Goal: Task Accomplishment & Management: Manage account settings

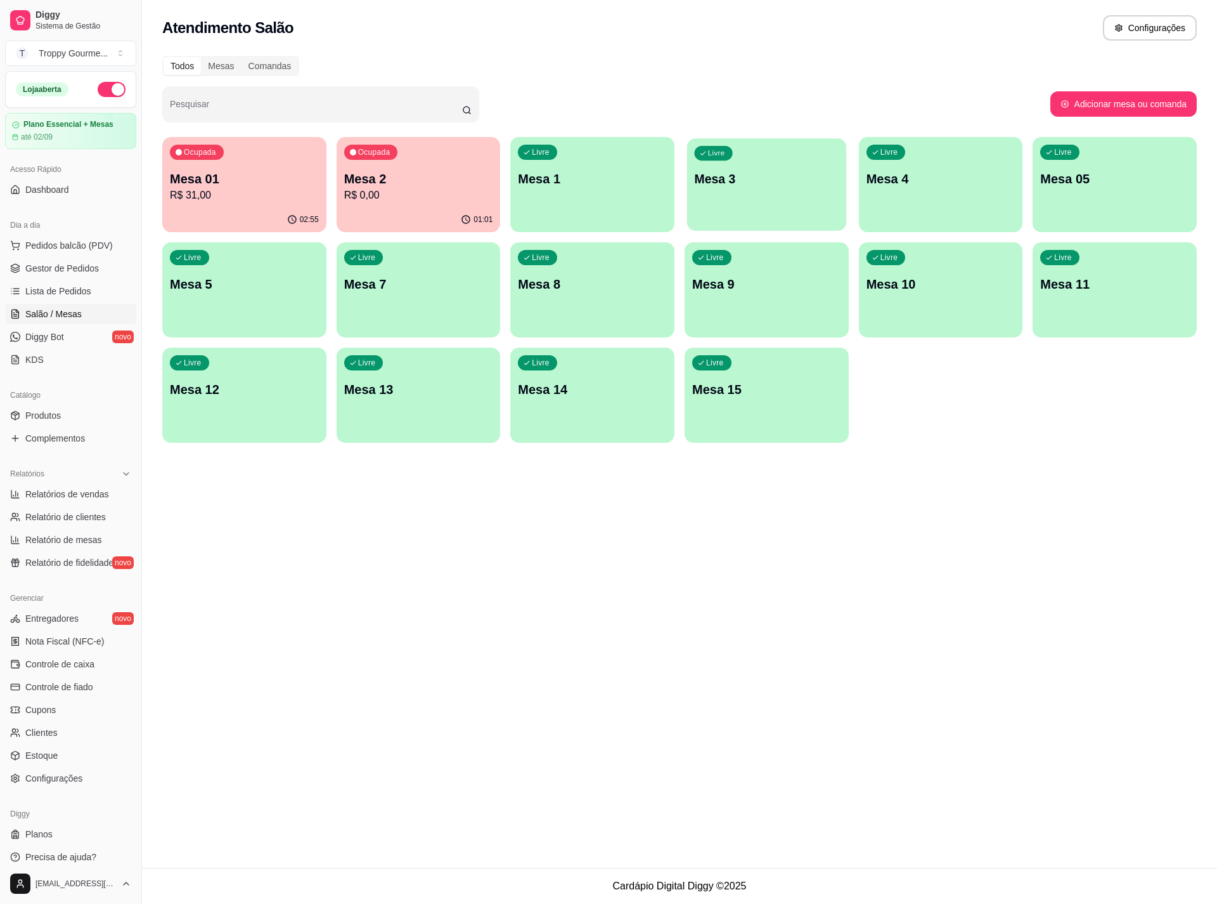
click at [802, 190] on div "Livre Mesa 3" at bounding box center [766, 176] width 159 height 77
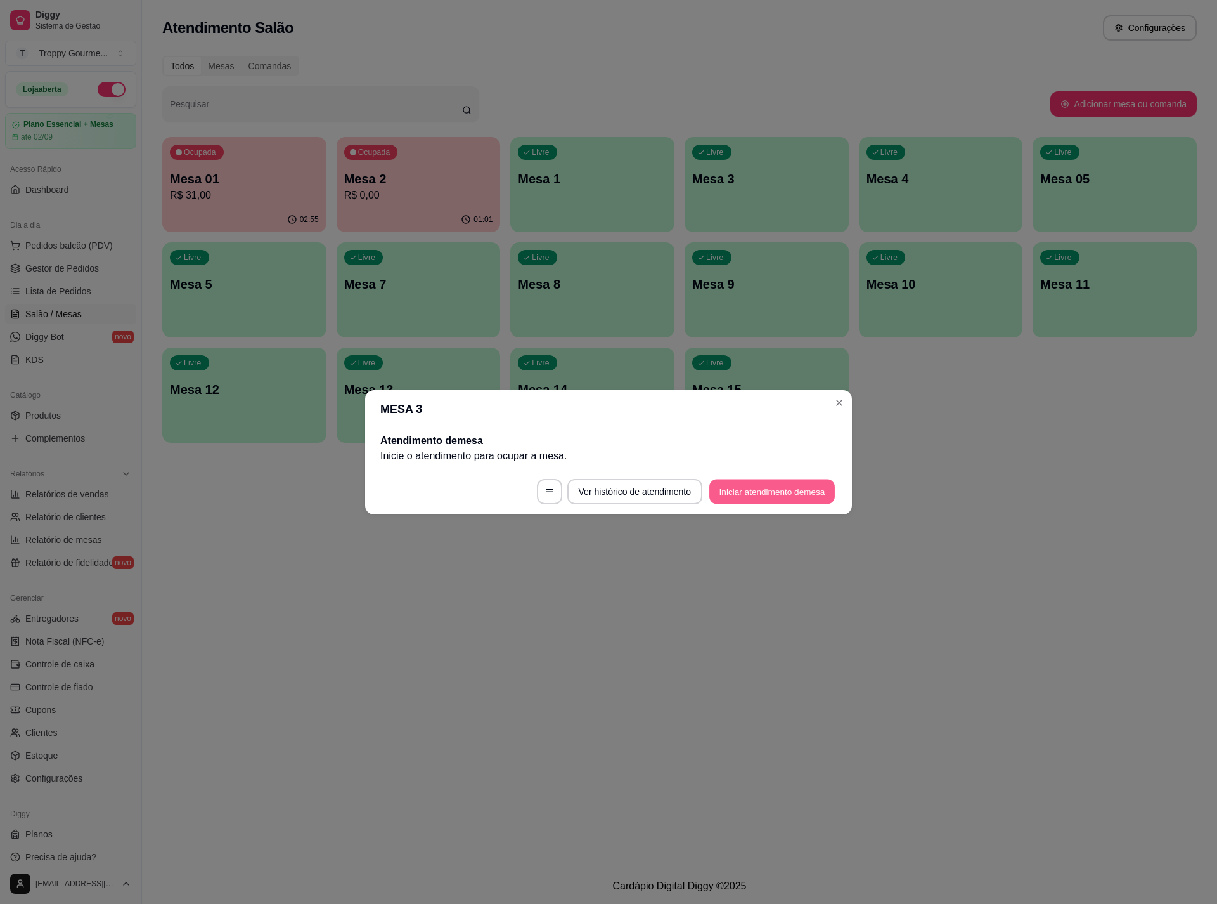
click at [777, 497] on button "Iniciar atendimento de mesa" at bounding box center [773, 491] width 126 height 25
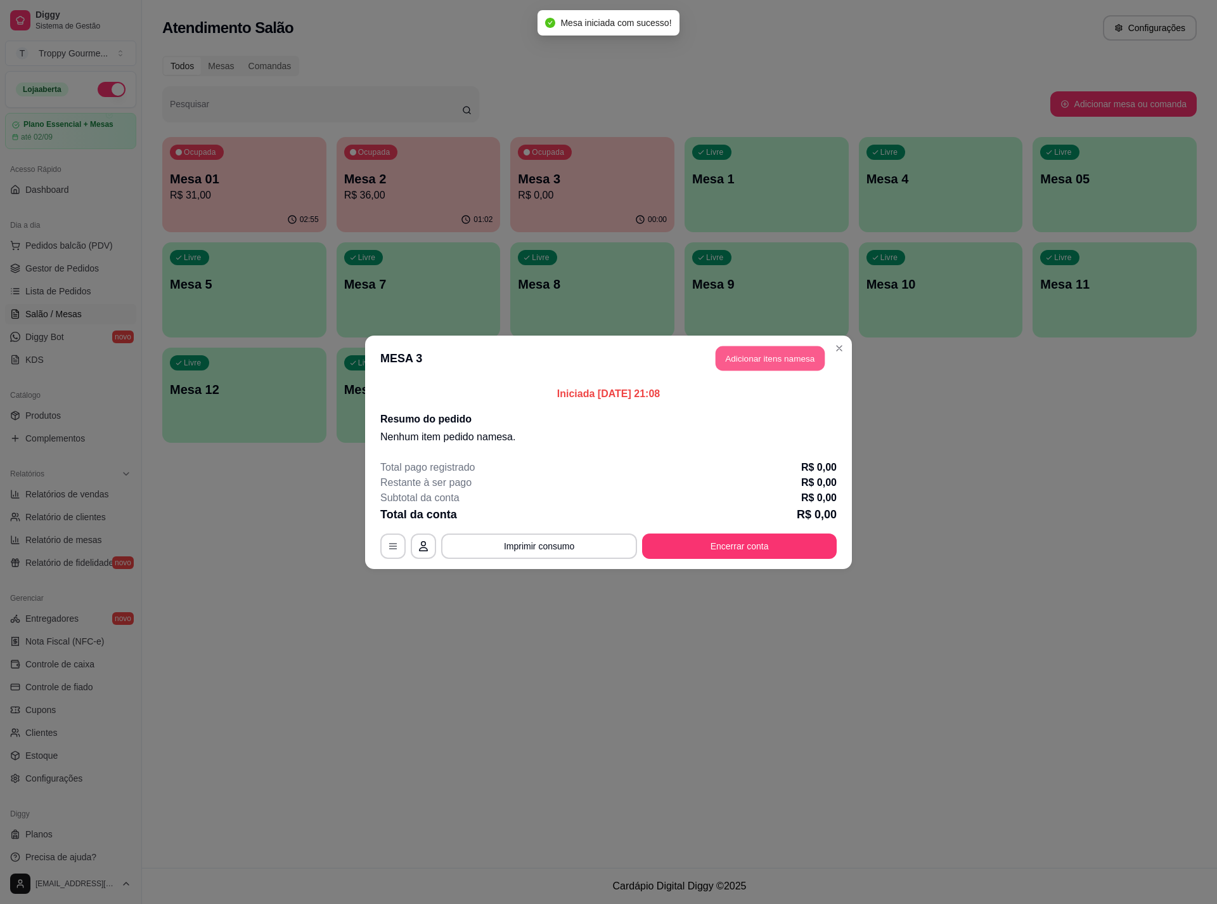
click at [782, 347] on button "Adicionar itens na mesa" at bounding box center [770, 358] width 109 height 25
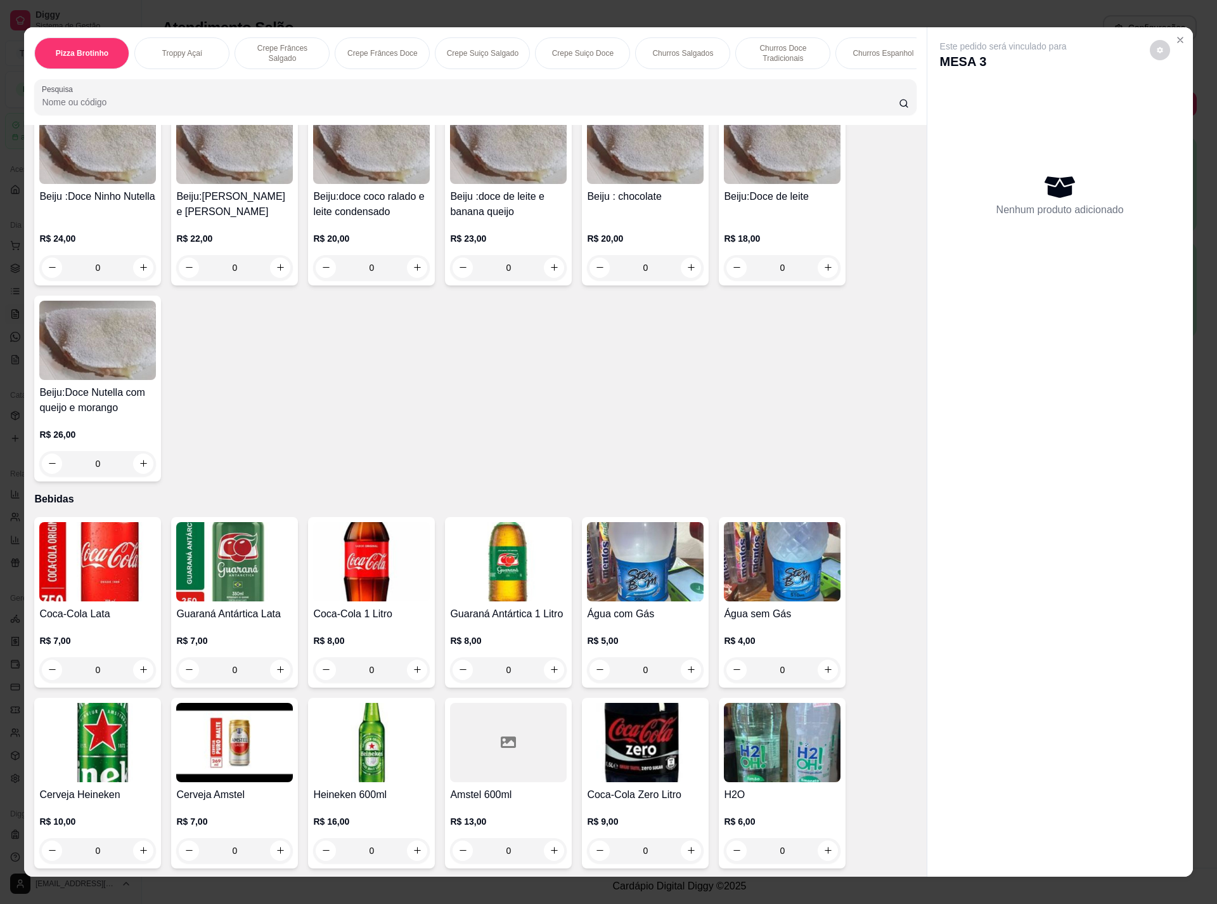
scroll to position [13, 0]
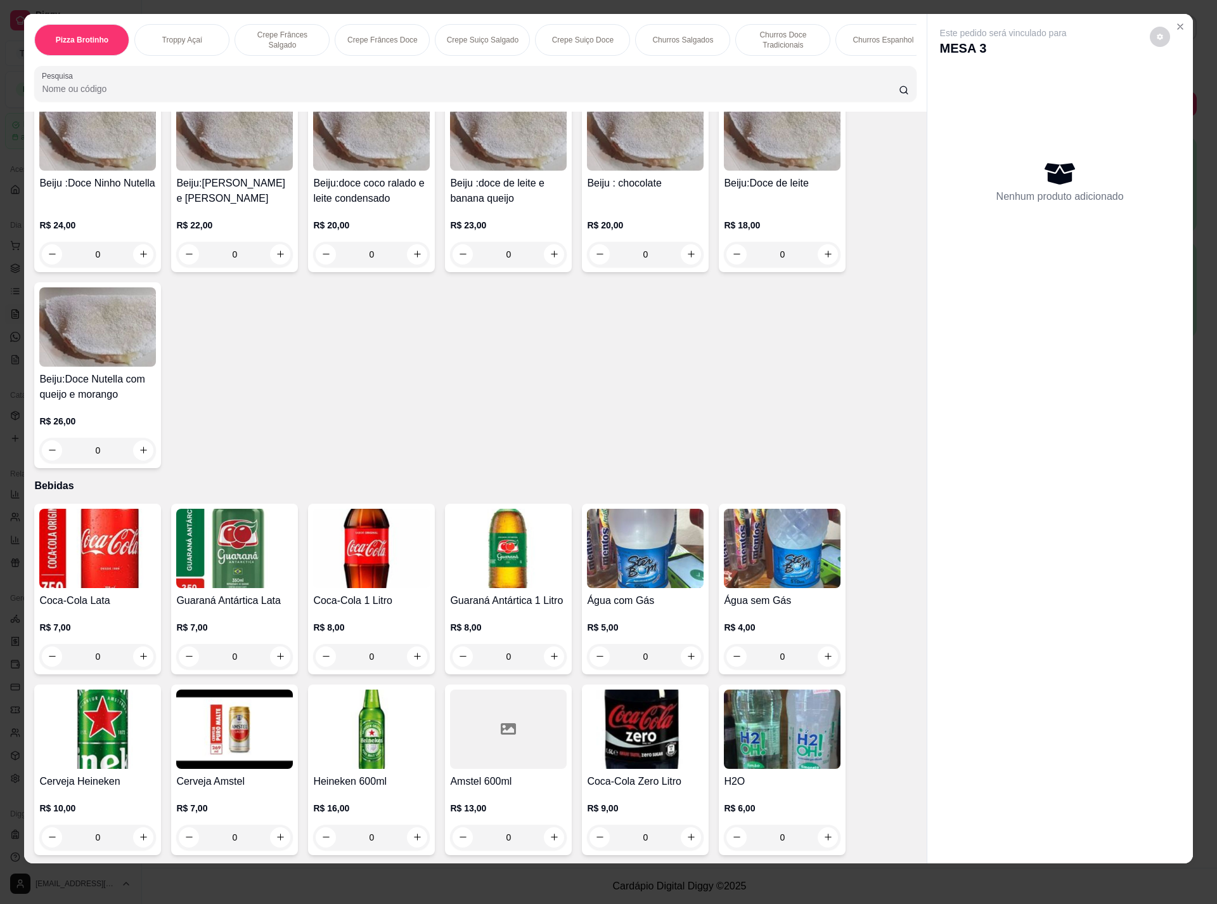
click at [748, 763] on img at bounding box center [782, 728] width 117 height 79
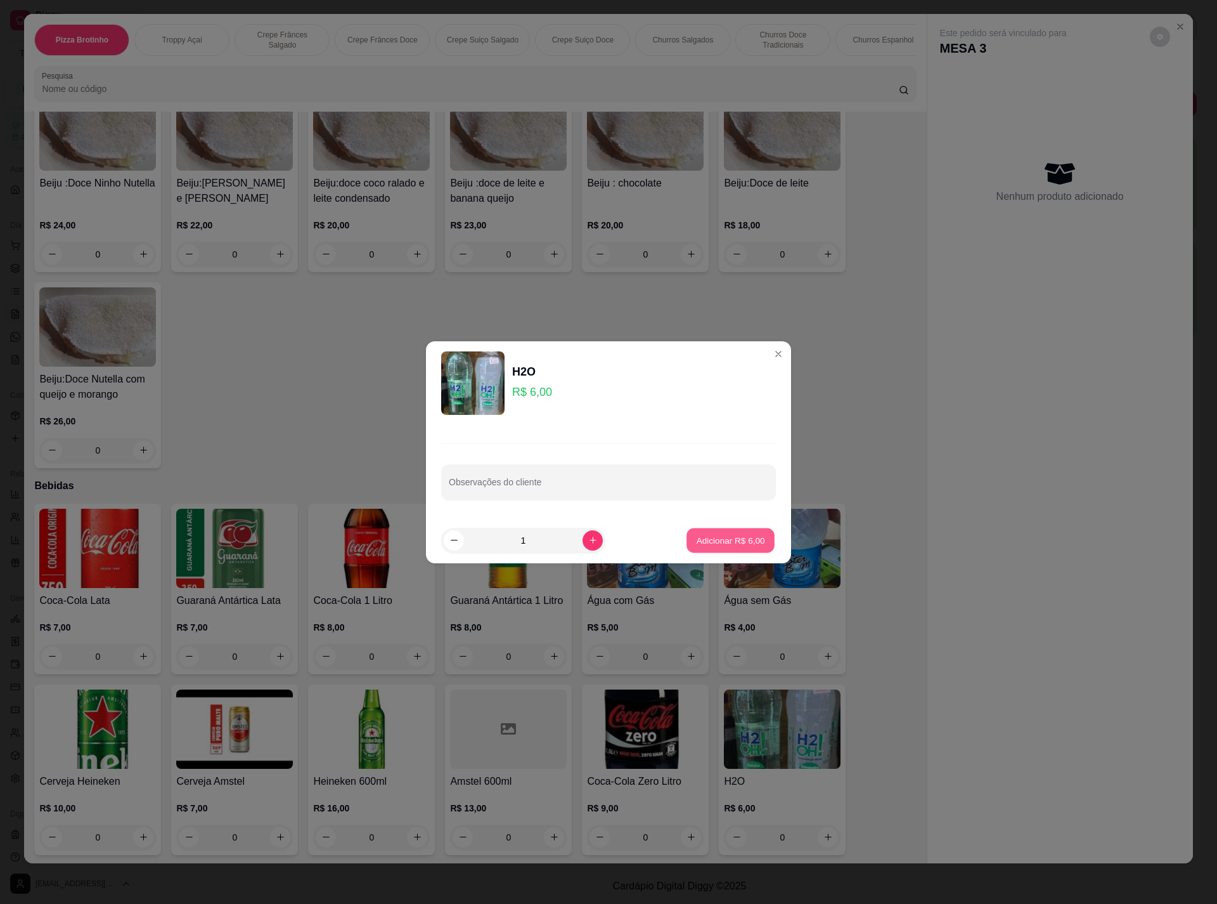
click at [716, 543] on p "Adicionar R$ 6,00" at bounding box center [730, 540] width 68 height 12
type input "1"
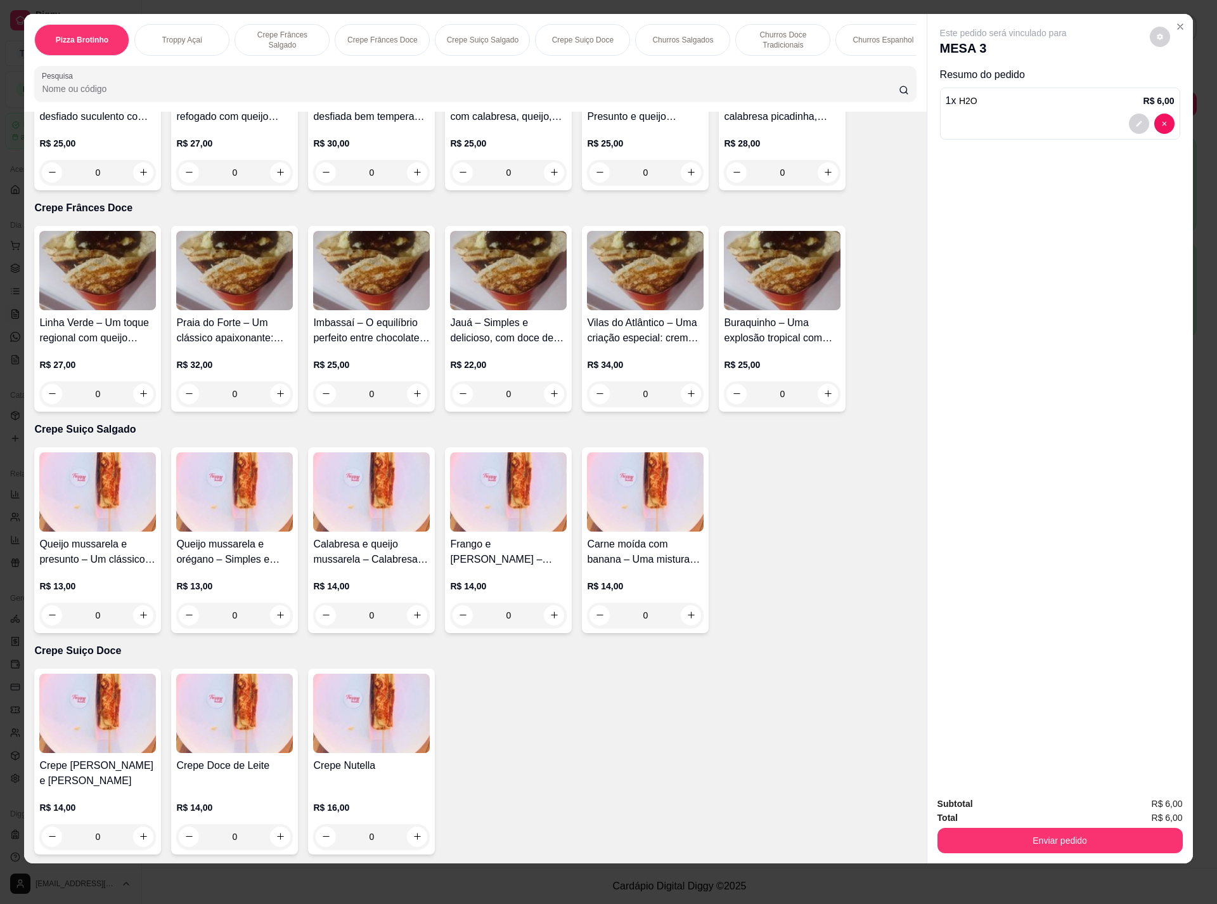
scroll to position [141, 0]
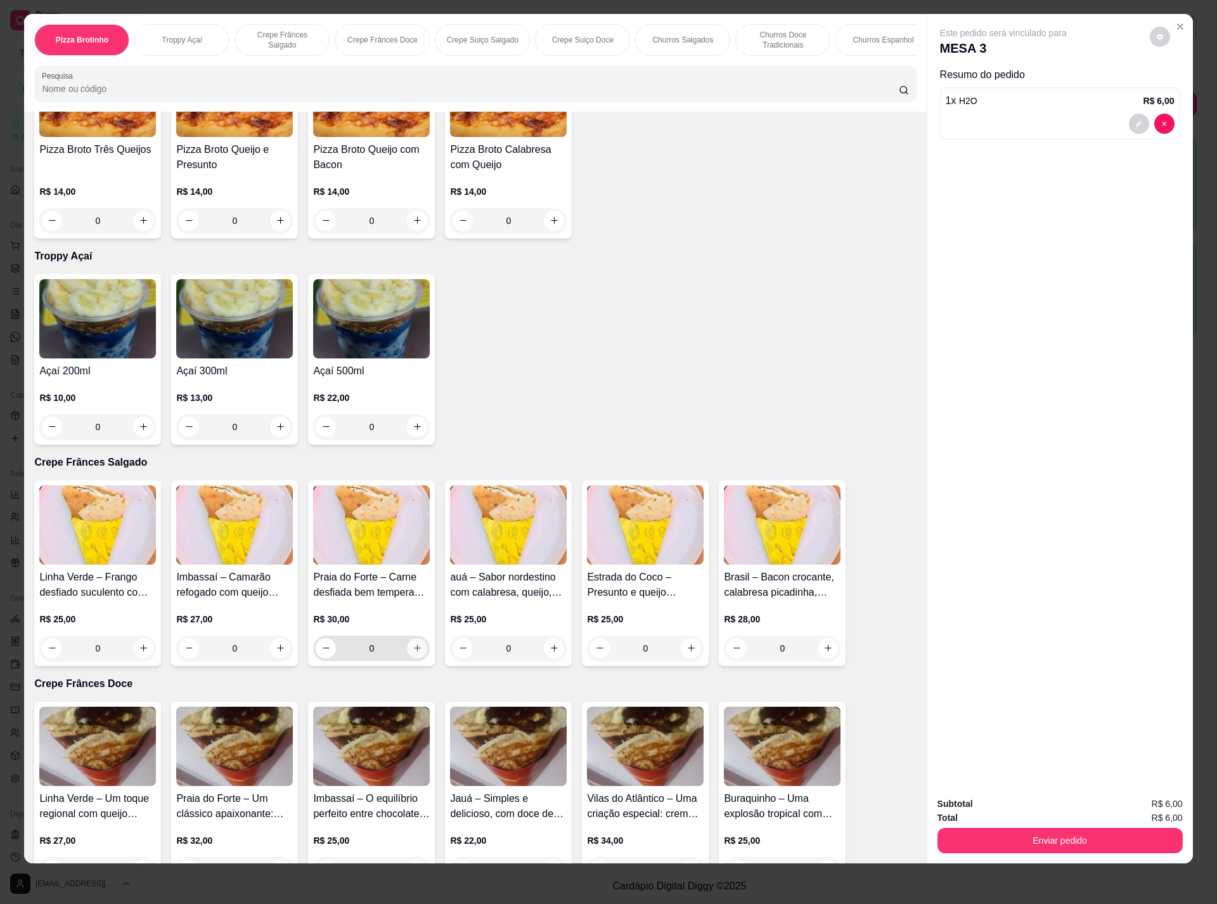
click at [413, 653] on icon "increase-product-quantity" at bounding box center [418, 648] width 10 height 10
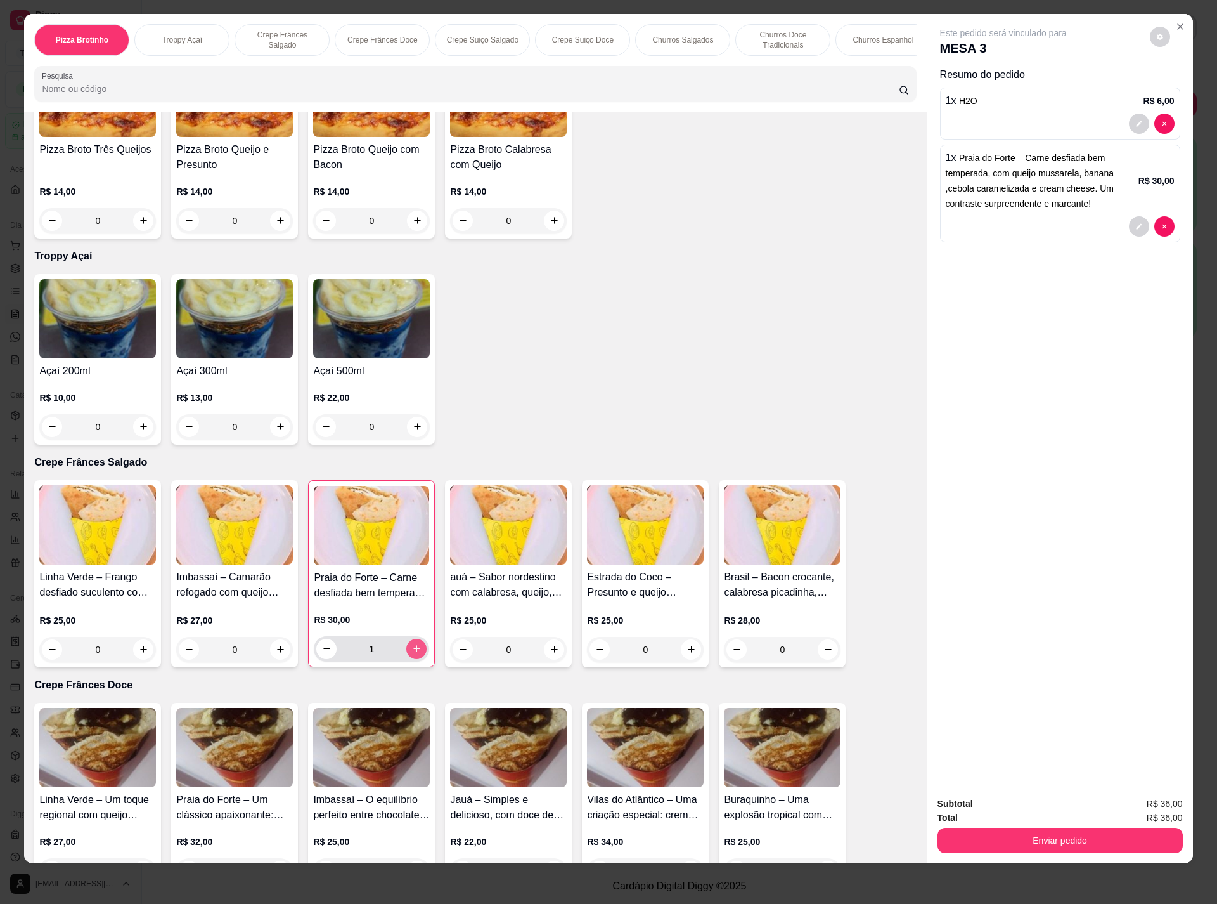
click at [412, 653] on icon "increase-product-quantity" at bounding box center [417, 649] width 10 height 10
type input "2"
click at [1018, 834] on button "Enviar pedido" at bounding box center [1060, 840] width 245 height 25
click at [1008, 810] on button "Não registrar e enviar pedido" at bounding box center [1016, 808] width 128 height 23
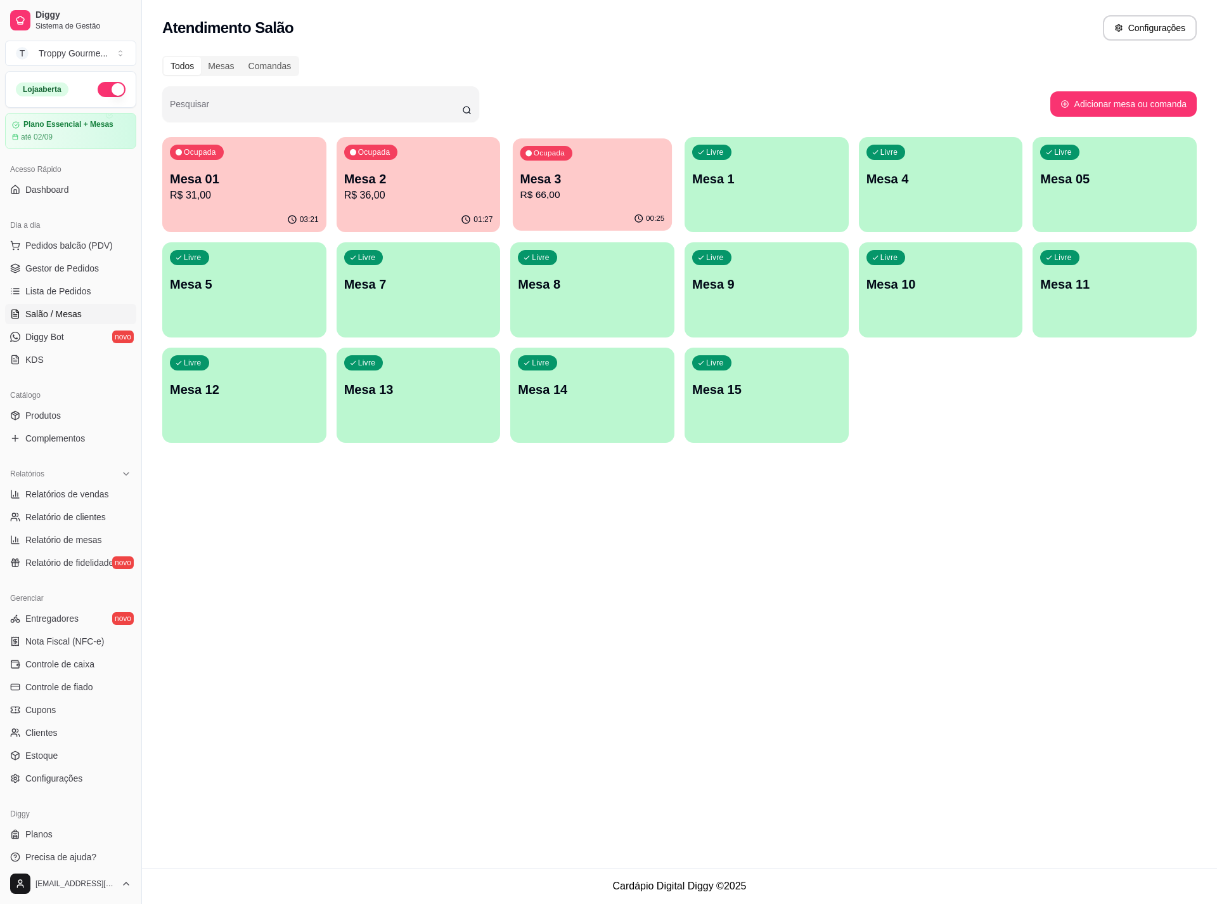
click at [630, 164] on div "Ocupada Mesa 3 R$ 66,00" at bounding box center [592, 172] width 159 height 68
click at [31, 289] on span "Lista de Pedidos" at bounding box center [58, 291] width 66 height 13
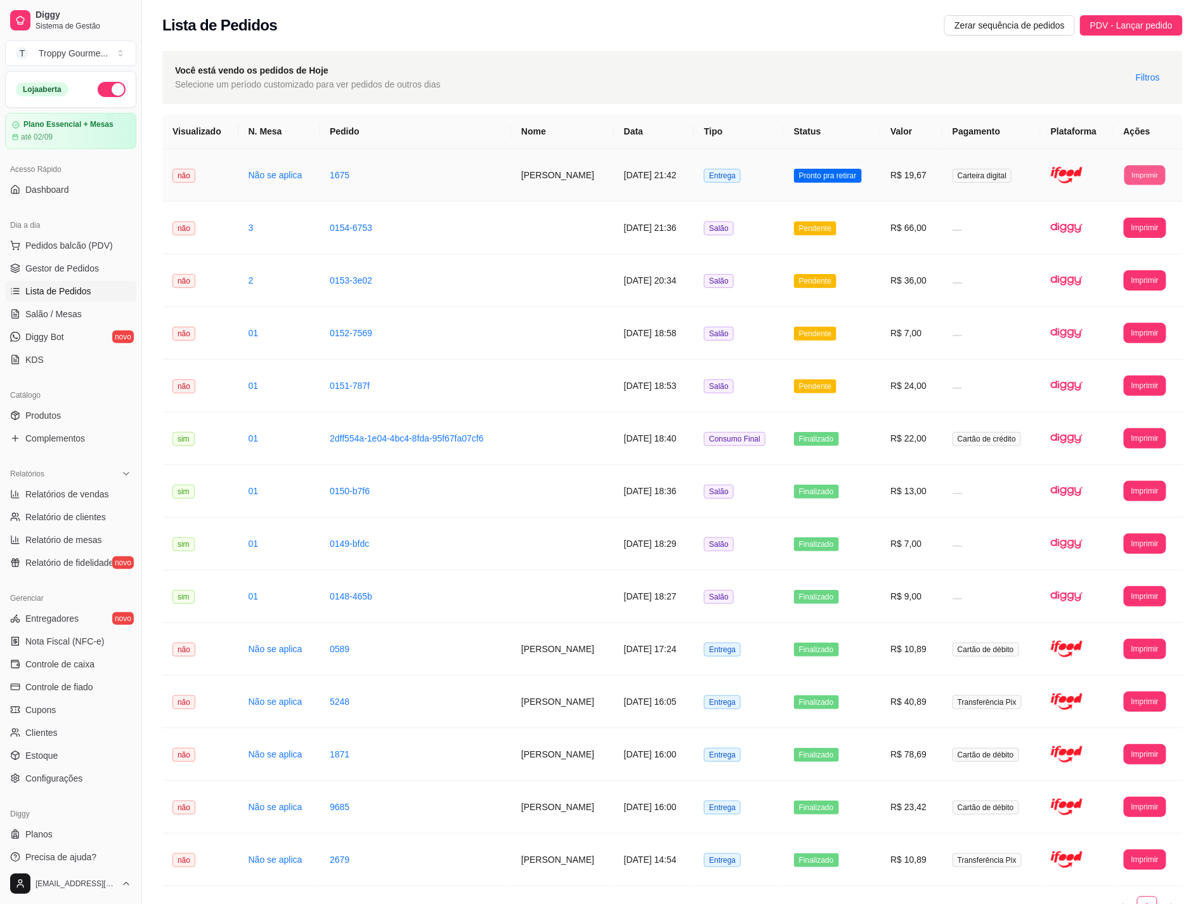
click at [1144, 174] on button "Imprimir" at bounding box center [1144, 175] width 41 height 20
click at [1136, 216] on button "IMPRESSORA" at bounding box center [1124, 219] width 92 height 20
click at [1136, 174] on button "Imprimir" at bounding box center [1145, 175] width 42 height 20
click at [1122, 216] on button "IMPRESSORA" at bounding box center [1123, 219] width 89 height 20
click at [1143, 175] on button "Imprimir" at bounding box center [1144, 175] width 41 height 20
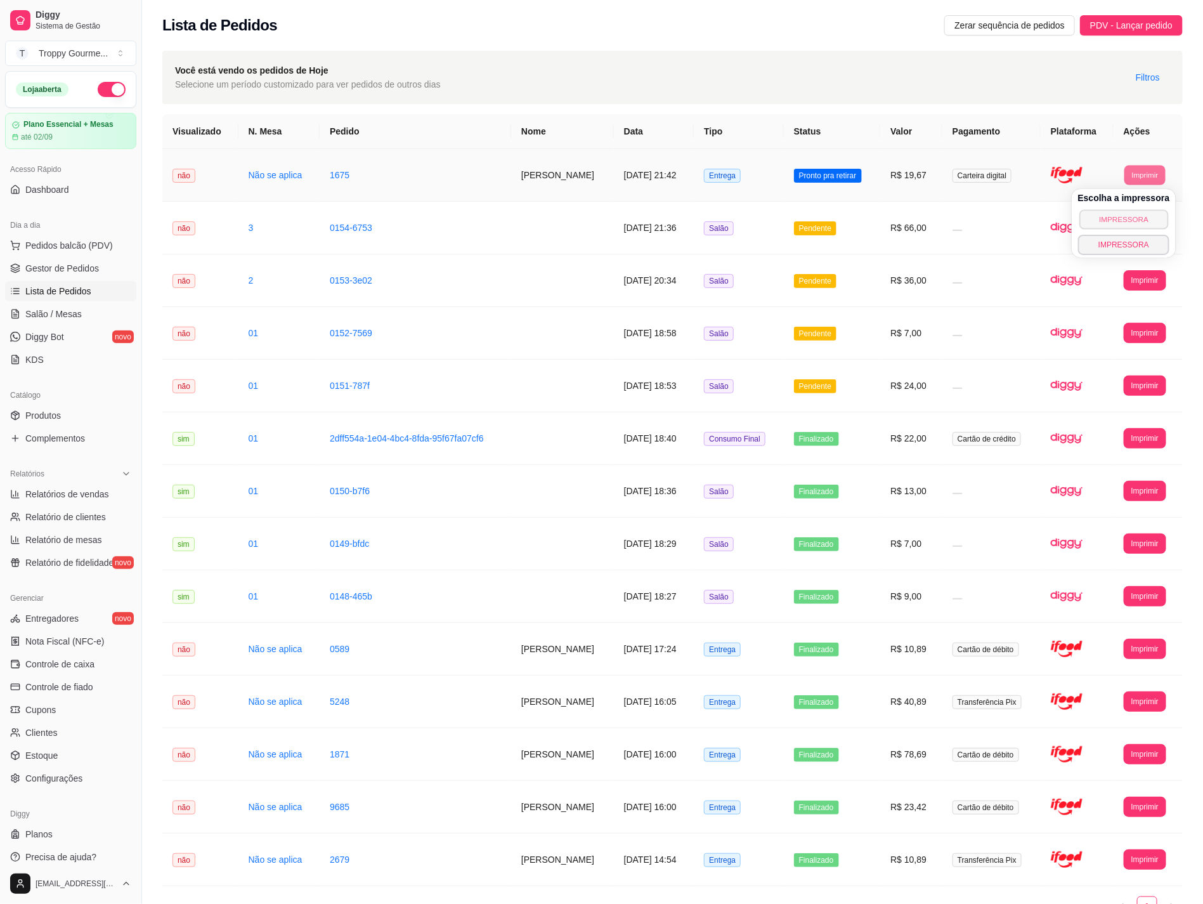
click at [1131, 219] on button "IMPRESSORA" at bounding box center [1123, 219] width 89 height 20
click at [1129, 177] on button "Imprimir" at bounding box center [1145, 175] width 42 height 20
click at [1117, 237] on button "IMPRESSORA" at bounding box center [1123, 245] width 89 height 20
click at [1091, 167] on td at bounding box center [1077, 175] width 73 height 53
click at [42, 310] on span "Salão / Mesas" at bounding box center [53, 314] width 56 height 13
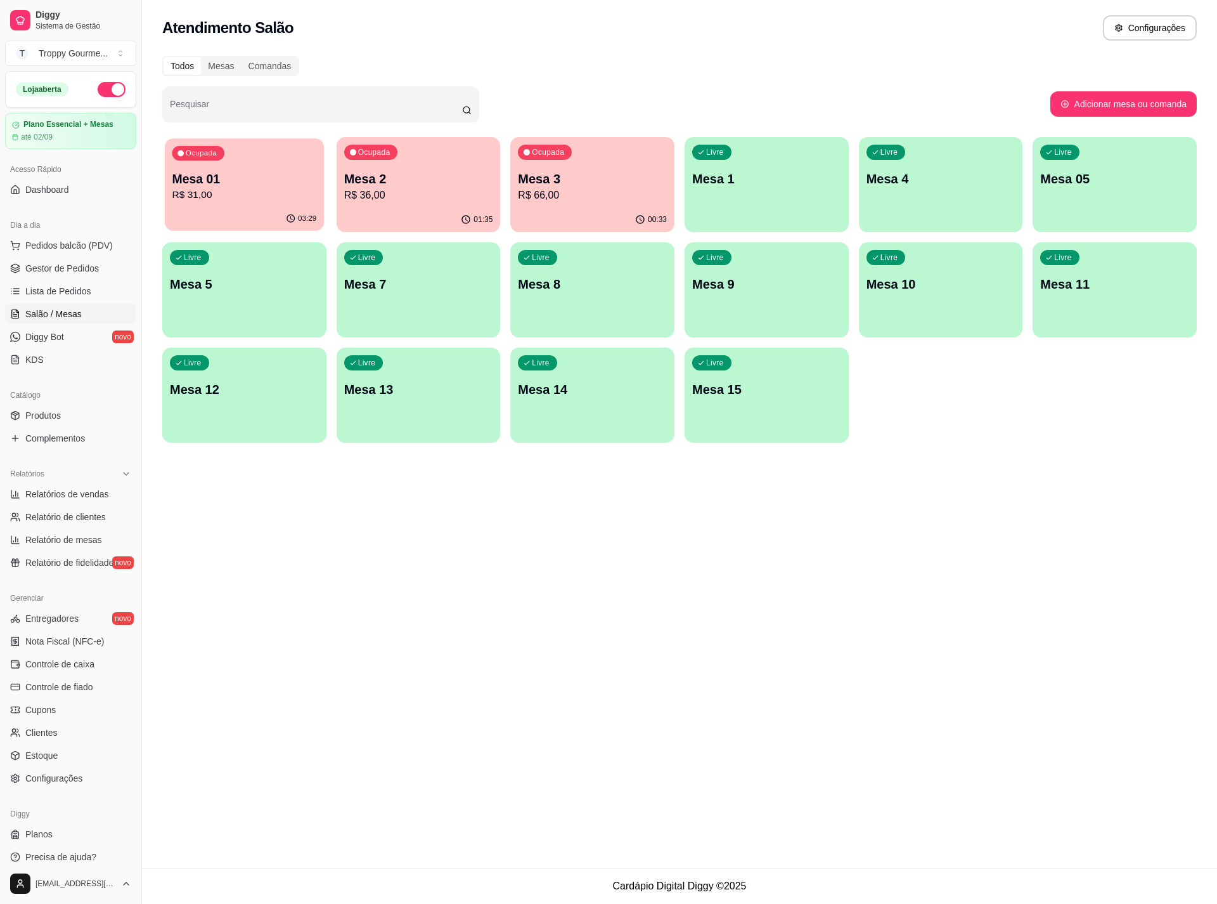
click at [261, 183] on p "Mesa 01" at bounding box center [244, 179] width 145 height 17
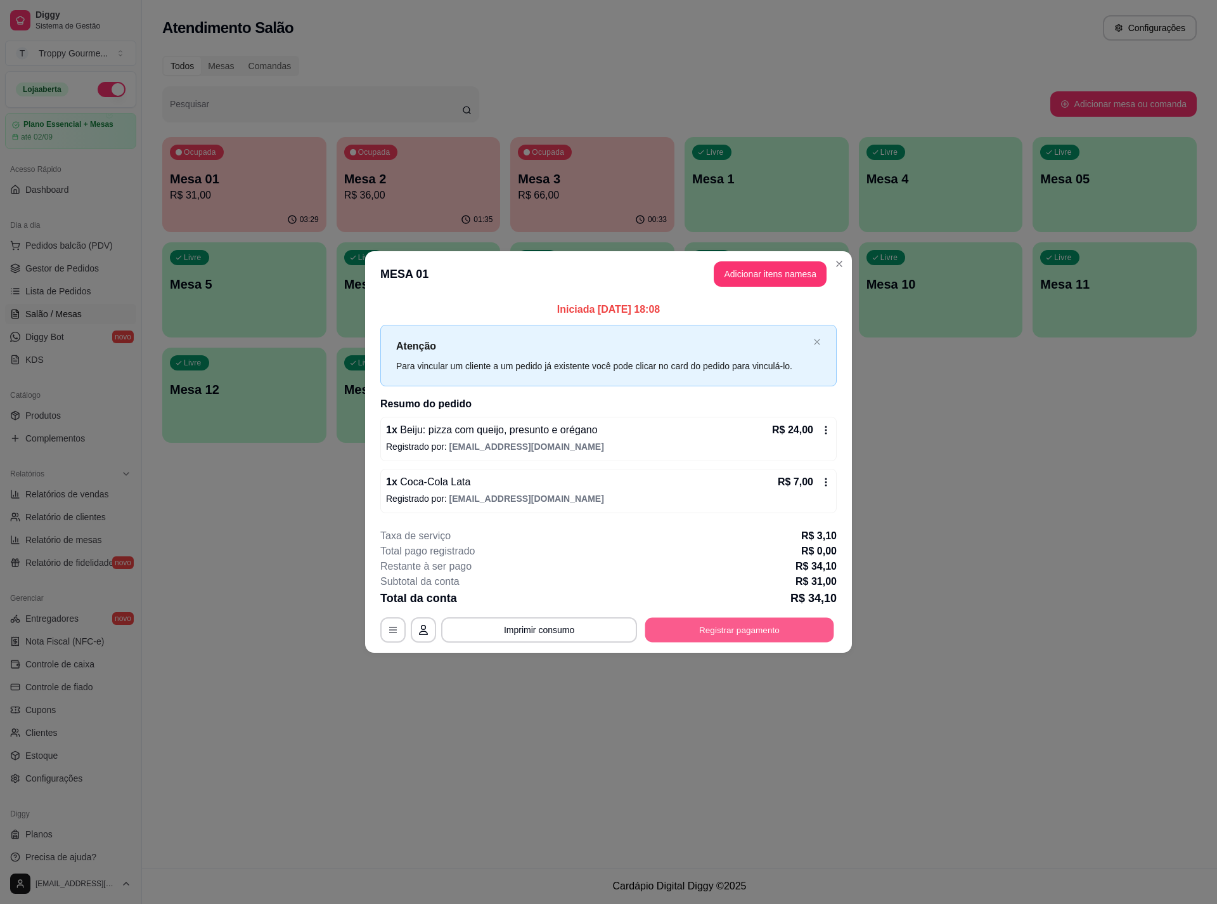
click at [803, 634] on button "Registrar pagamento" at bounding box center [740, 630] width 189 height 25
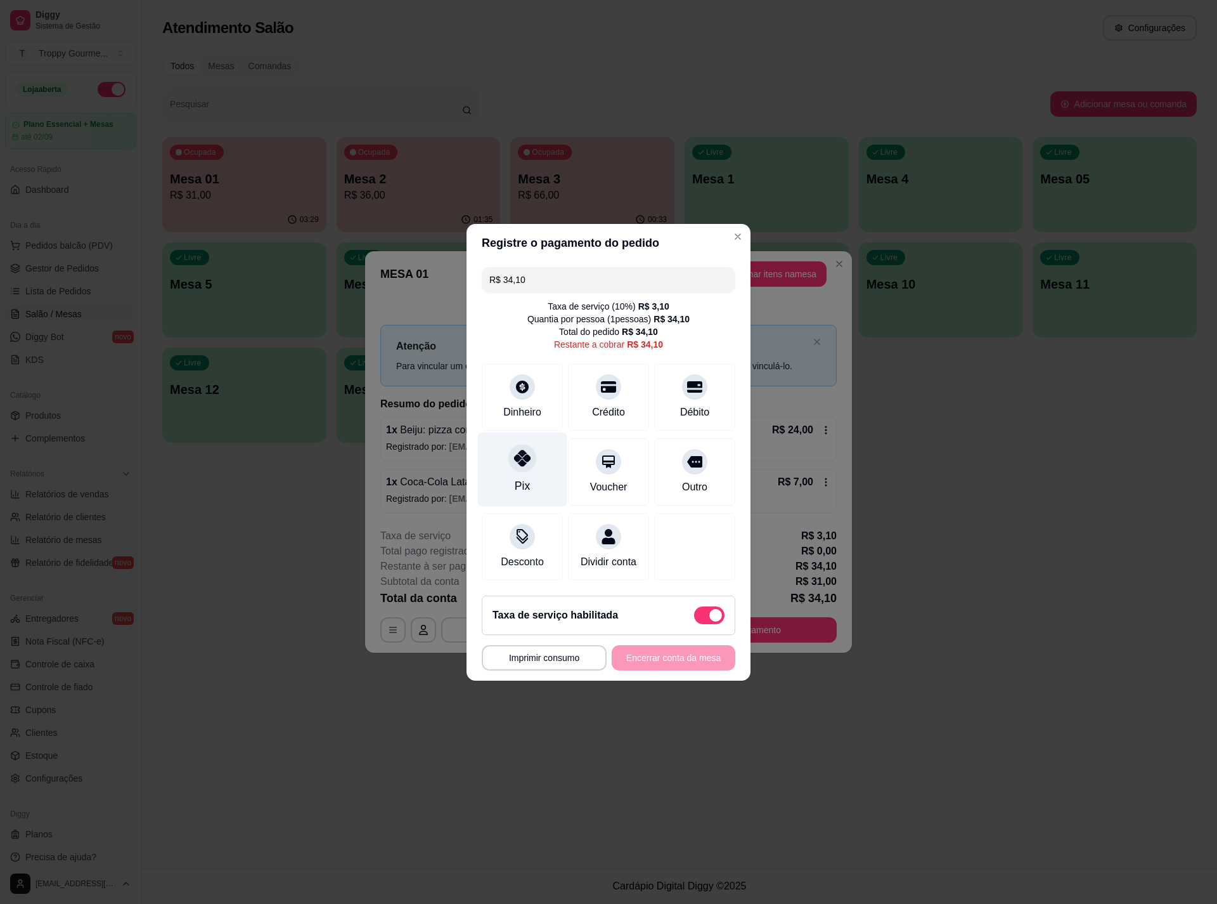
click at [519, 453] on icon at bounding box center [522, 458] width 16 height 16
type input "R$ 0,00"
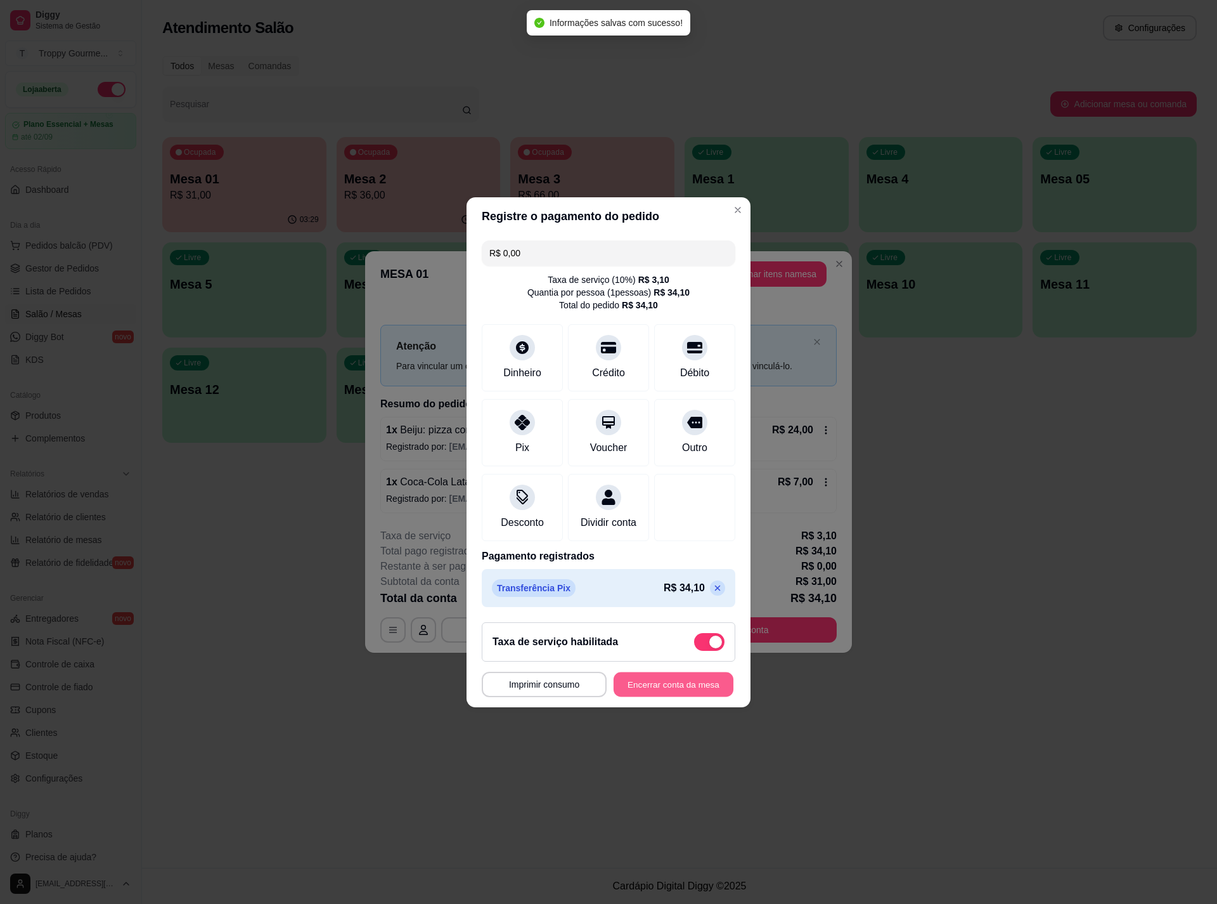
click at [647, 691] on button "Encerrar conta da mesa" at bounding box center [674, 684] width 120 height 25
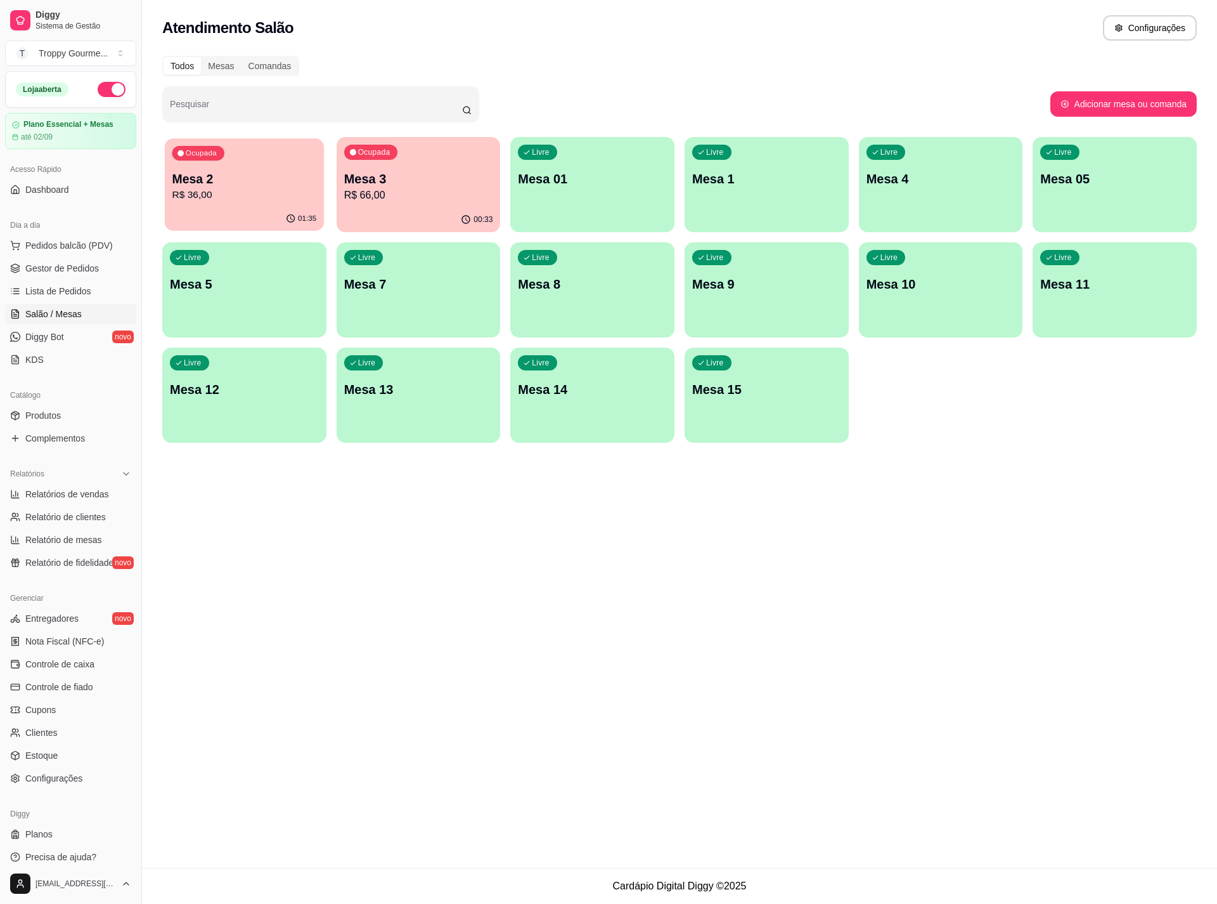
click at [233, 185] on p "Mesa 2" at bounding box center [244, 179] width 145 height 17
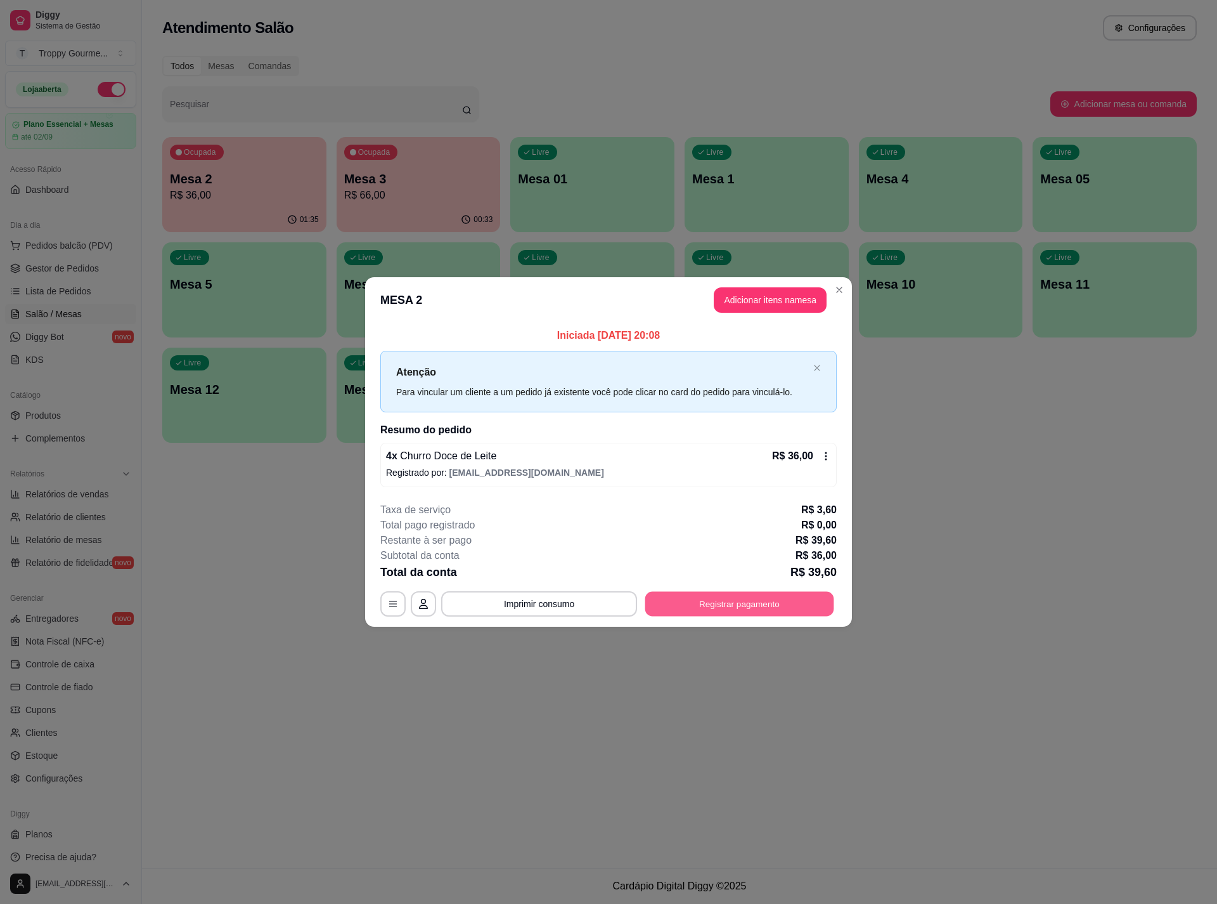
click at [800, 601] on button "Registrar pagamento" at bounding box center [740, 604] width 189 height 25
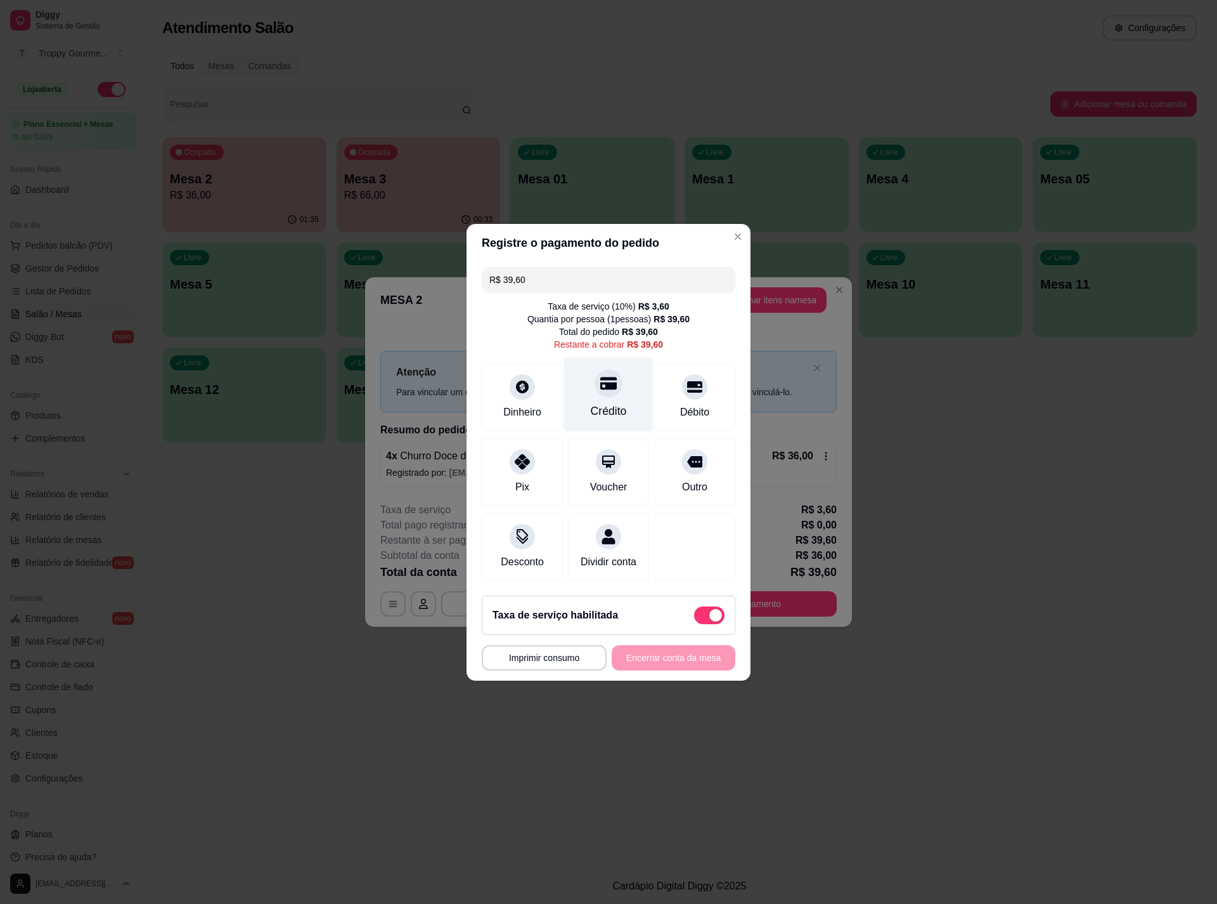
click at [601, 381] on icon at bounding box center [609, 383] width 16 height 16
type input "R$ 0,00"
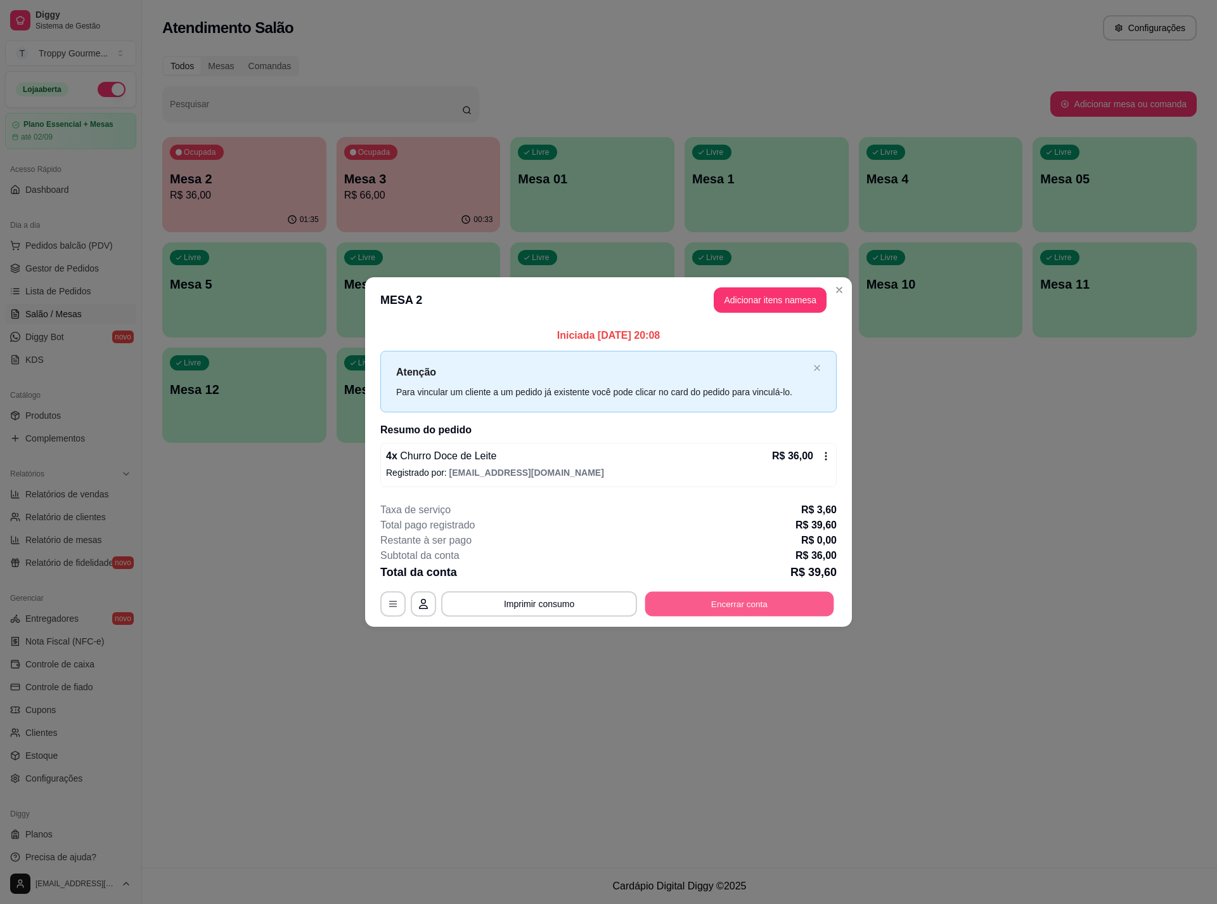
click at [757, 595] on button "Encerrar conta" at bounding box center [740, 604] width 189 height 25
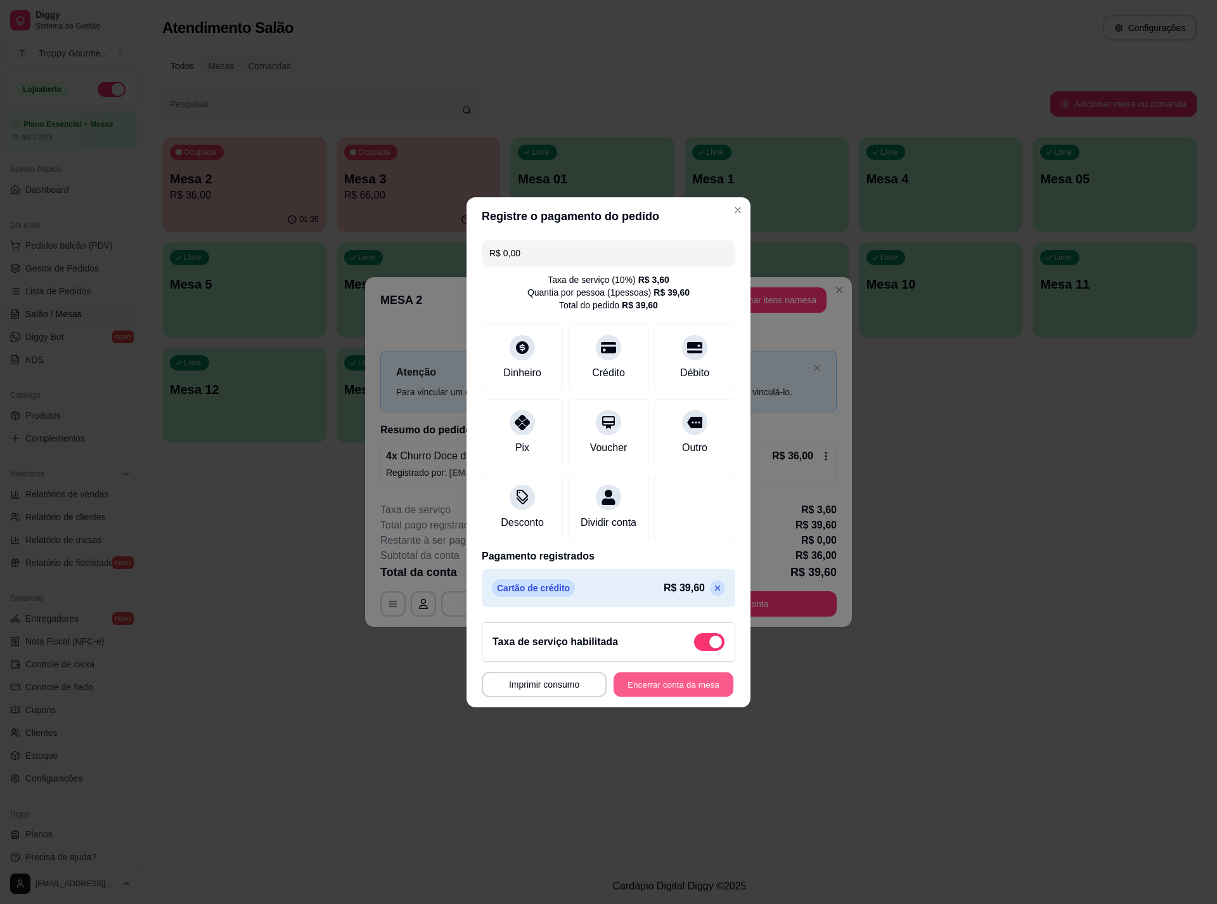
click at [679, 687] on button "Encerrar conta da mesa" at bounding box center [674, 684] width 120 height 25
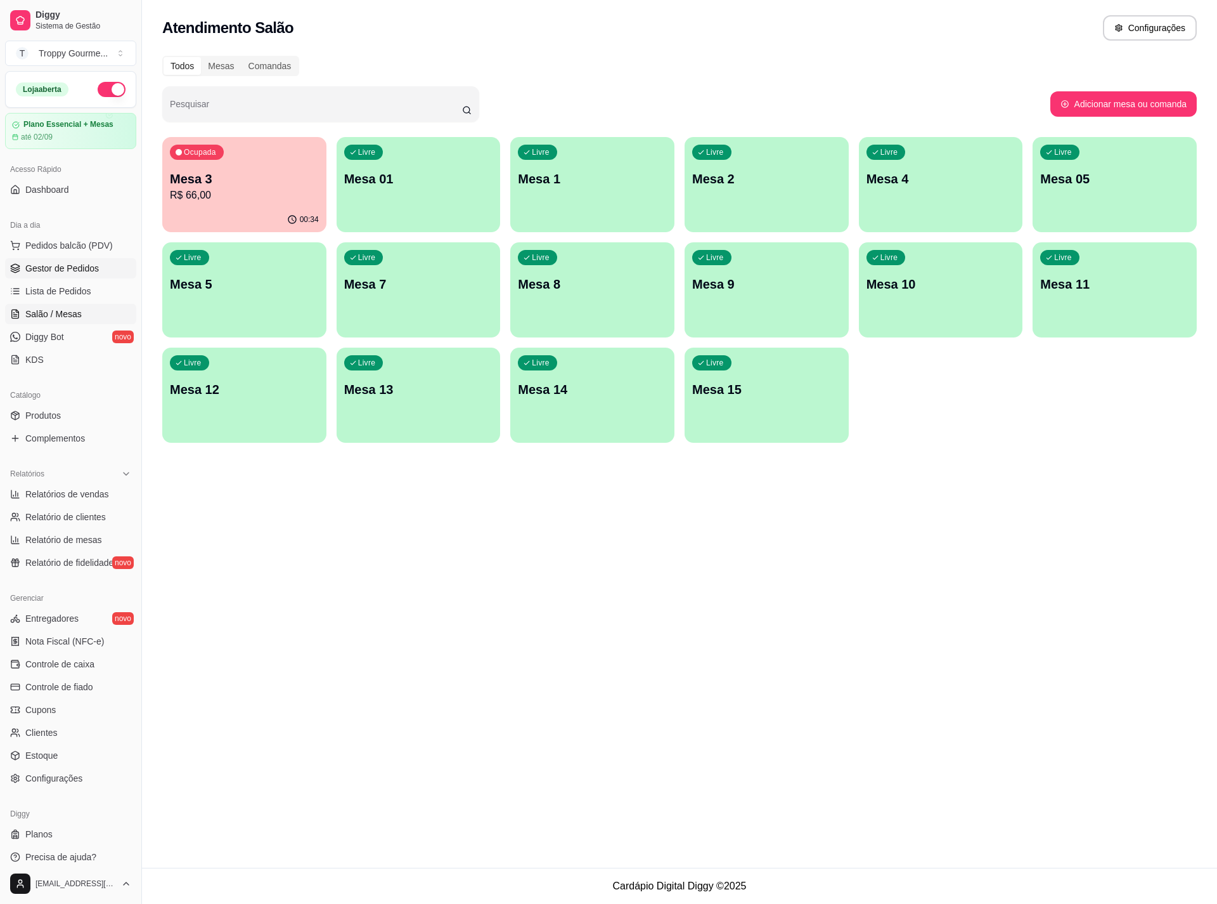
click at [42, 272] on span "Gestor de Pedidos" at bounding box center [62, 268] width 74 height 13
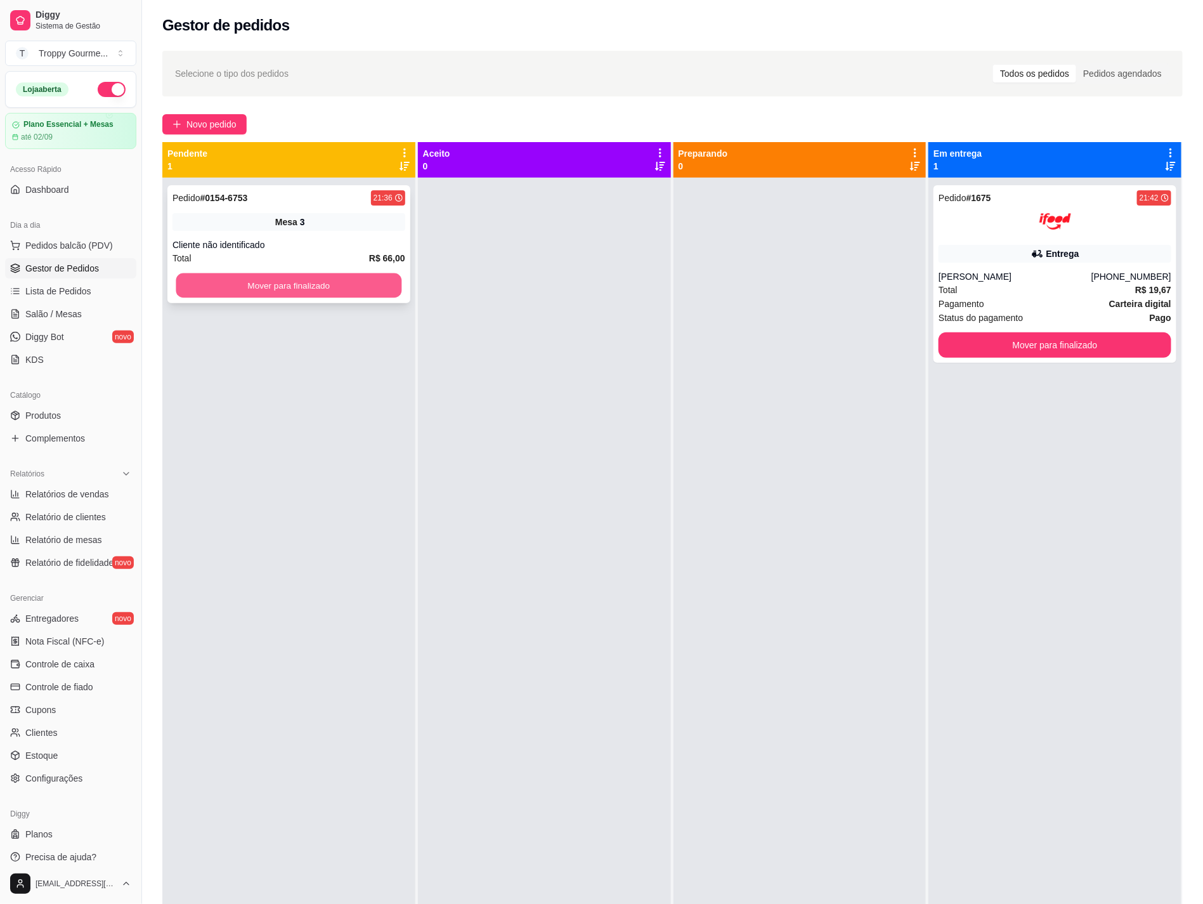
click at [348, 292] on button "Mover para finalizado" at bounding box center [289, 285] width 226 height 25
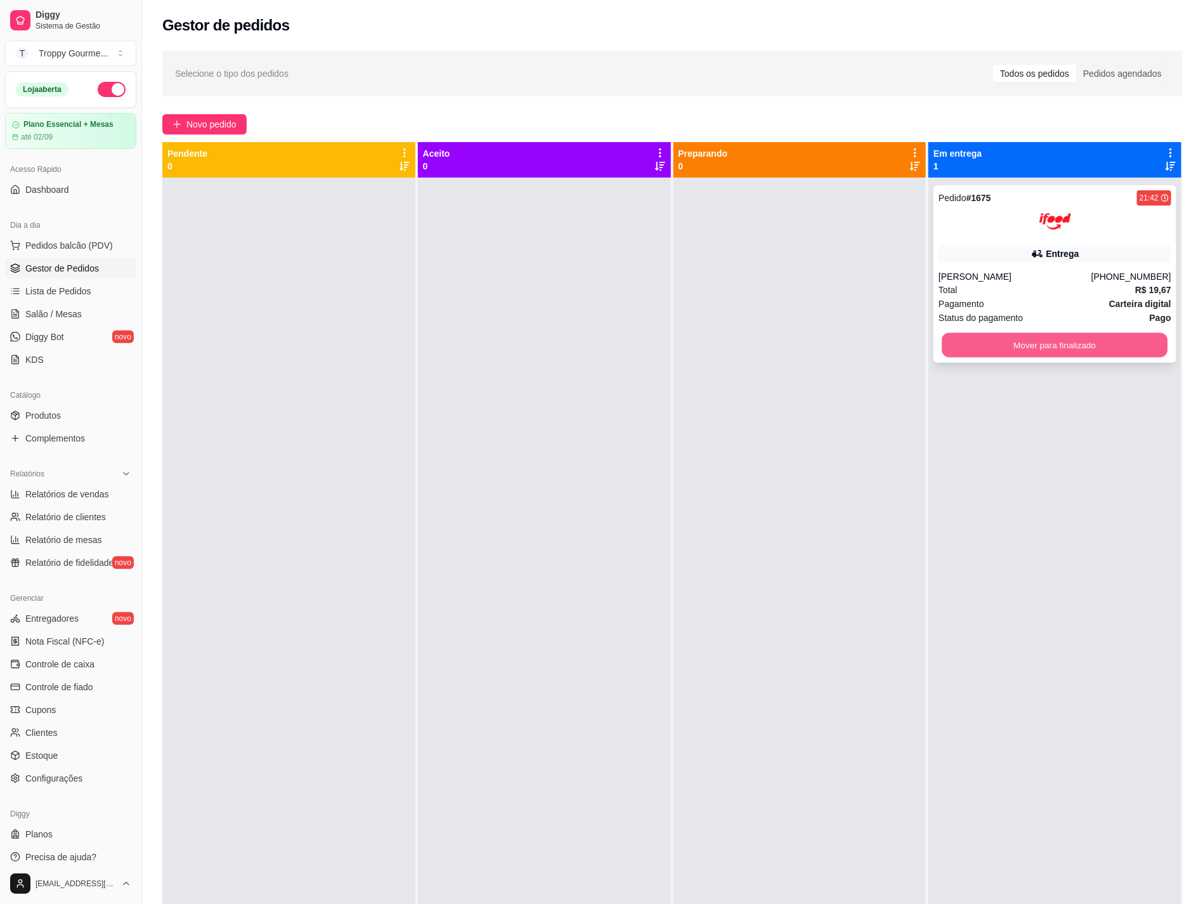
click at [1100, 343] on button "Mover para finalizado" at bounding box center [1055, 345] width 226 height 25
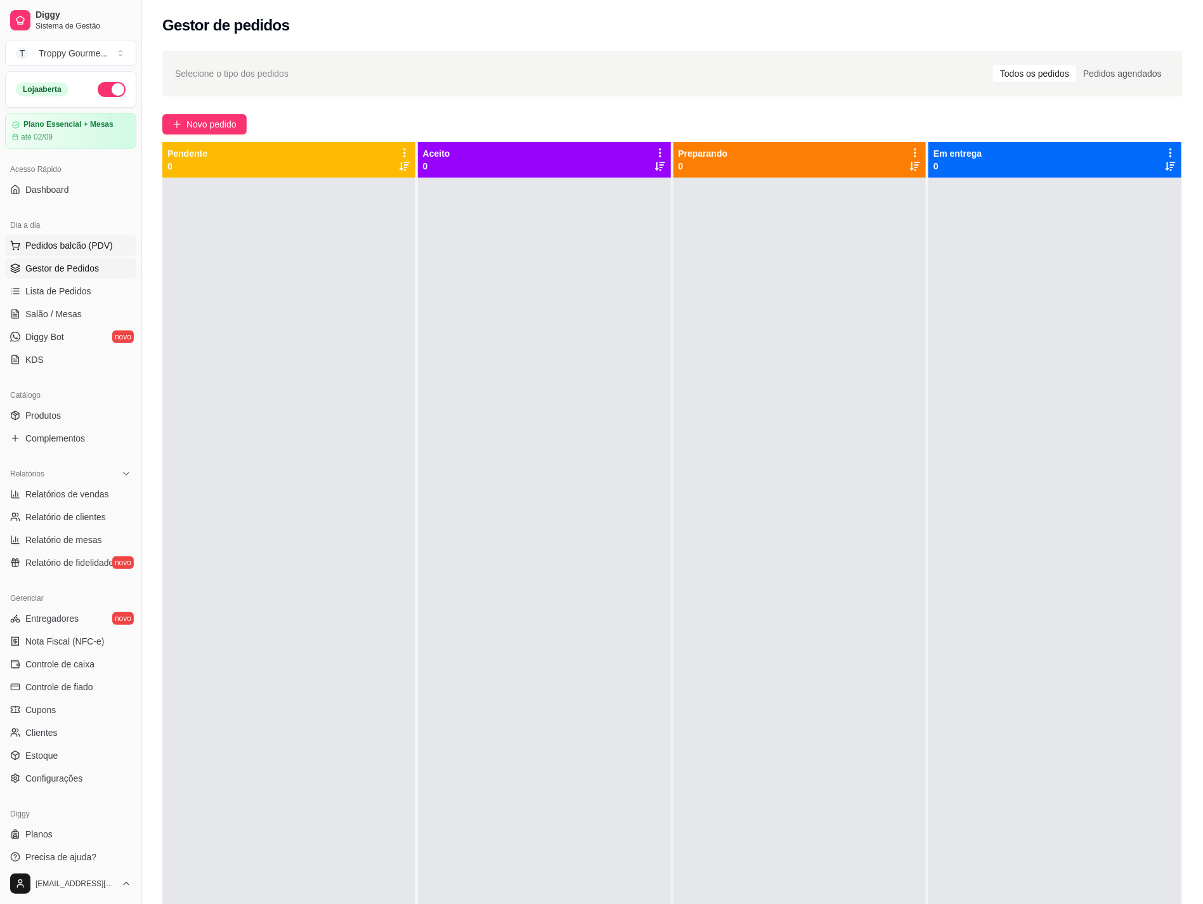
click at [51, 247] on span "Pedidos balcão (PDV)" at bounding box center [69, 245] width 88 height 13
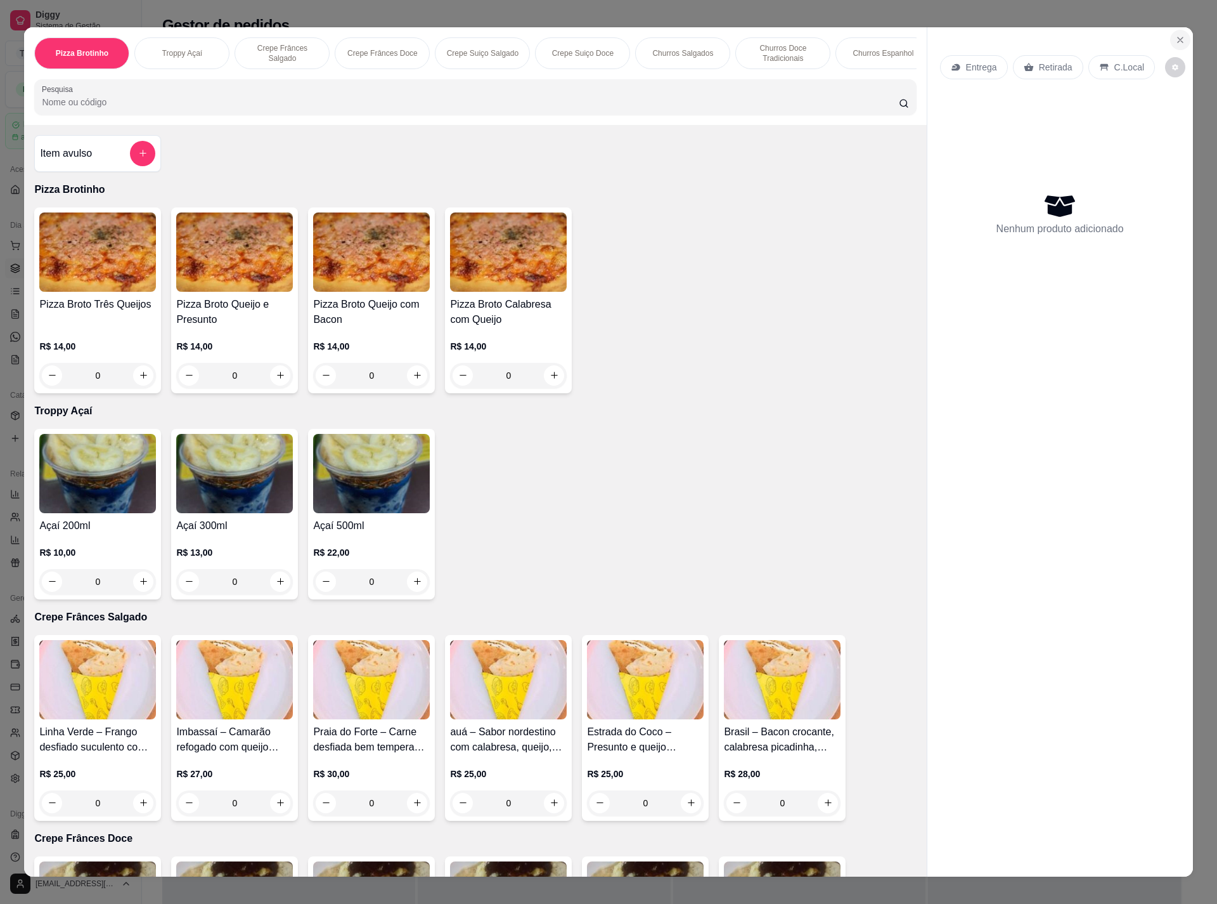
click at [1176, 38] on icon "Close" at bounding box center [1181, 40] width 10 height 10
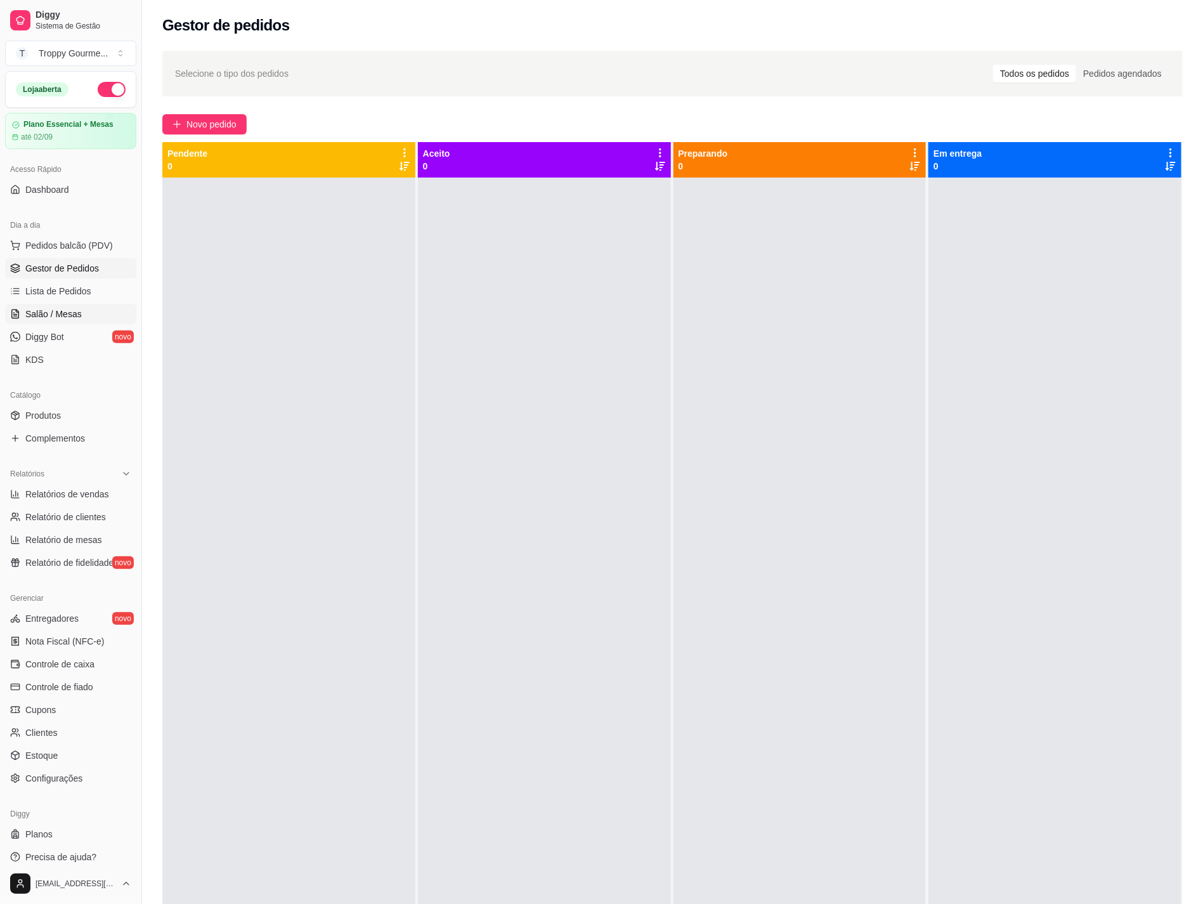
click at [44, 314] on span "Salão / Mesas" at bounding box center [53, 314] width 56 height 13
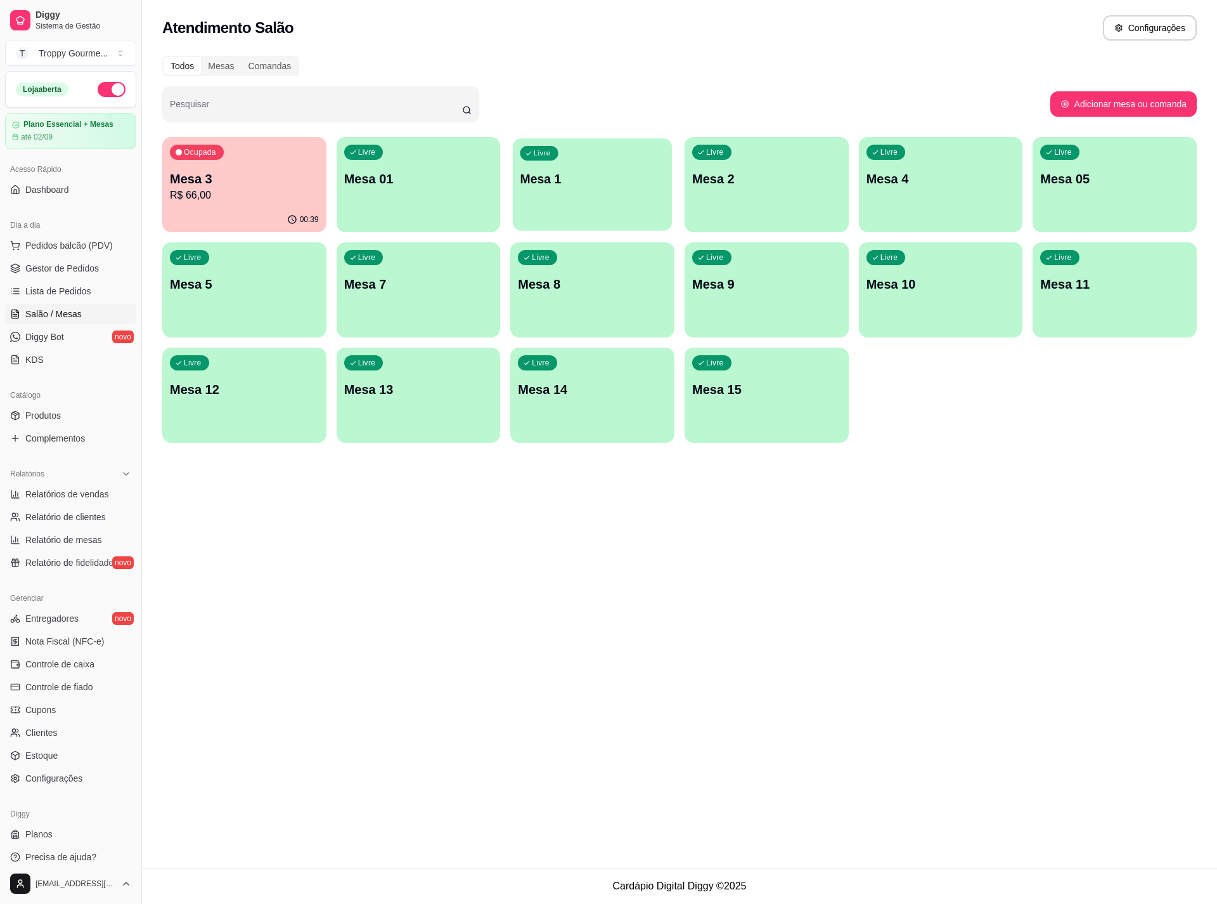
click at [592, 188] on div "Livre Mesa 1" at bounding box center [592, 176] width 159 height 77
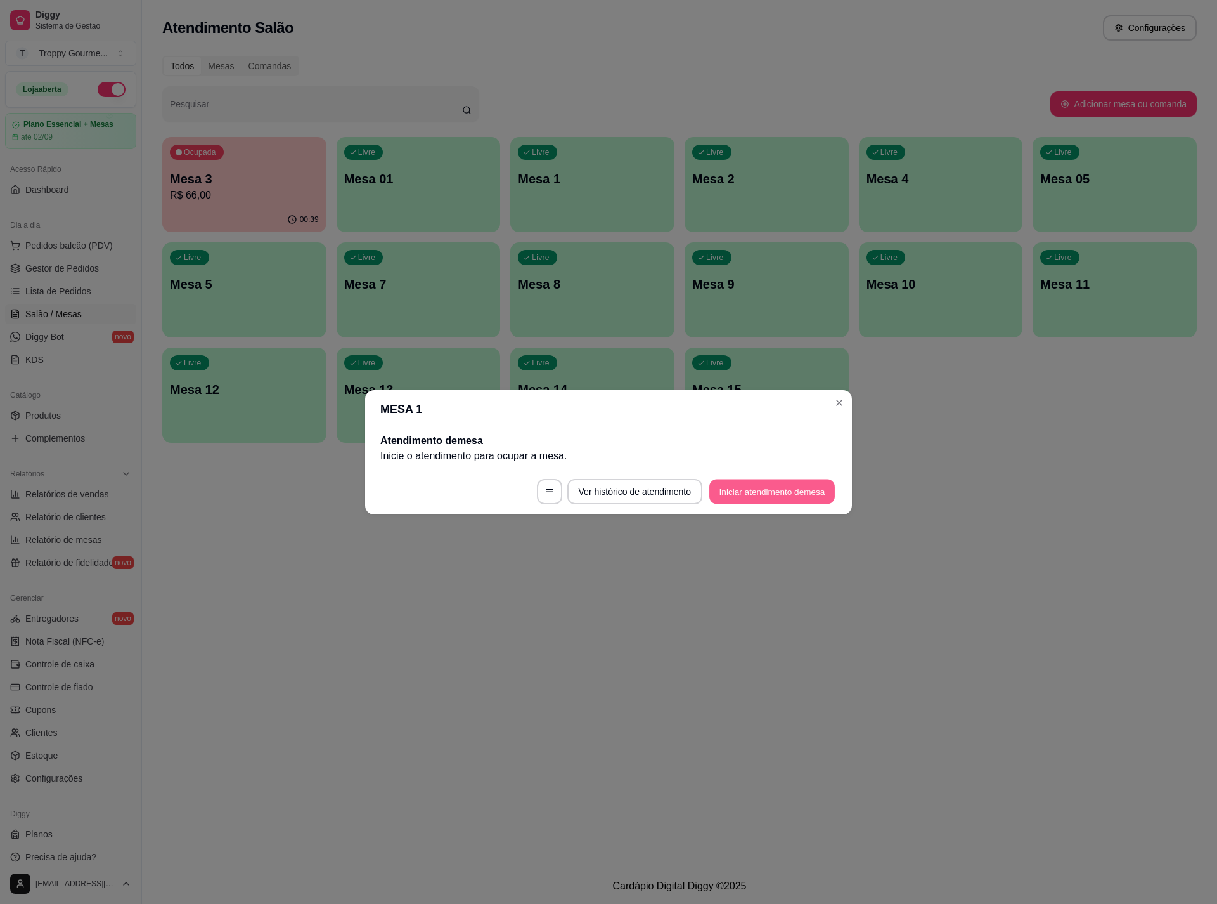
click at [782, 489] on button "Iniciar atendimento de mesa" at bounding box center [773, 491] width 126 height 25
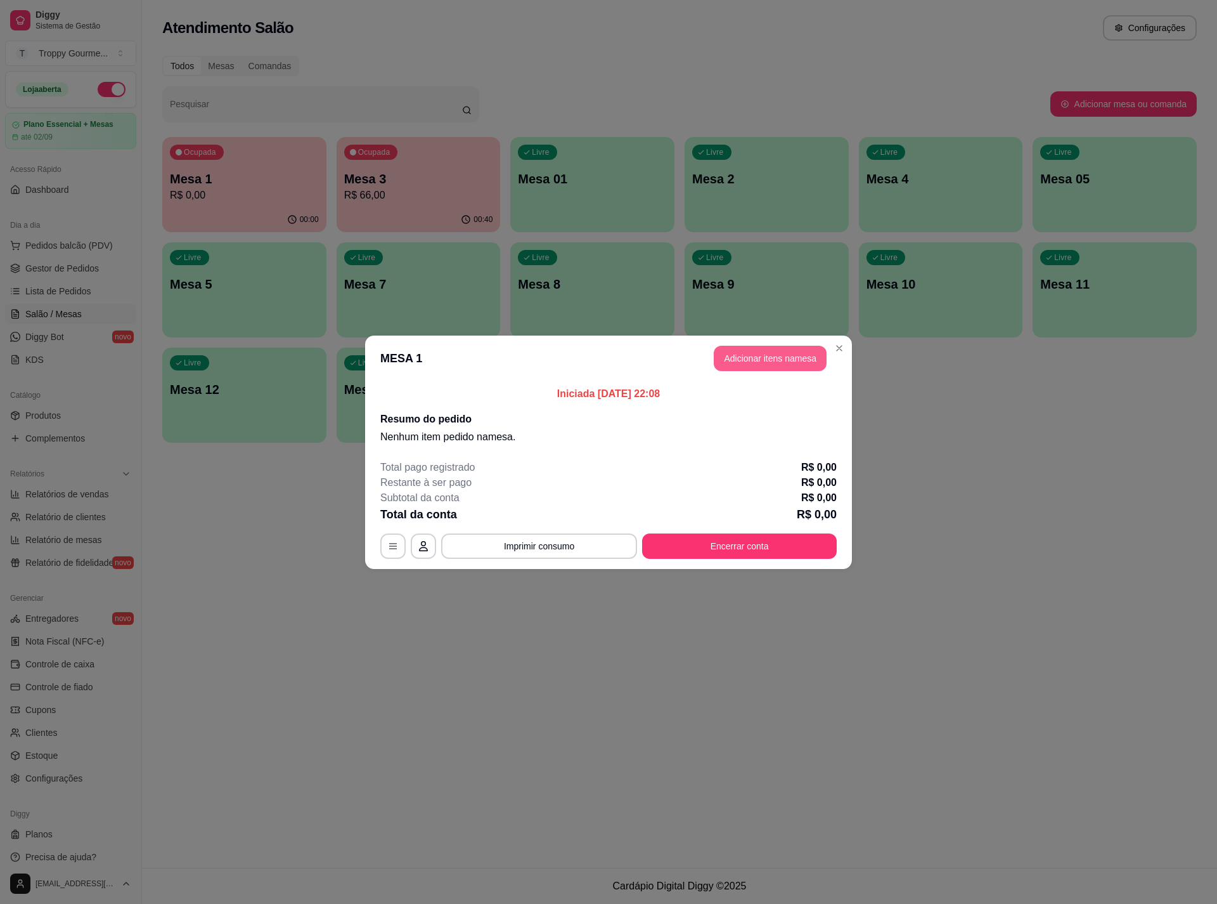
click at [778, 354] on button "Adicionar itens na mesa" at bounding box center [770, 358] width 113 height 25
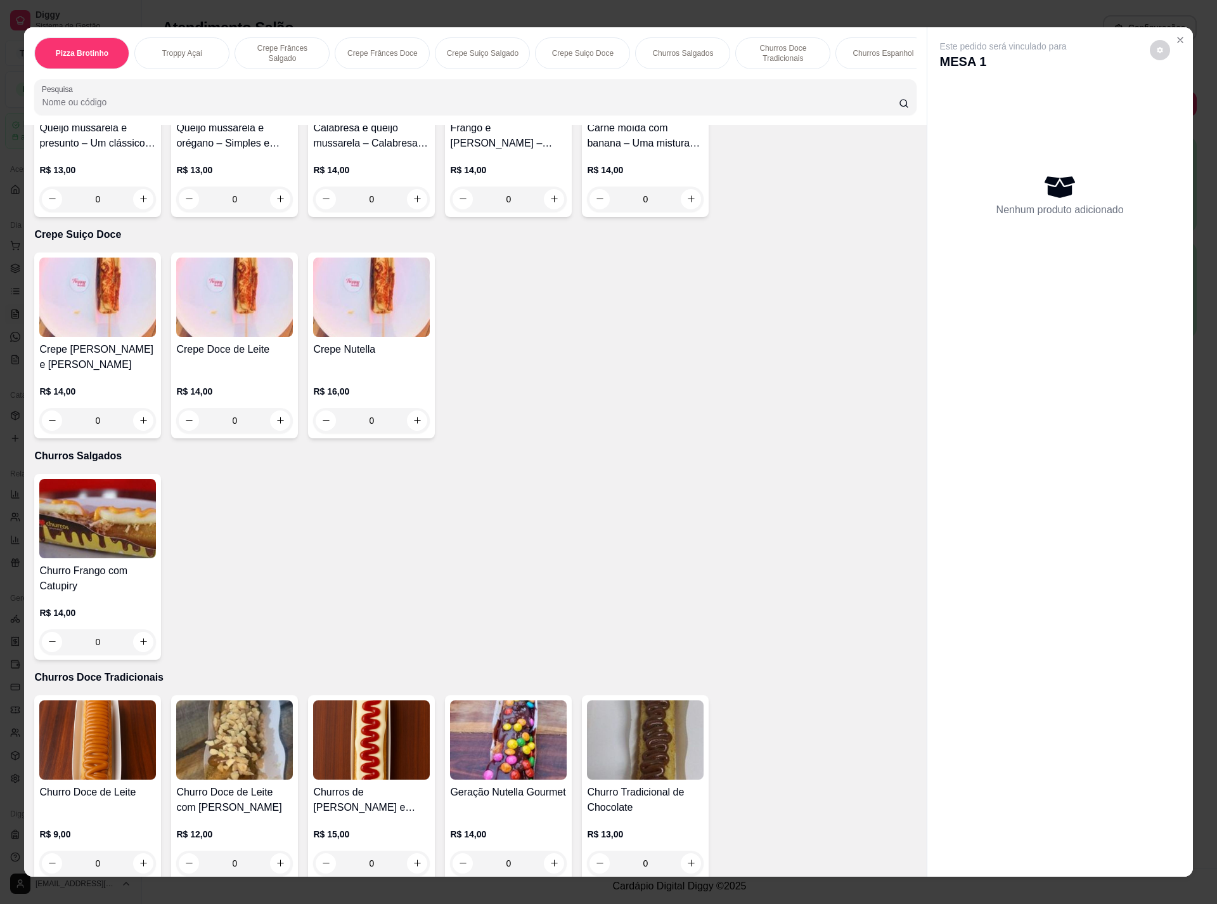
scroll to position [1522, 0]
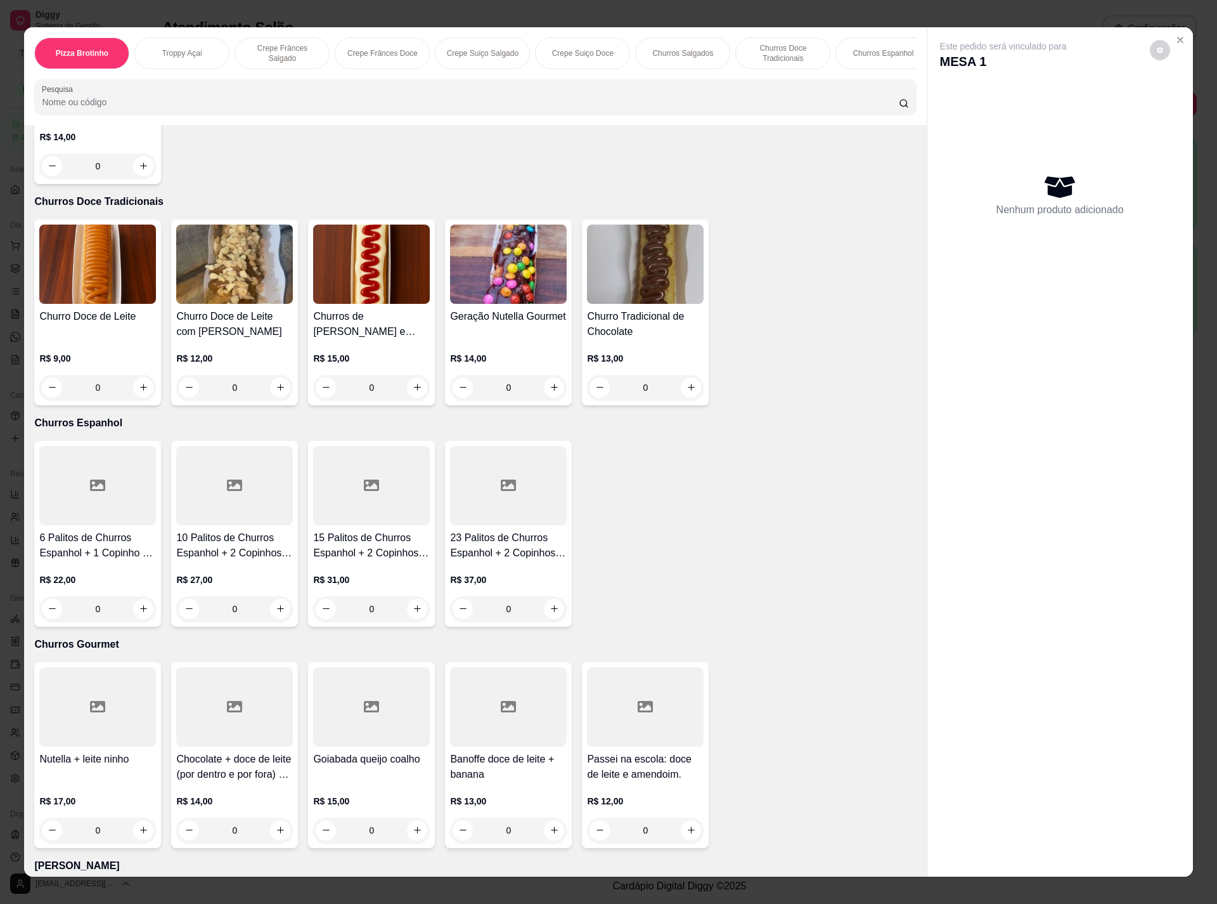
click at [99, 254] on img at bounding box center [97, 263] width 117 height 79
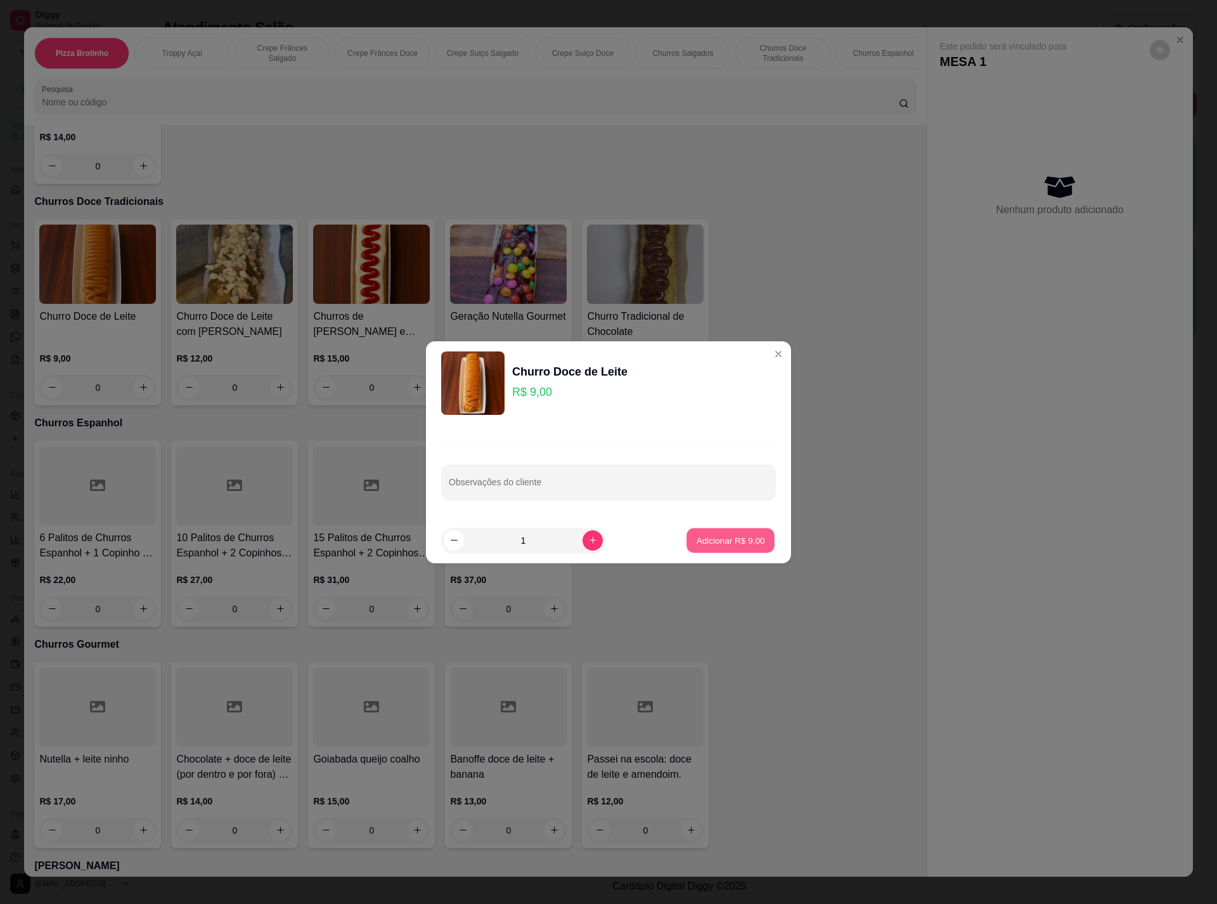
click at [743, 535] on p "Adicionar R$ 9,00" at bounding box center [730, 540] width 68 height 12
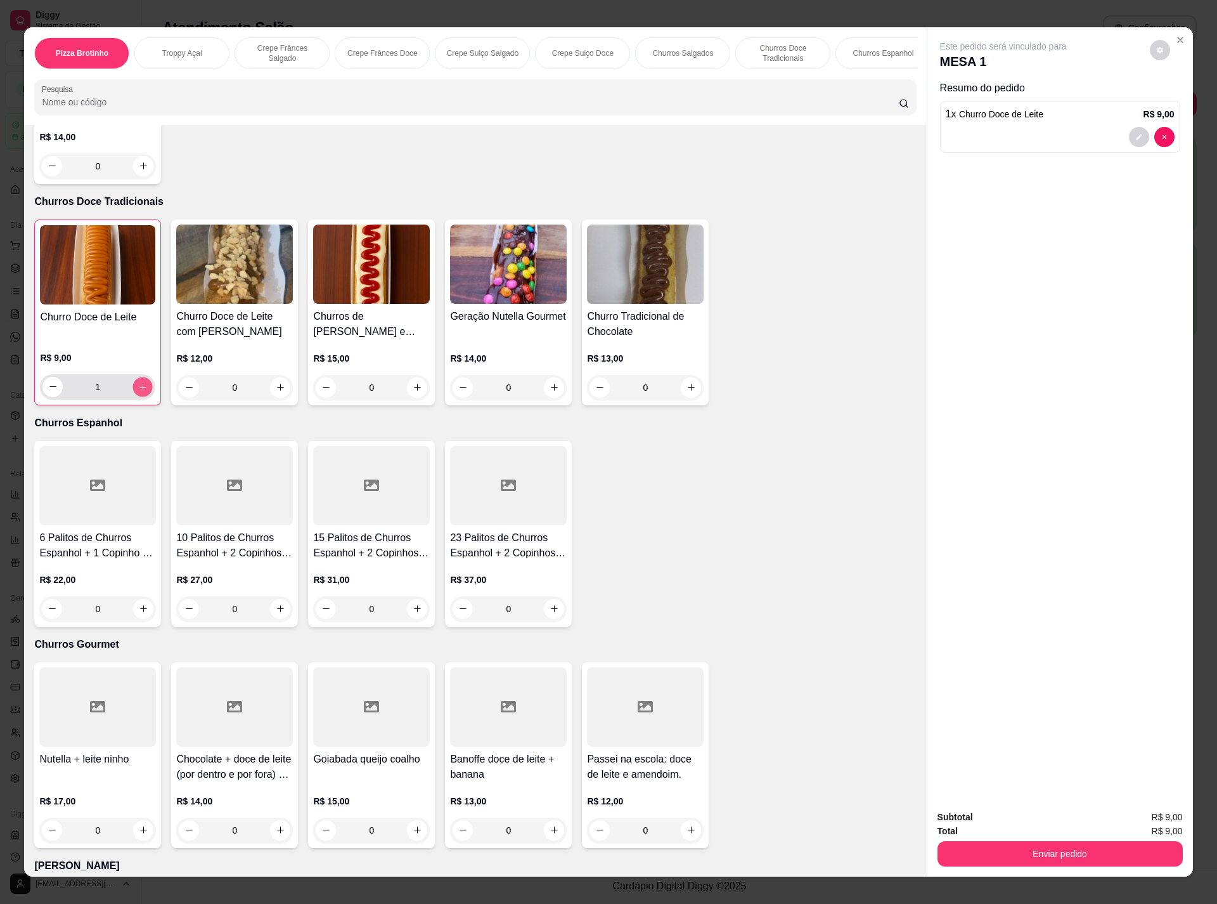
click at [139, 379] on button "increase-product-quantity" at bounding box center [143, 387] width 20 height 20
type input "3"
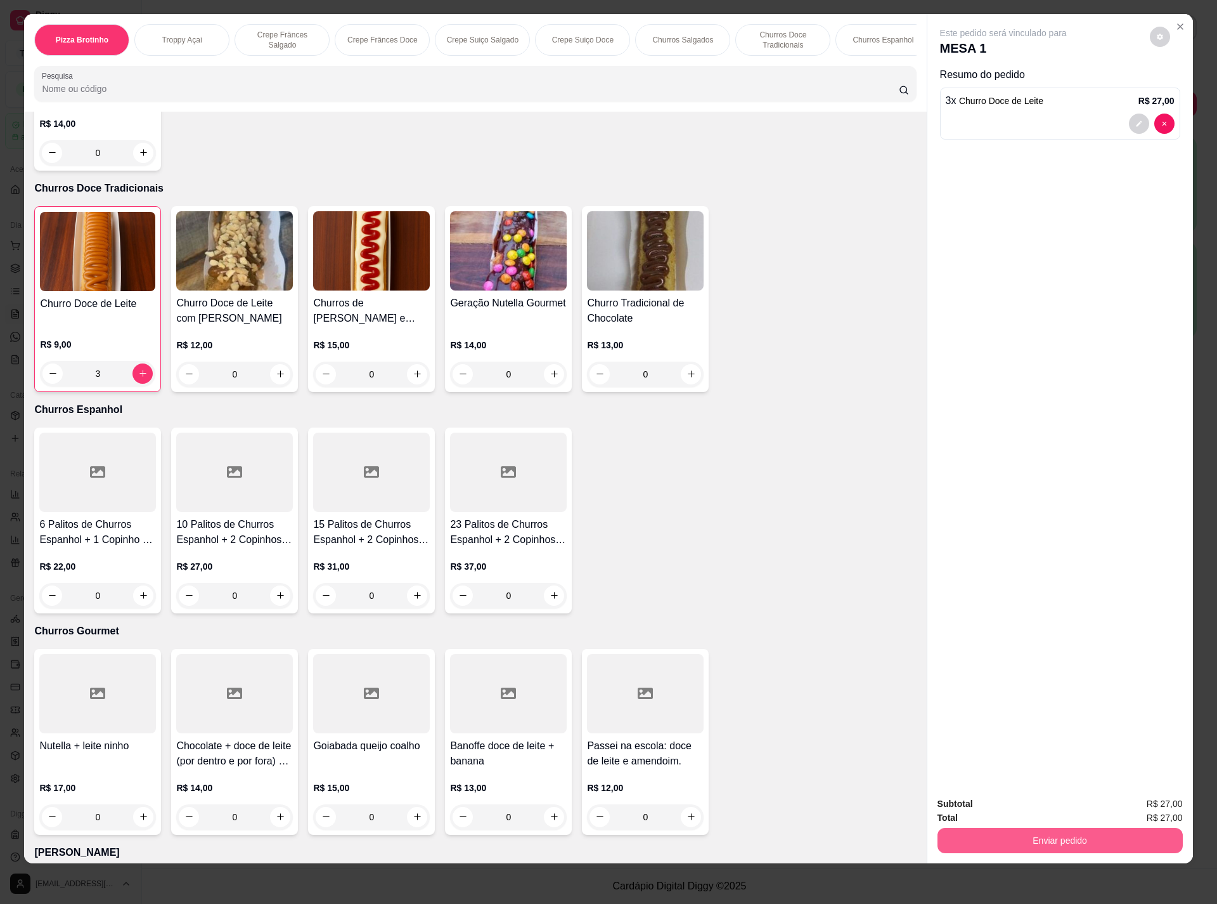
click at [1041, 831] on button "Enviar pedido" at bounding box center [1060, 840] width 245 height 25
click at [1016, 807] on button "Não registrar e enviar pedido" at bounding box center [1016, 809] width 132 height 24
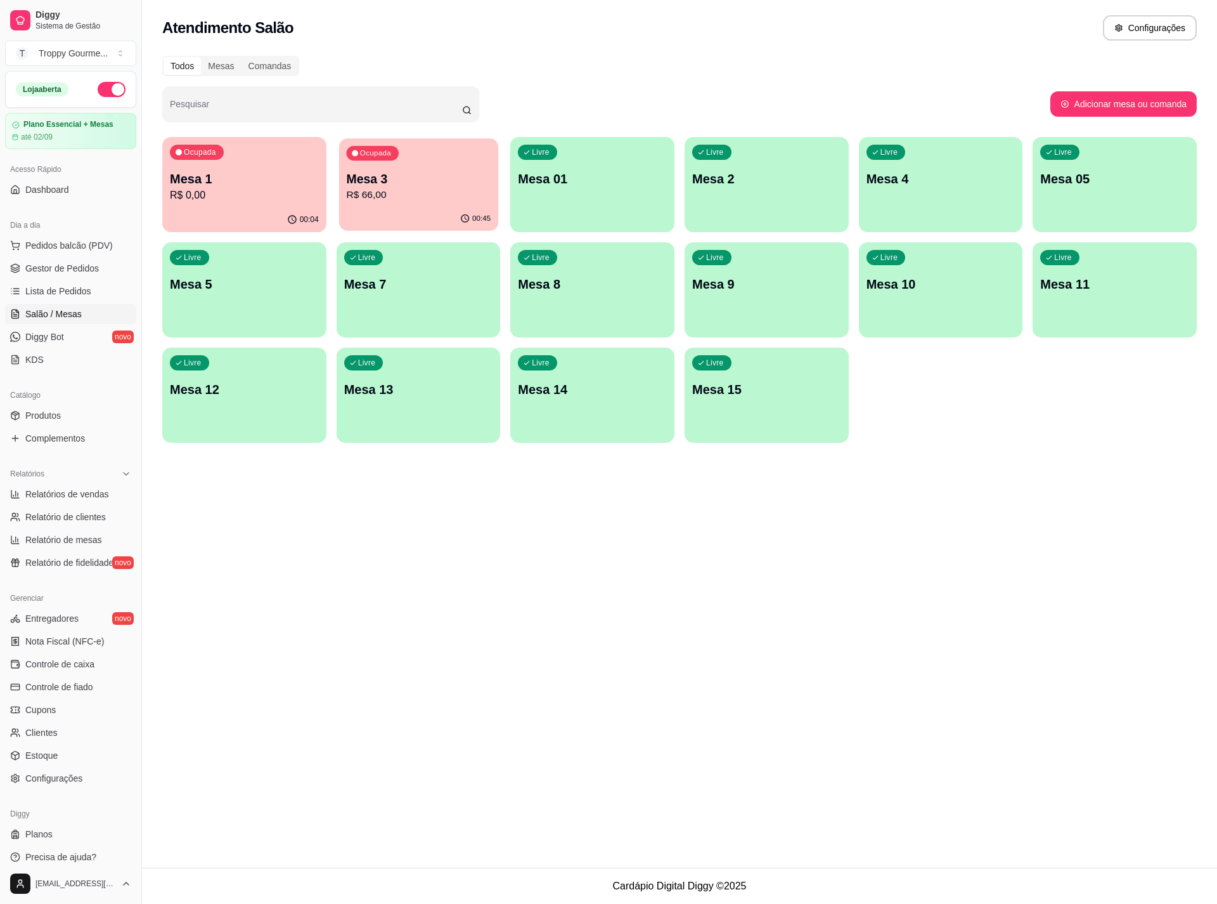
click at [403, 176] on p "Mesa 3" at bounding box center [418, 179] width 145 height 17
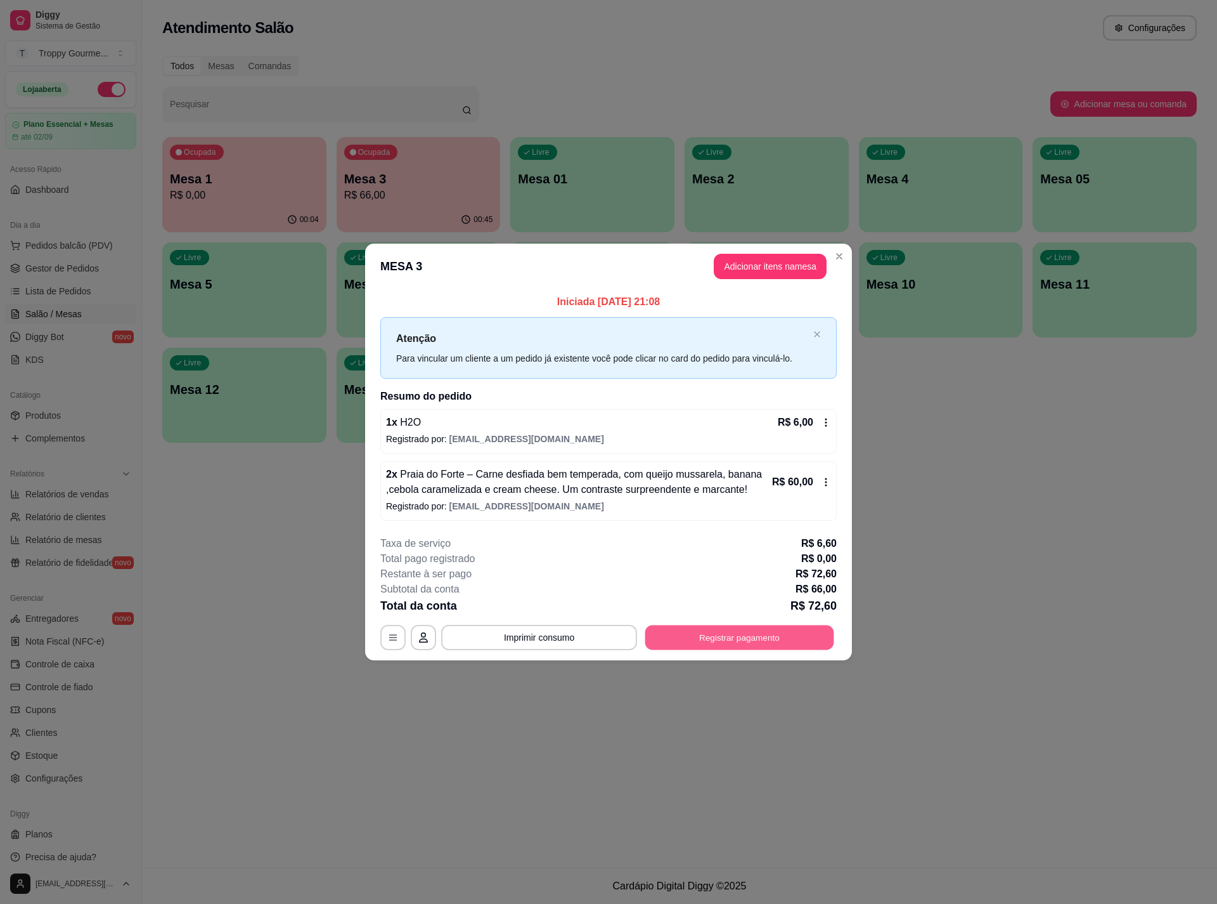
click at [744, 635] on button "Registrar pagamento" at bounding box center [740, 637] width 189 height 25
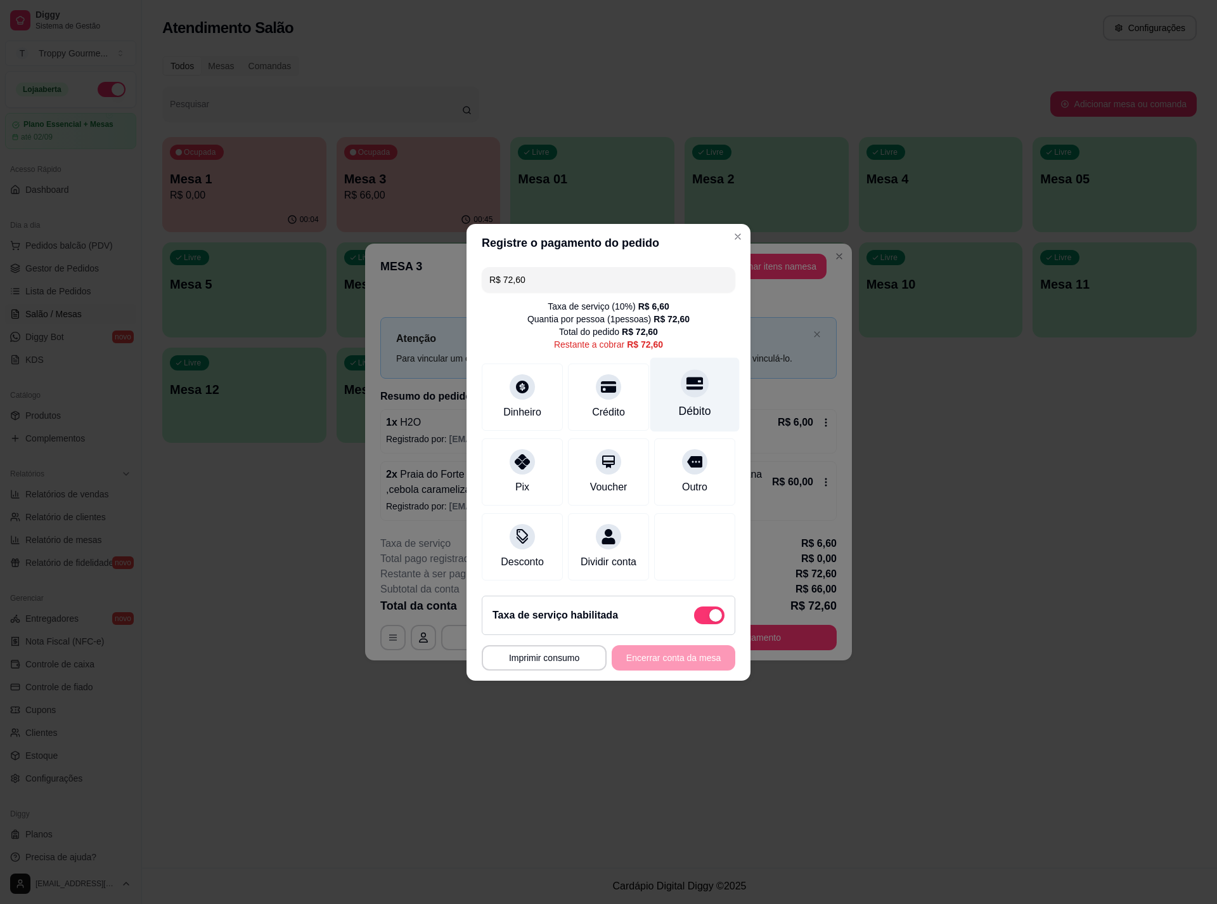
click at [687, 379] on icon at bounding box center [695, 383] width 16 height 13
type input "R$ 0,00"
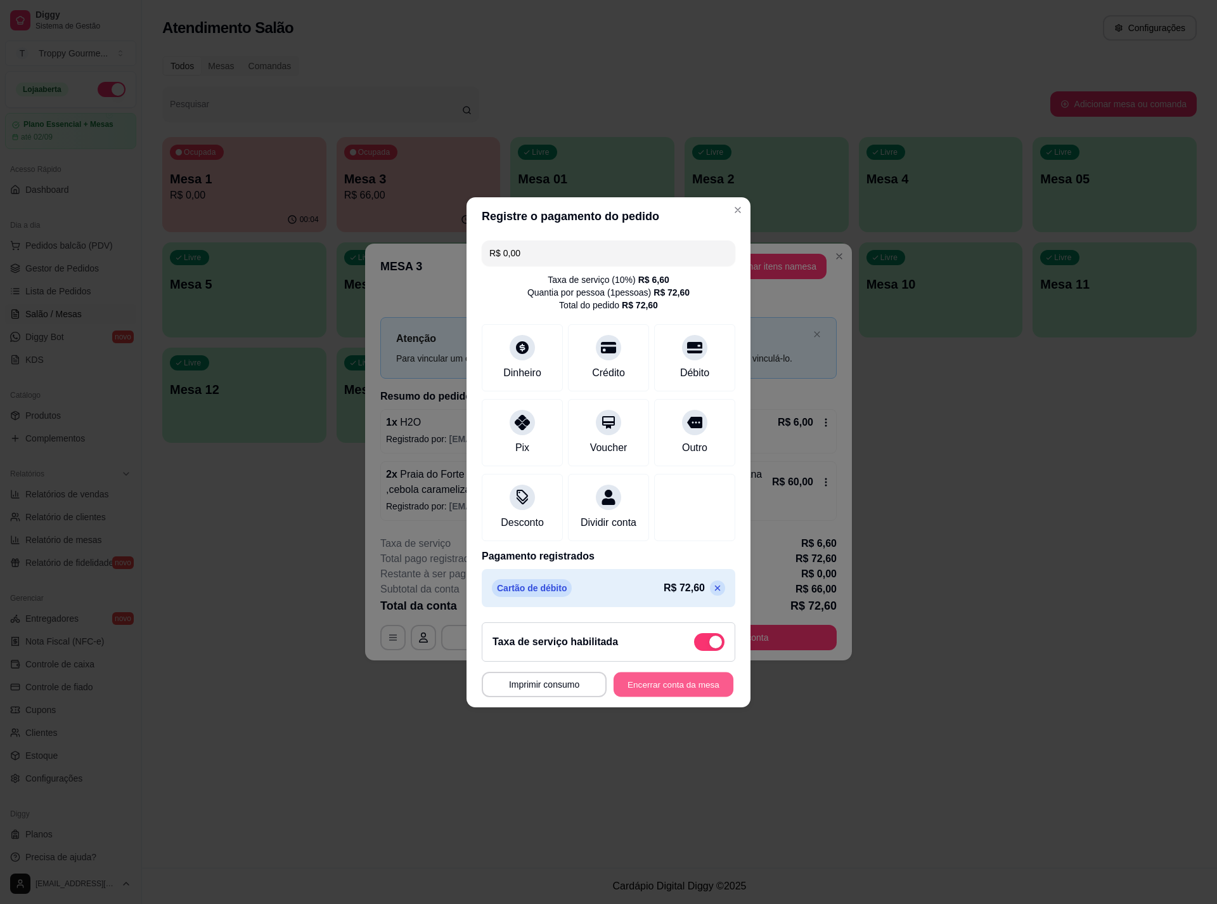
click at [645, 692] on button "Encerrar conta da mesa" at bounding box center [674, 684] width 120 height 25
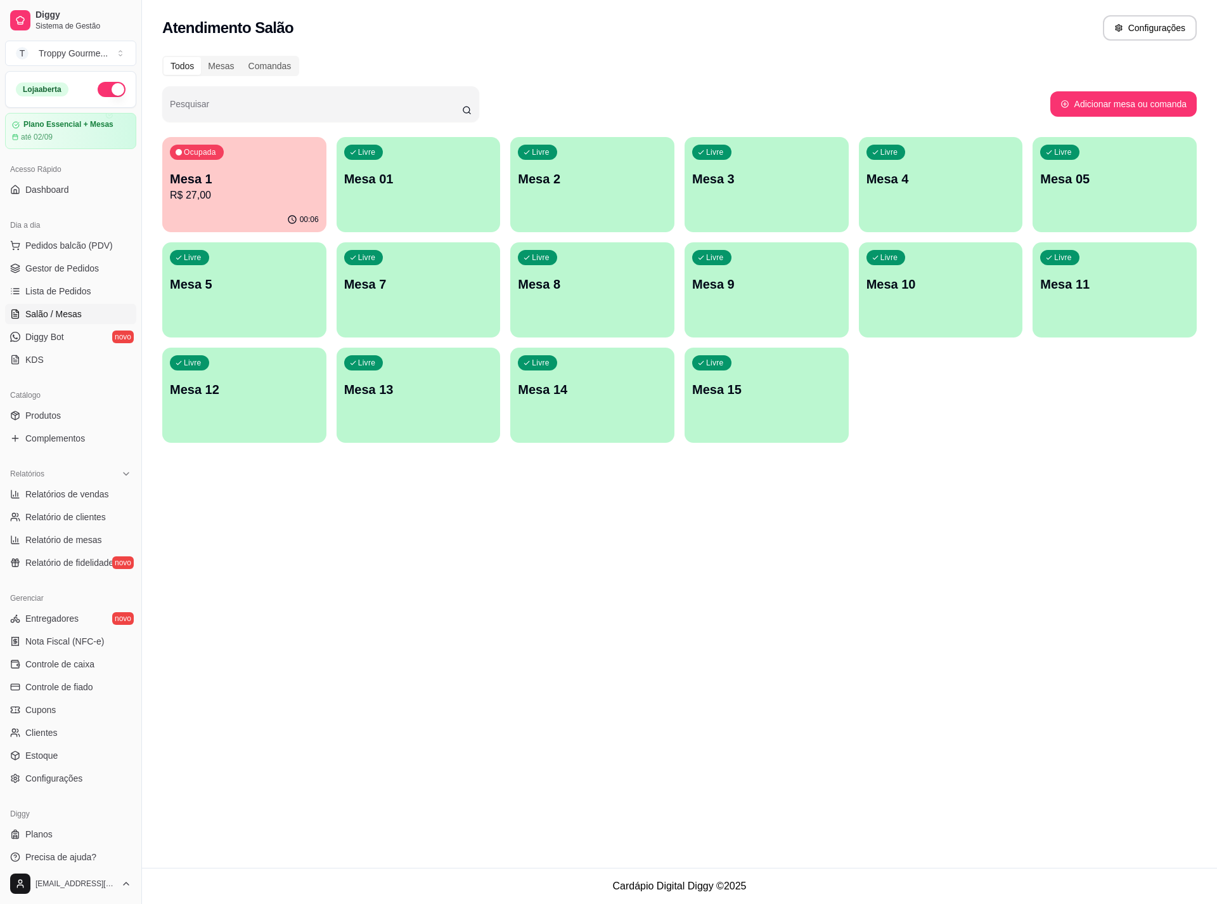
click at [470, 179] on p "Mesa 01" at bounding box center [418, 179] width 149 height 18
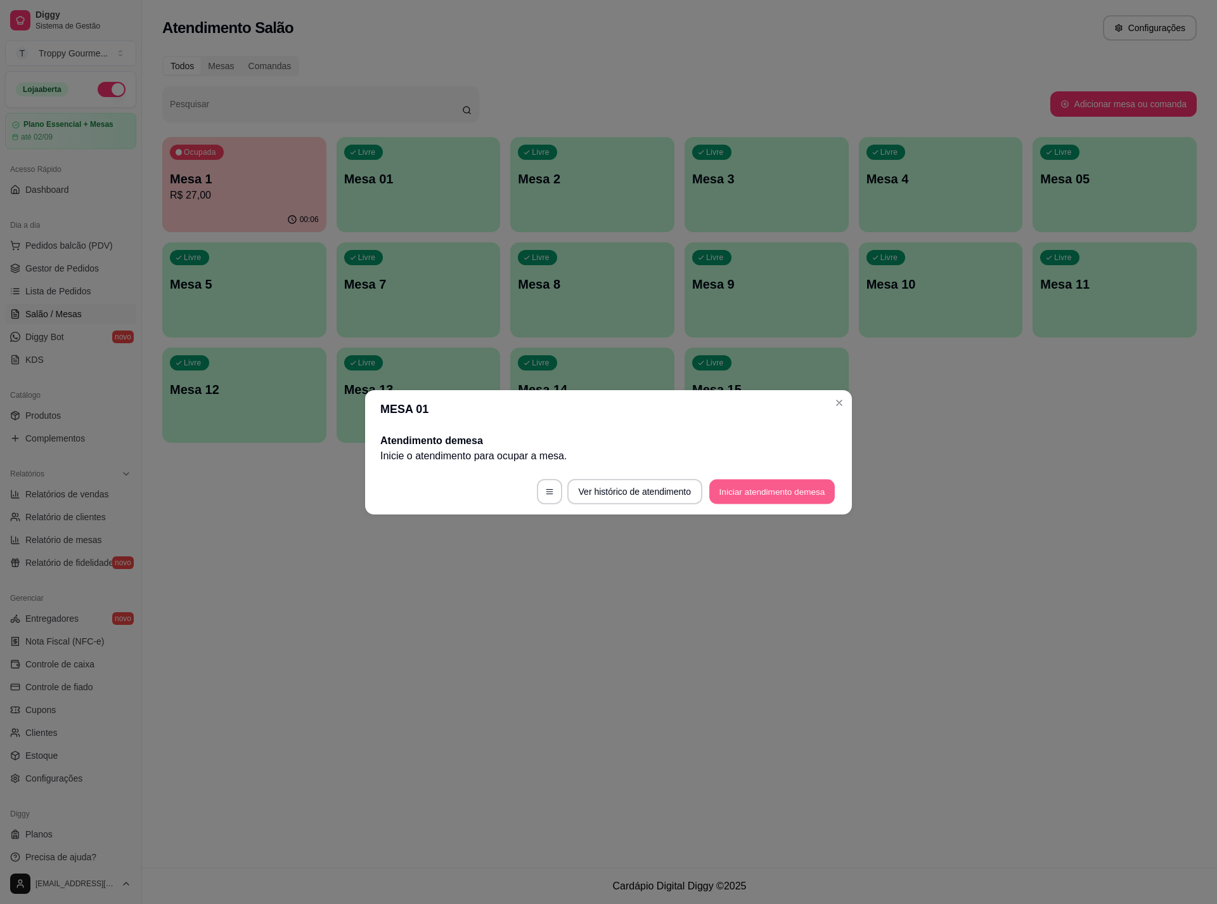
click at [790, 485] on button "Iniciar atendimento de mesa" at bounding box center [773, 491] width 126 height 25
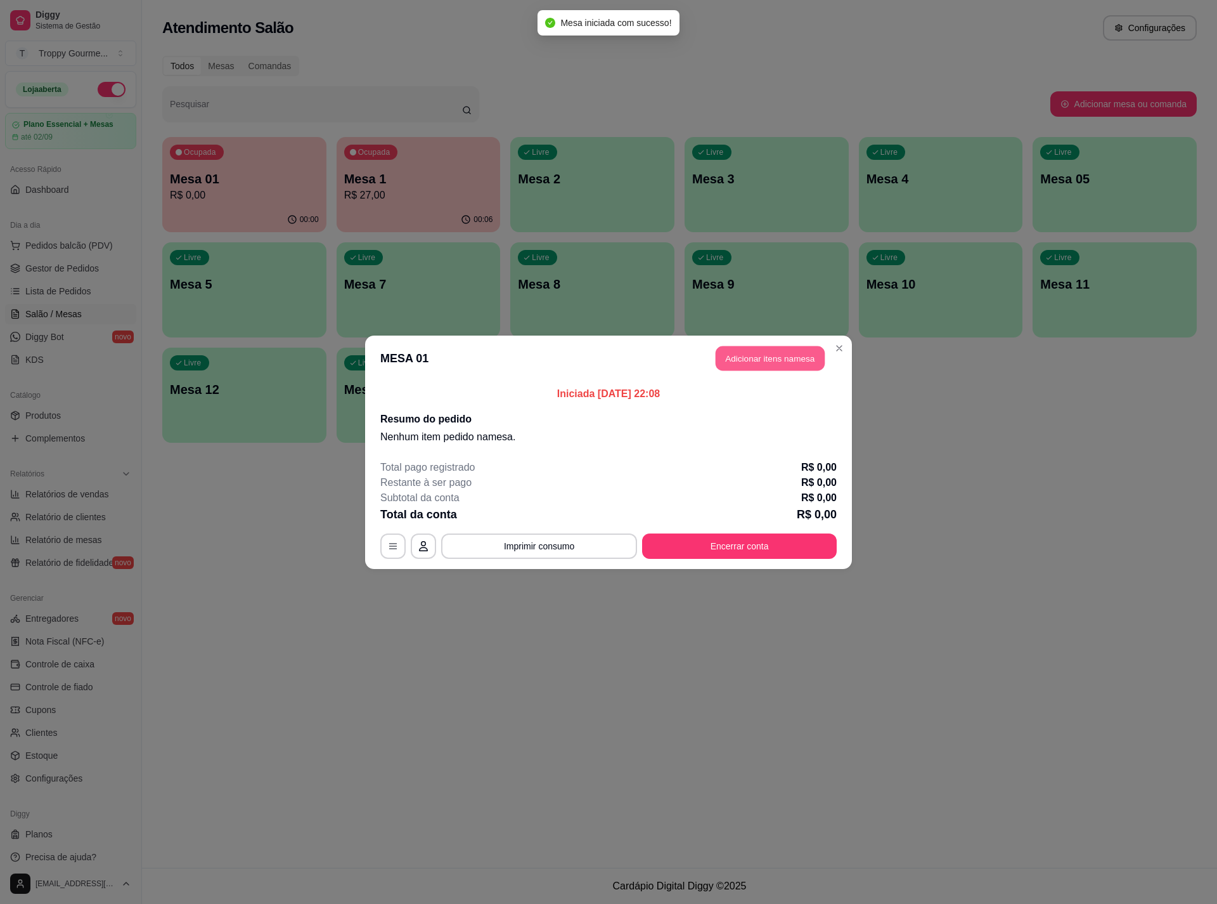
click at [752, 349] on button "Adicionar itens na mesa" at bounding box center [770, 358] width 109 height 25
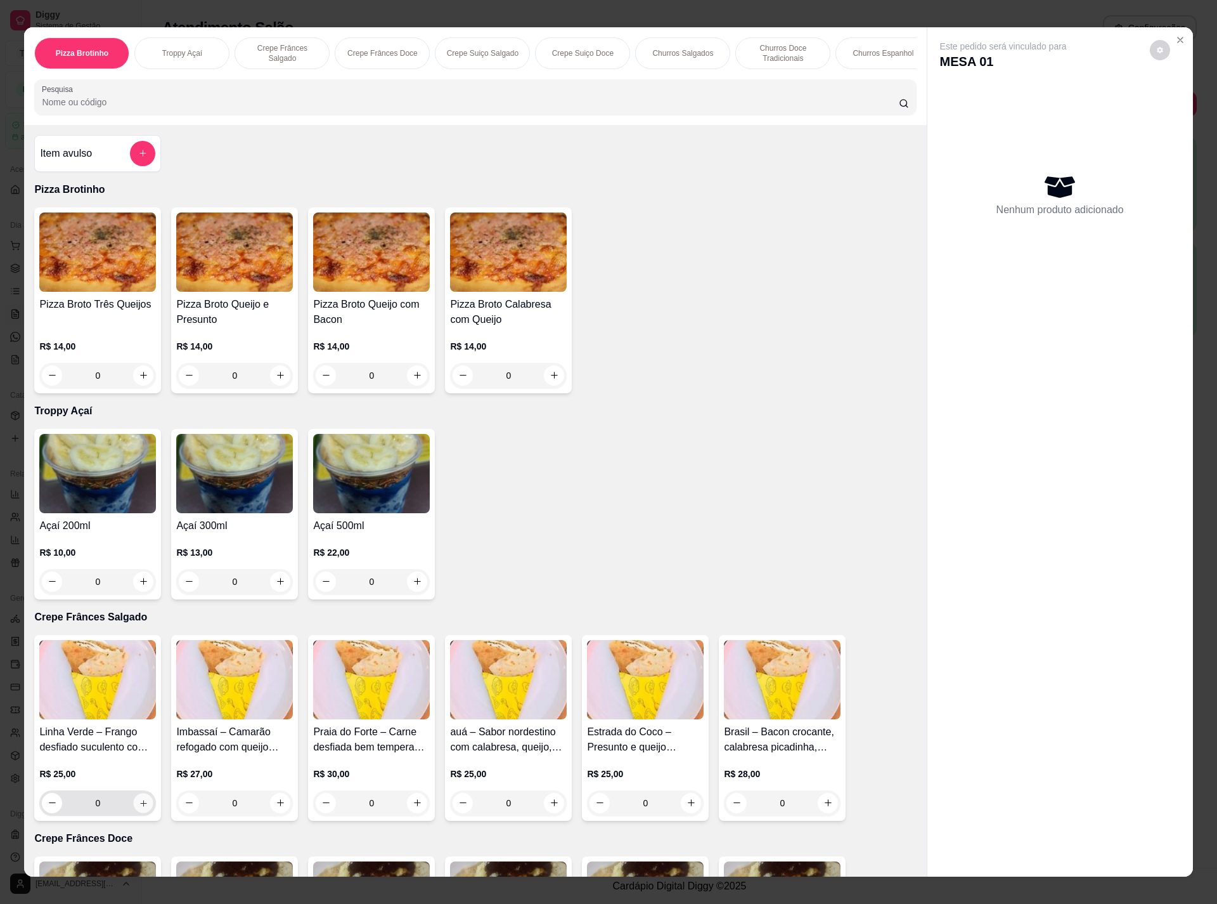
click at [139, 807] on icon "increase-product-quantity" at bounding box center [144, 803] width 10 height 10
type input "1"
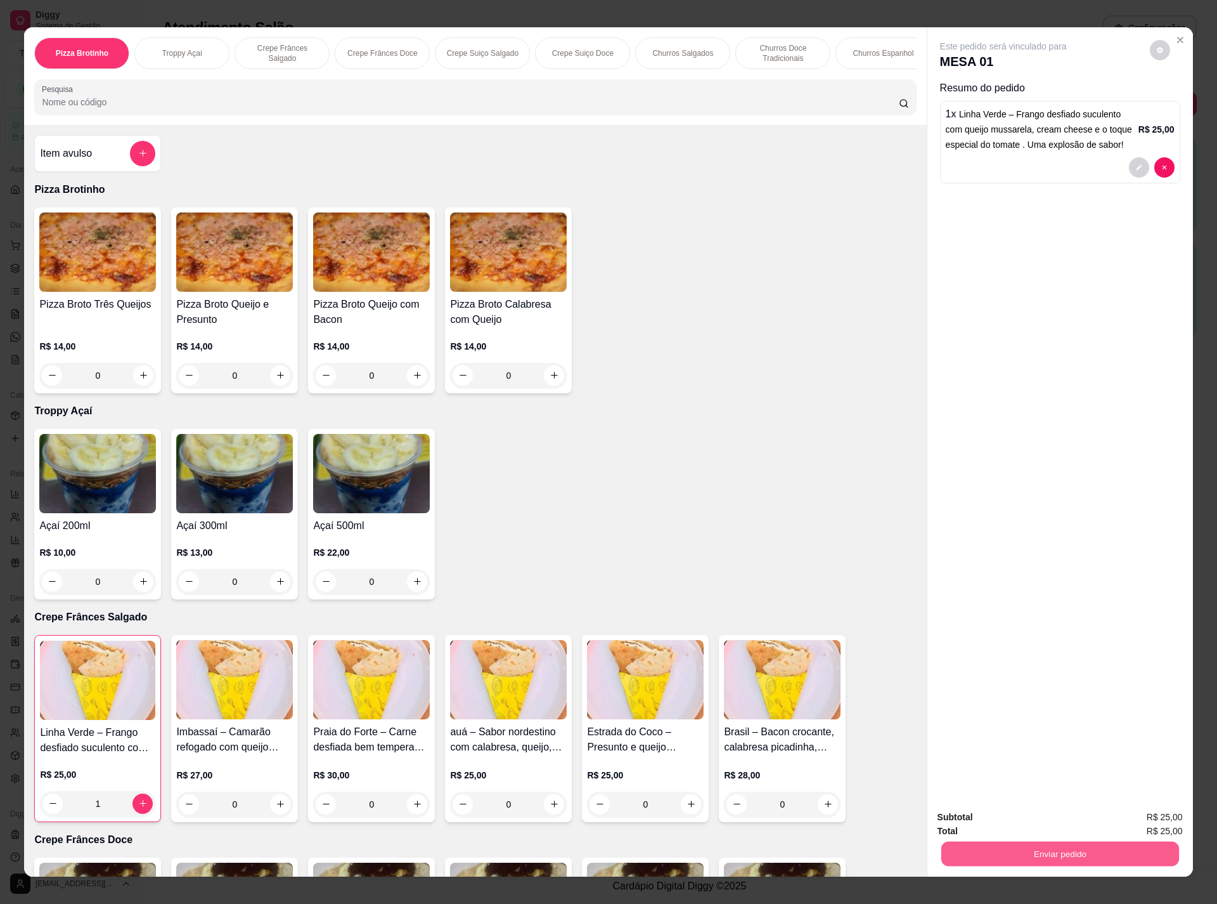
click at [1001, 850] on button "Enviar pedido" at bounding box center [1060, 853] width 238 height 25
click at [984, 817] on button "Não registrar e enviar pedido" at bounding box center [1016, 822] width 132 height 24
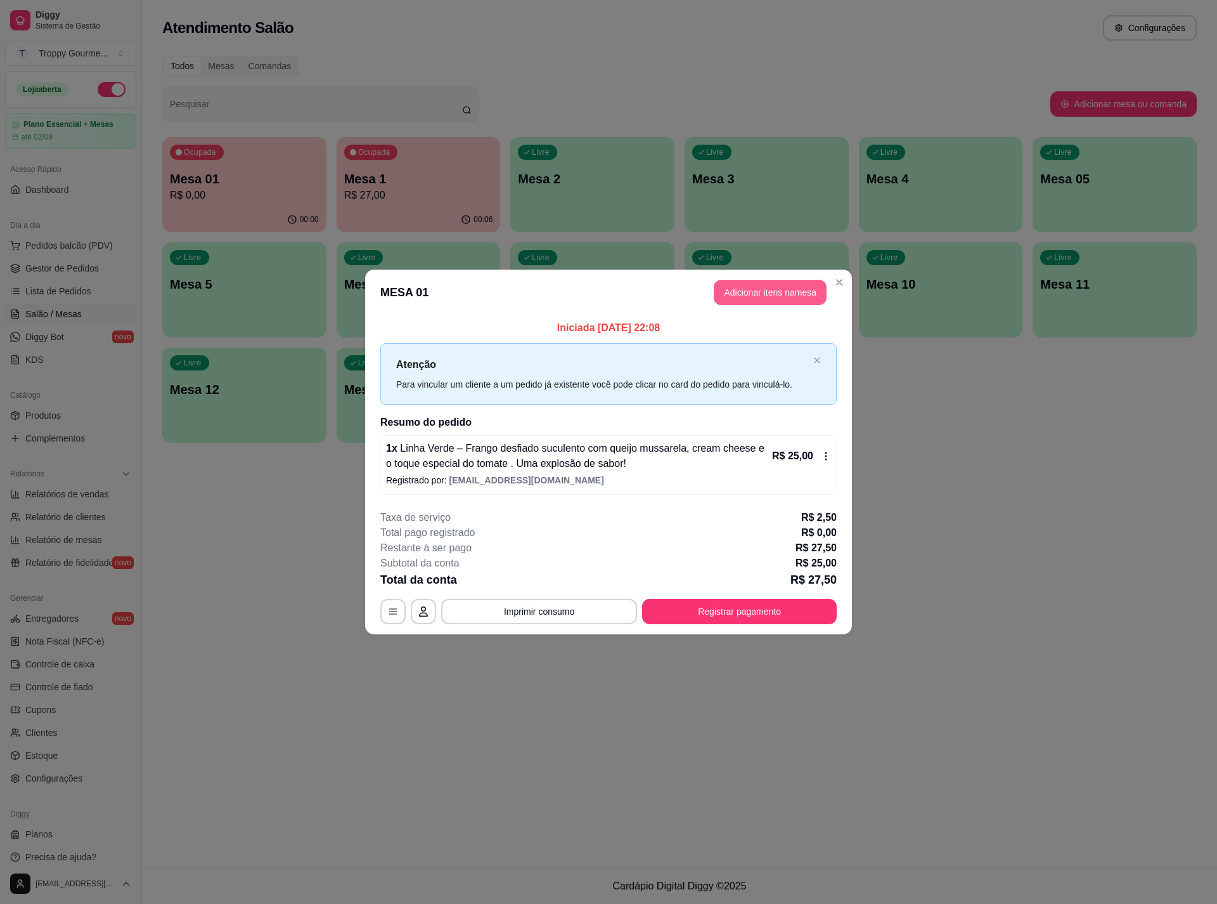
click at [778, 292] on button "Adicionar itens na mesa" at bounding box center [770, 292] width 113 height 25
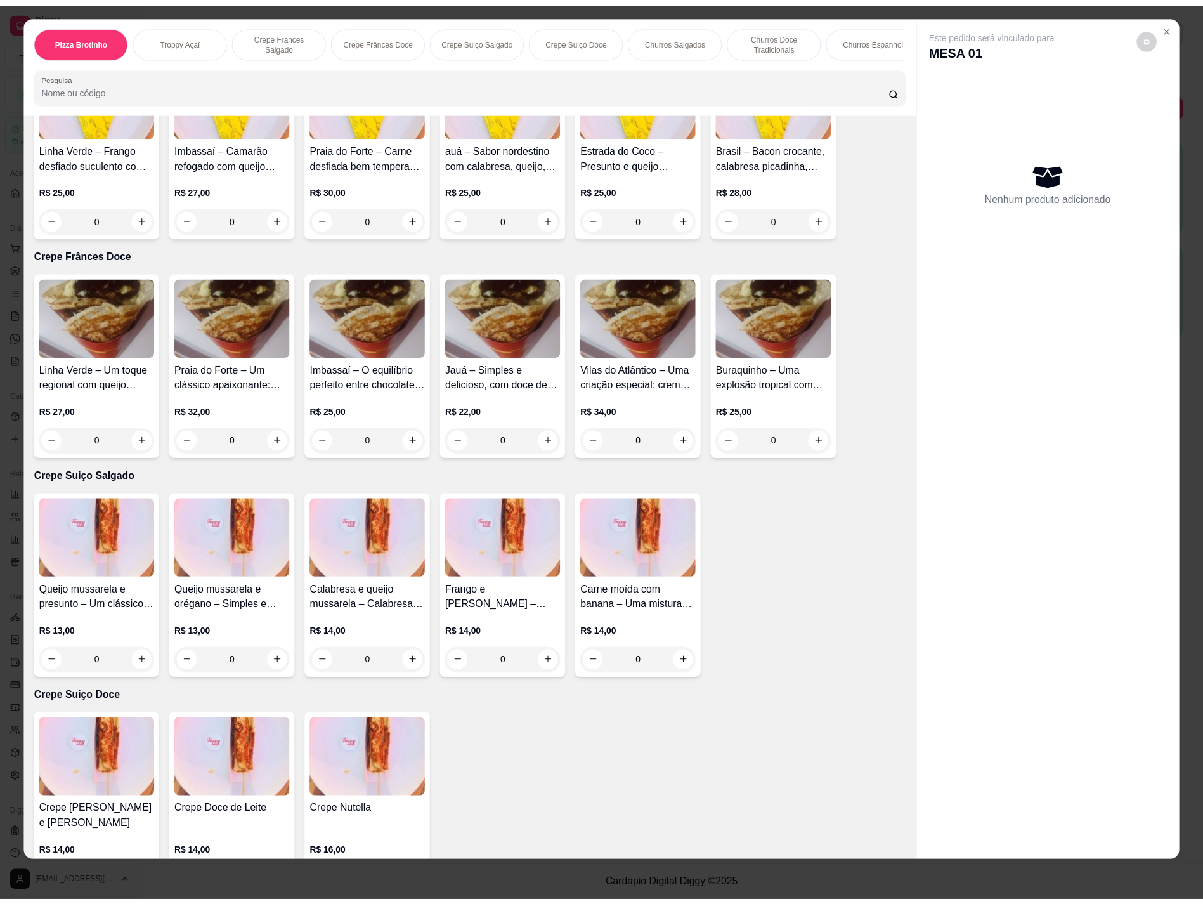
scroll to position [761, 0]
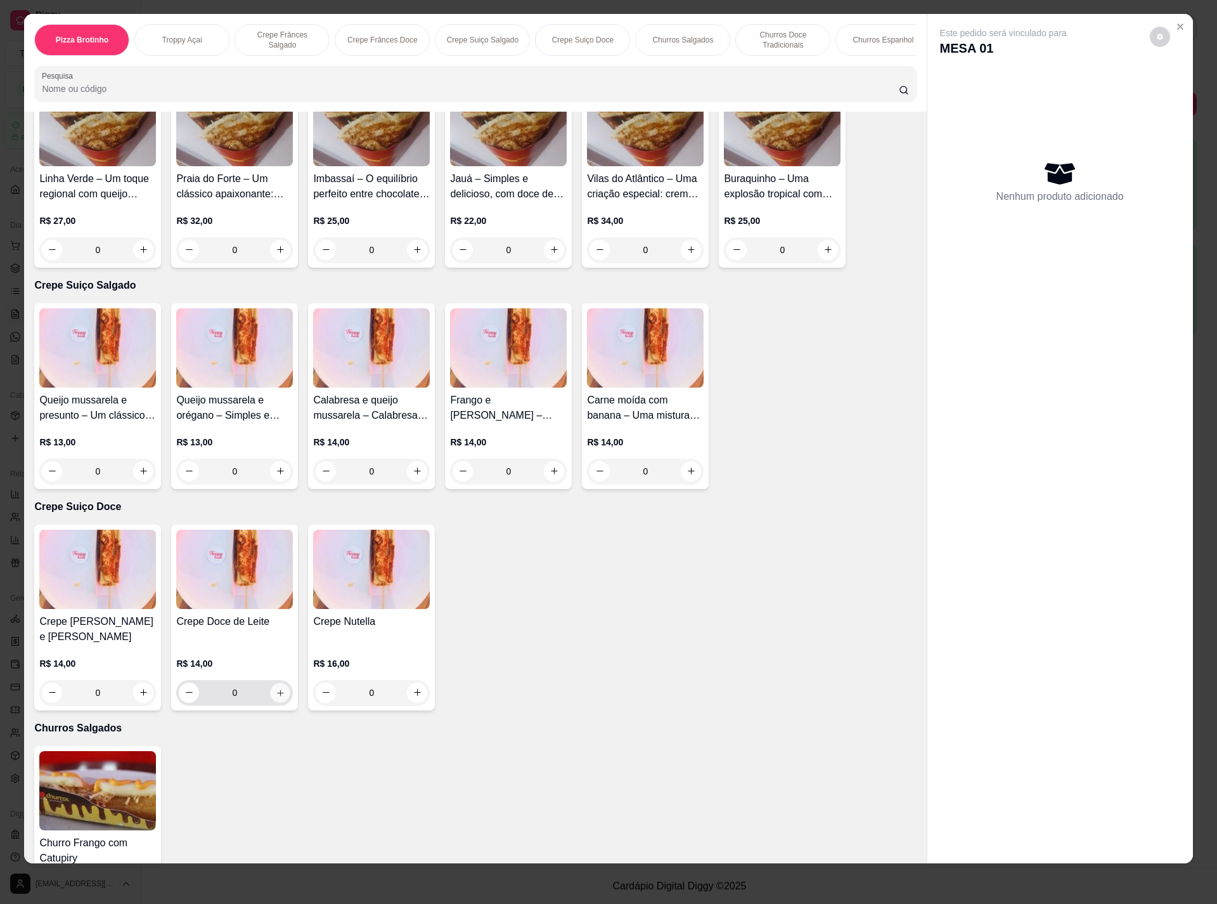
click at [276, 691] on icon "increase-product-quantity" at bounding box center [281, 692] width 10 height 10
type input "1"
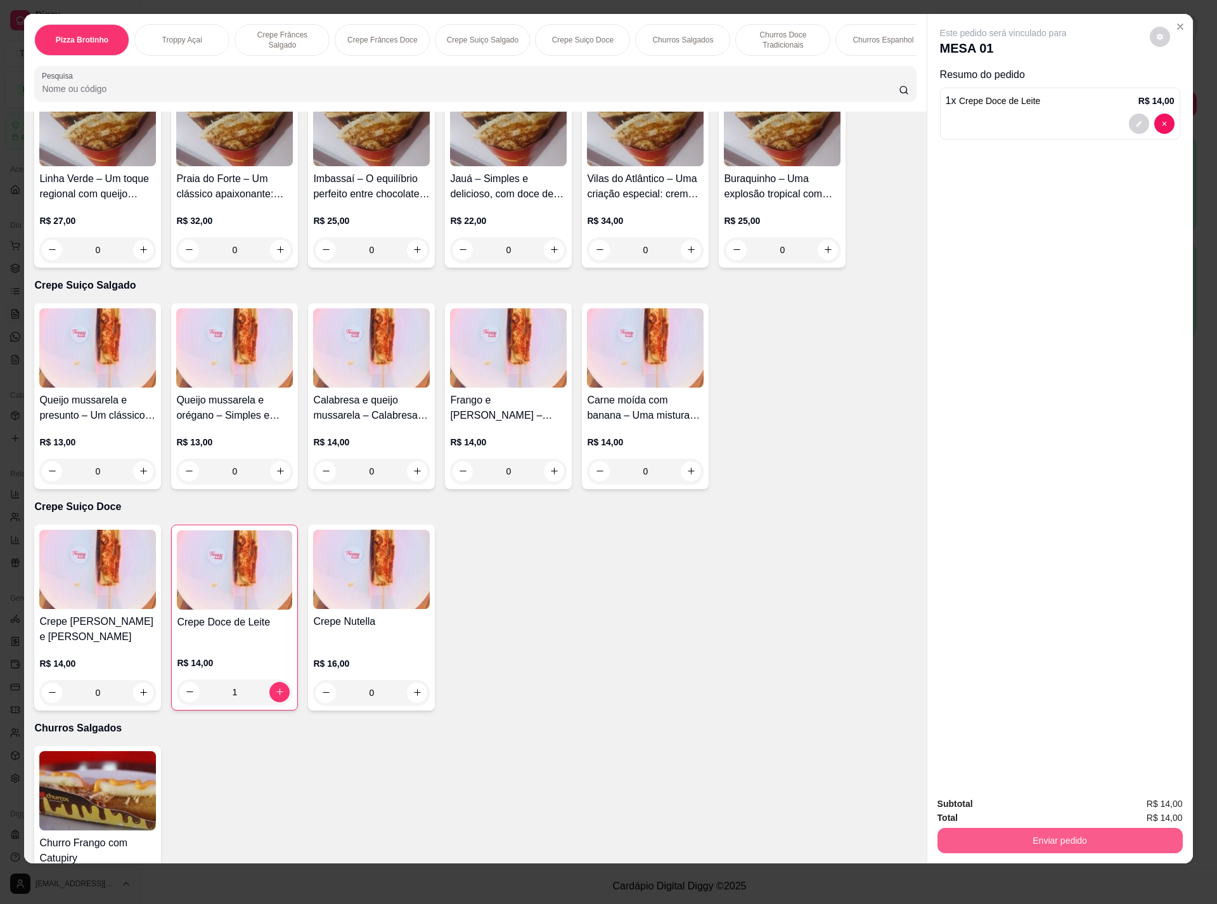
click at [985, 841] on button "Enviar pedido" at bounding box center [1060, 840] width 245 height 25
click at [984, 809] on button "Não registrar e enviar pedido" at bounding box center [1016, 808] width 128 height 23
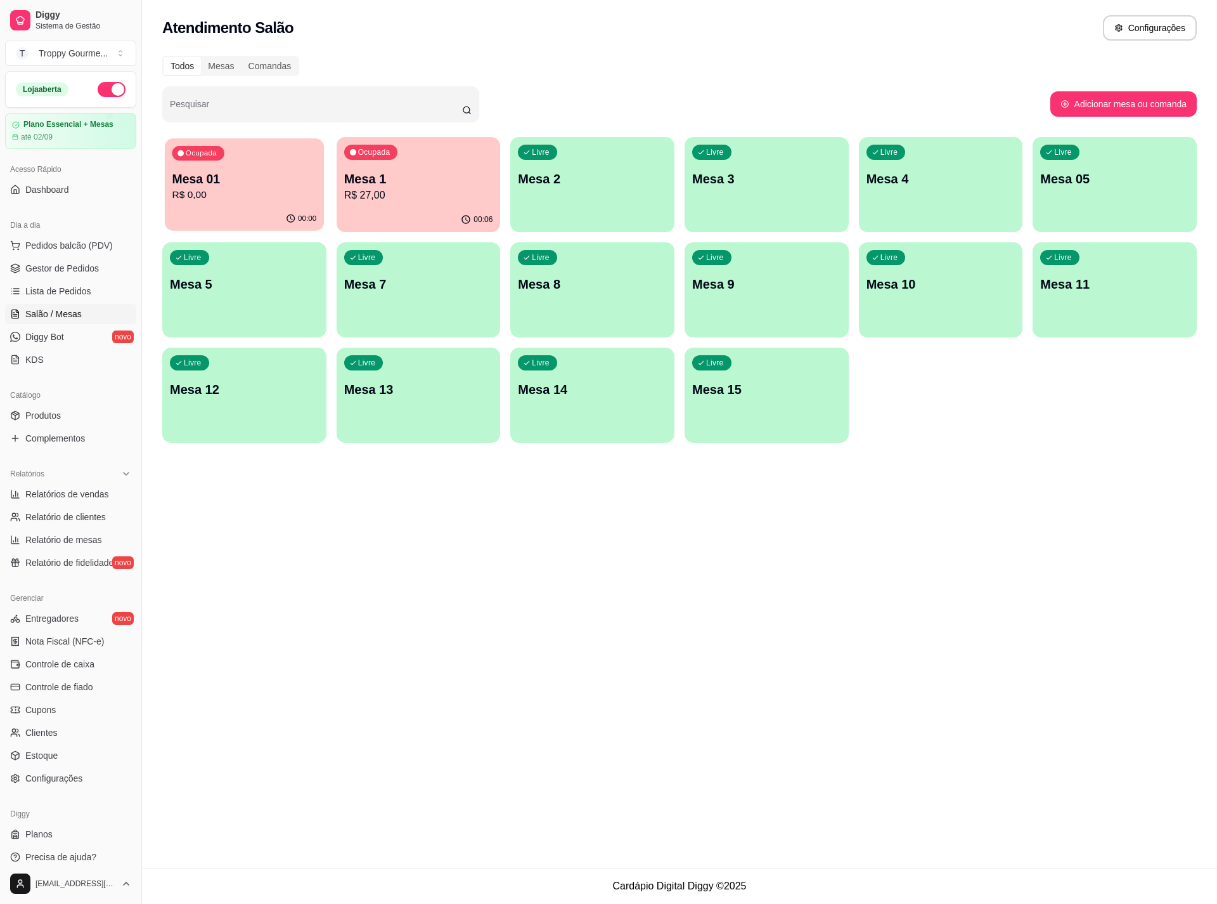
click at [249, 191] on p "R$ 0,00" at bounding box center [244, 195] width 145 height 15
click at [419, 196] on p "R$ 27,00" at bounding box center [418, 195] width 145 height 15
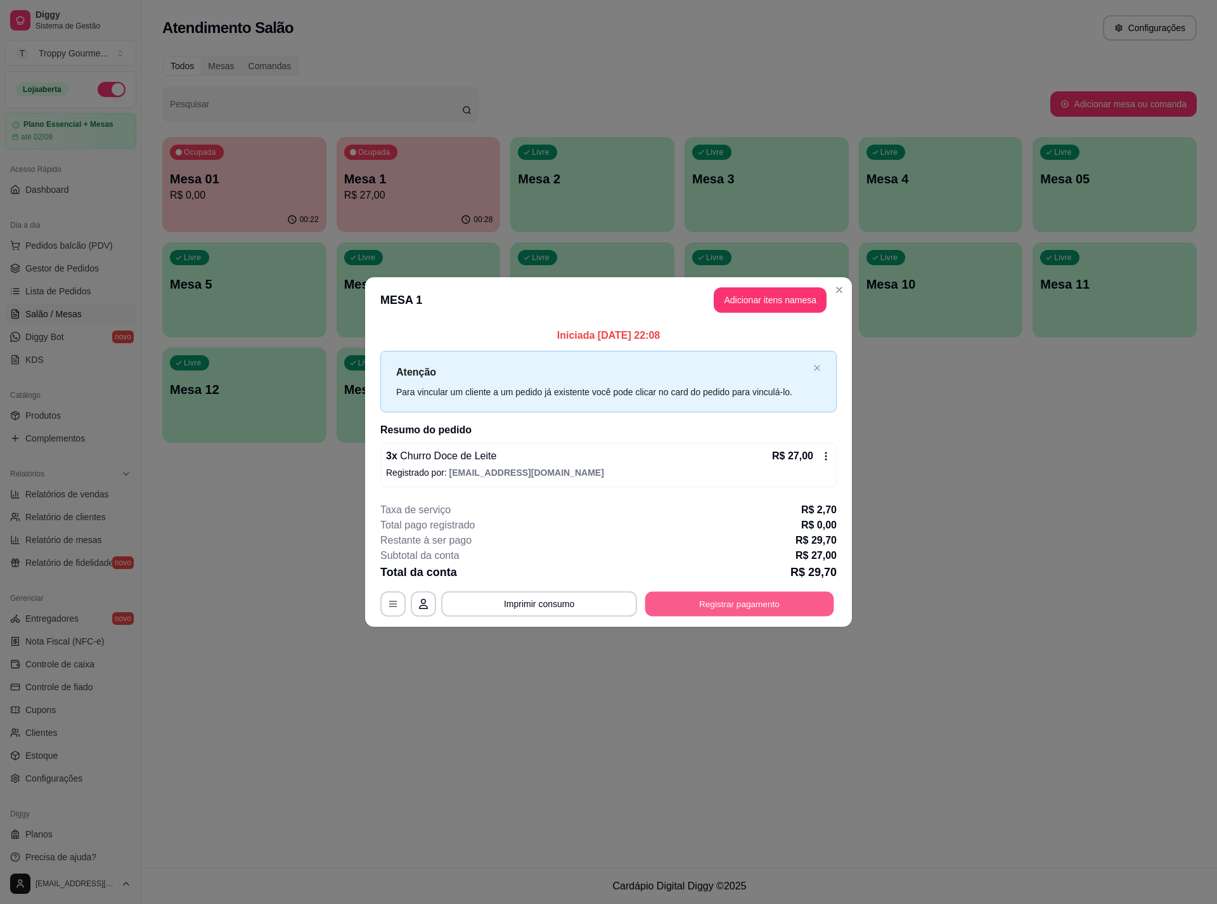
click at [778, 605] on button "Registrar pagamento" at bounding box center [740, 604] width 189 height 25
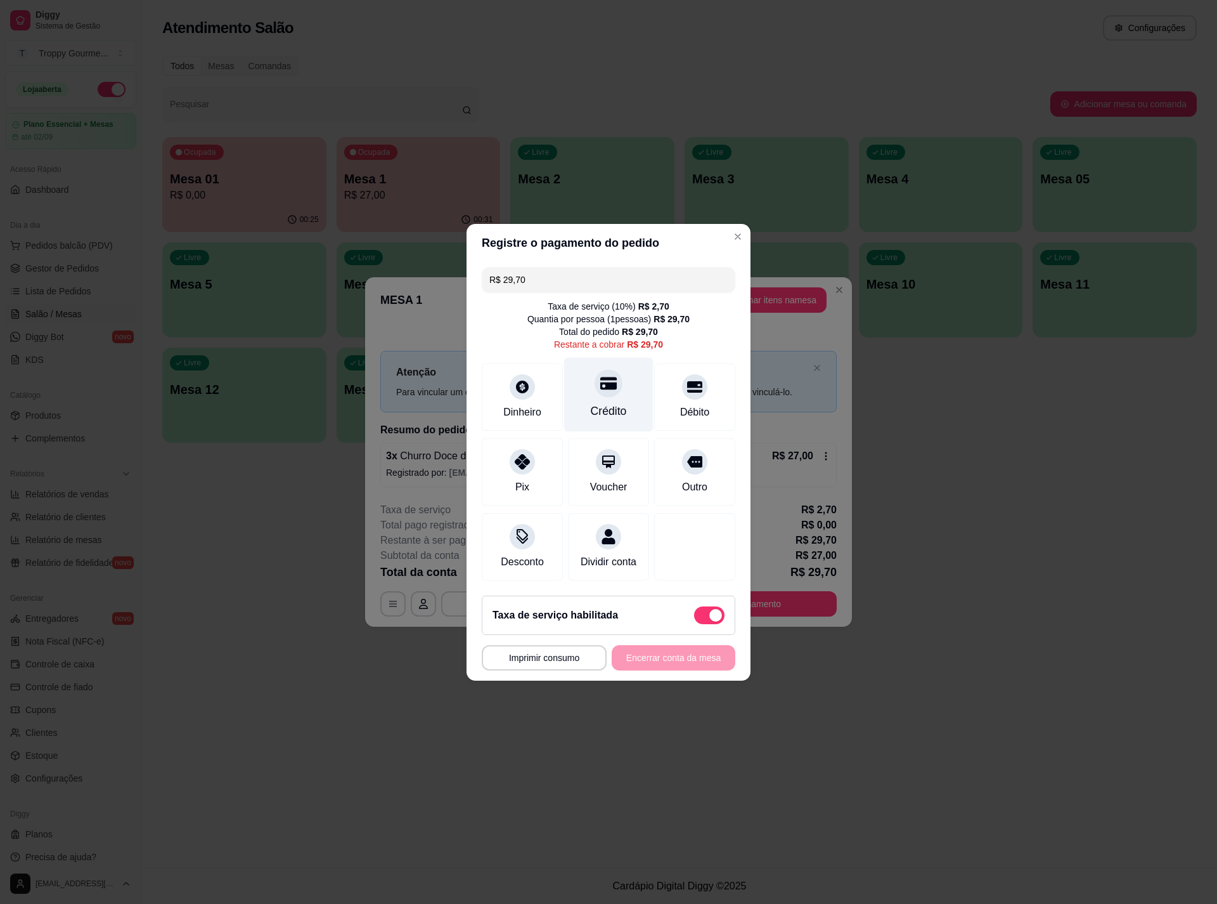
click at [601, 377] on icon at bounding box center [609, 383] width 16 height 13
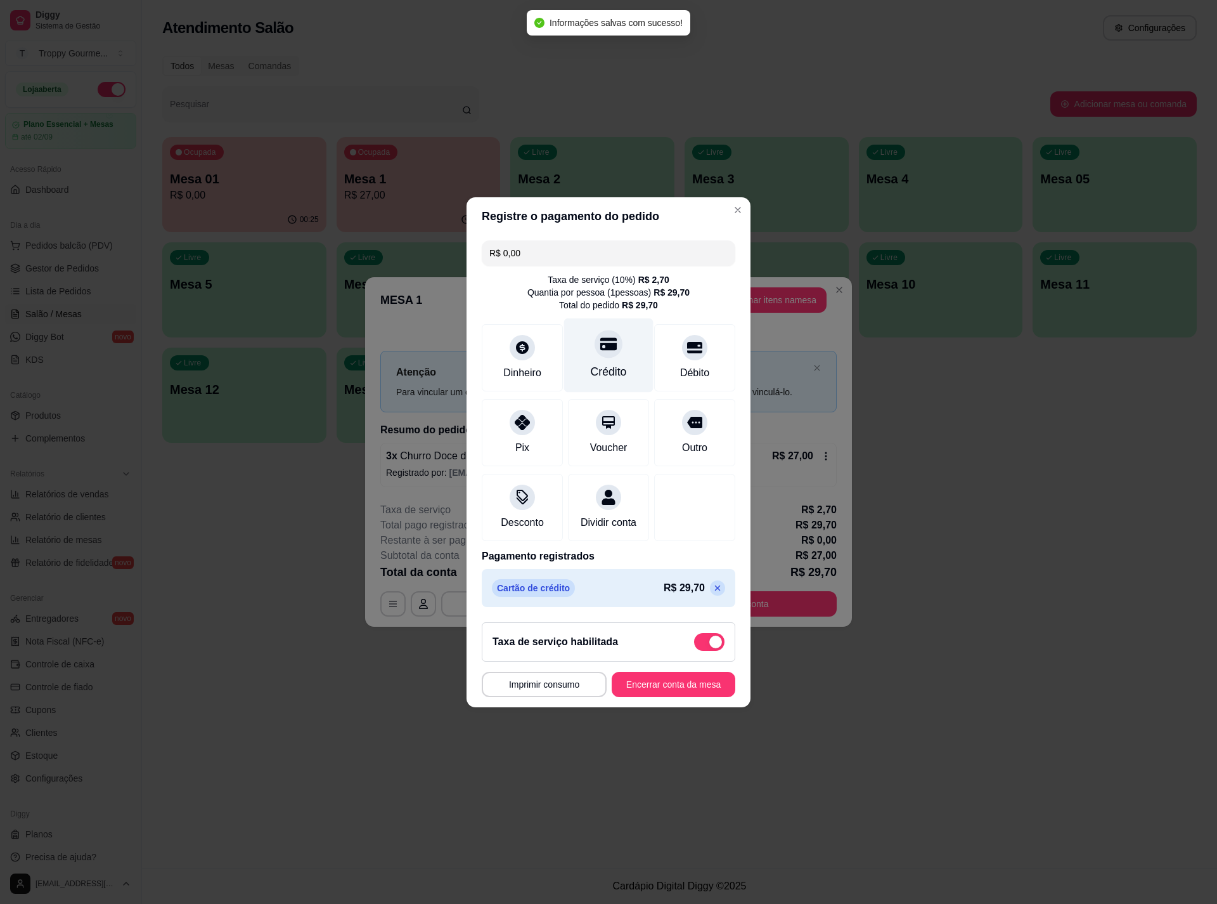
type input "R$ 0,00"
click at [661, 691] on button "Encerrar conta da mesa" at bounding box center [674, 684] width 124 height 25
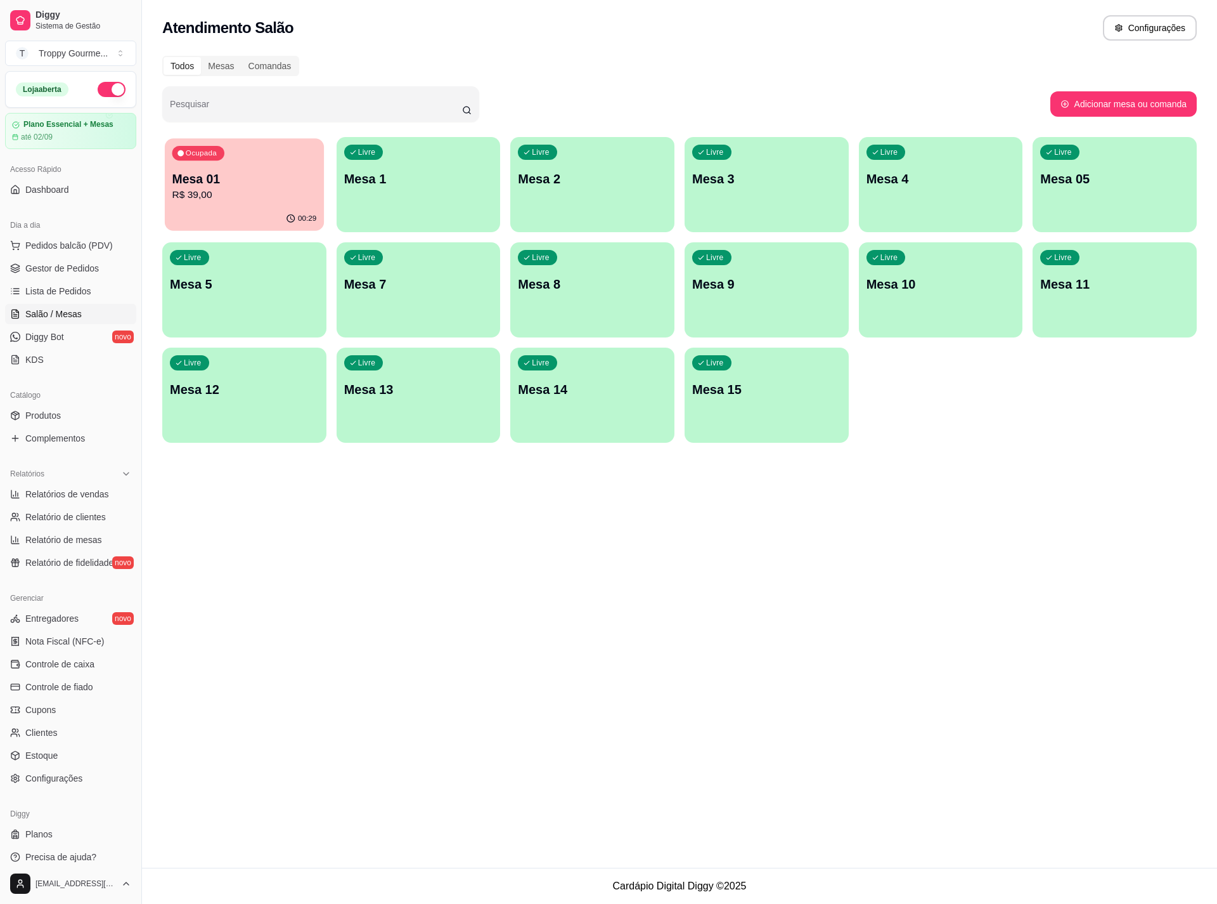
click at [256, 171] on p "Mesa 01" at bounding box center [244, 179] width 145 height 17
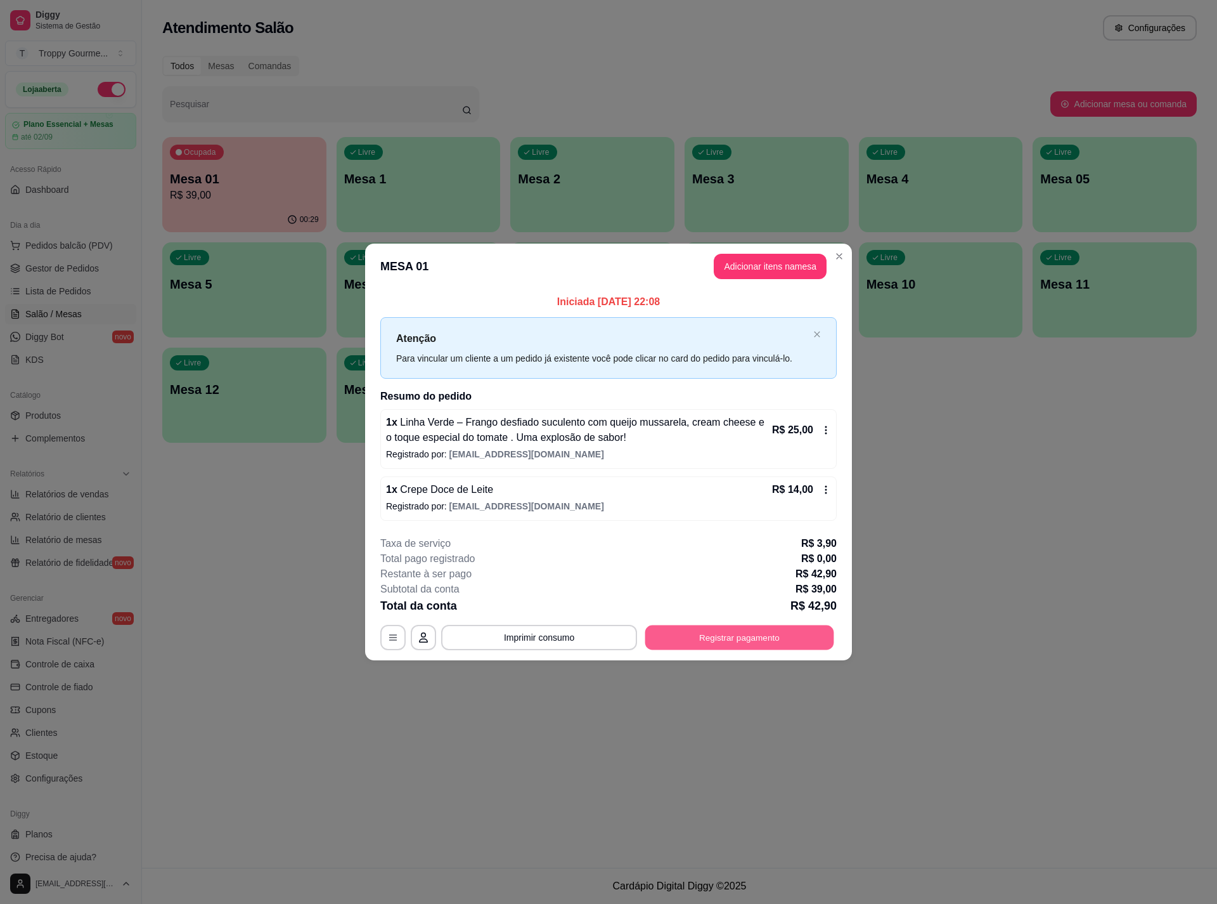
click at [775, 641] on button "Registrar pagamento" at bounding box center [740, 637] width 189 height 25
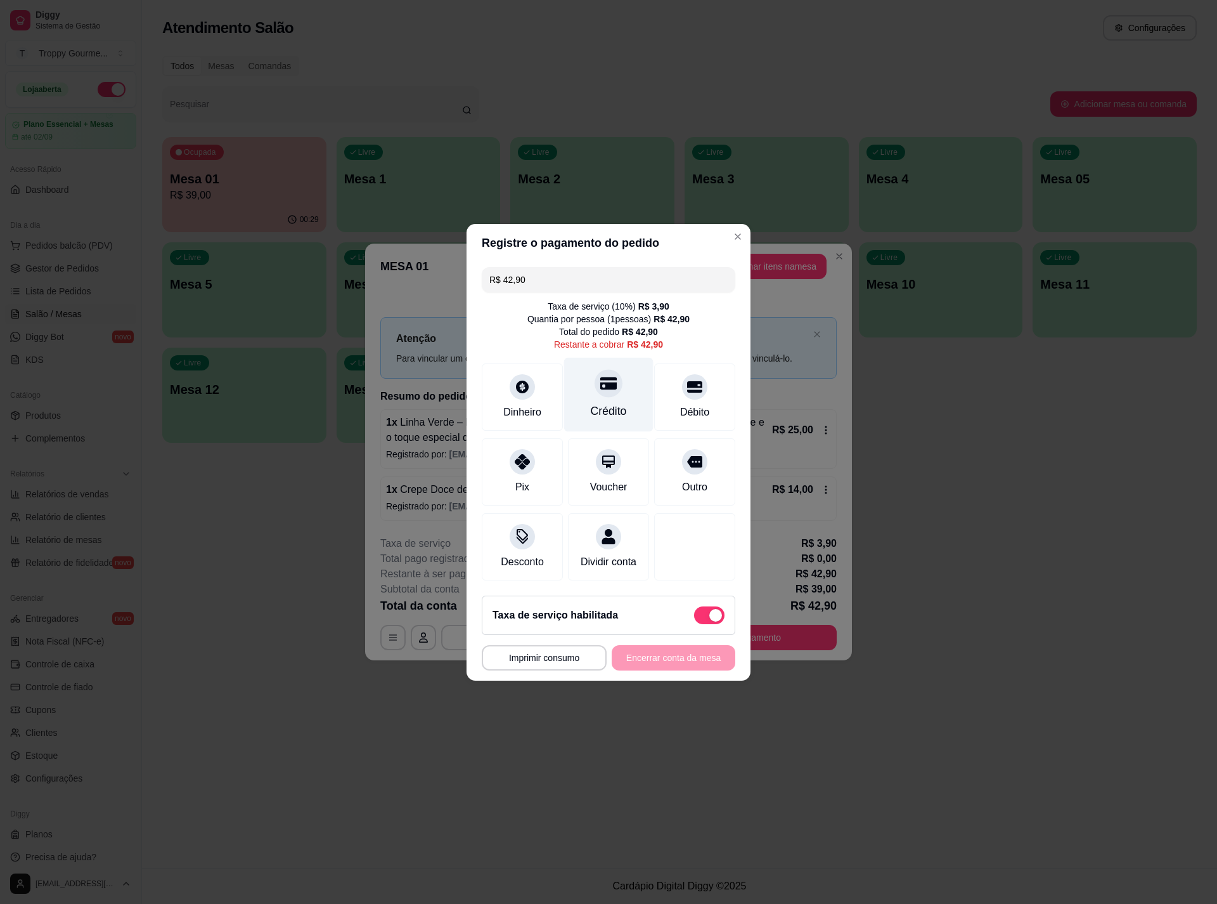
click at [595, 377] on div at bounding box center [609, 383] width 28 height 28
type input "R$ 0,00"
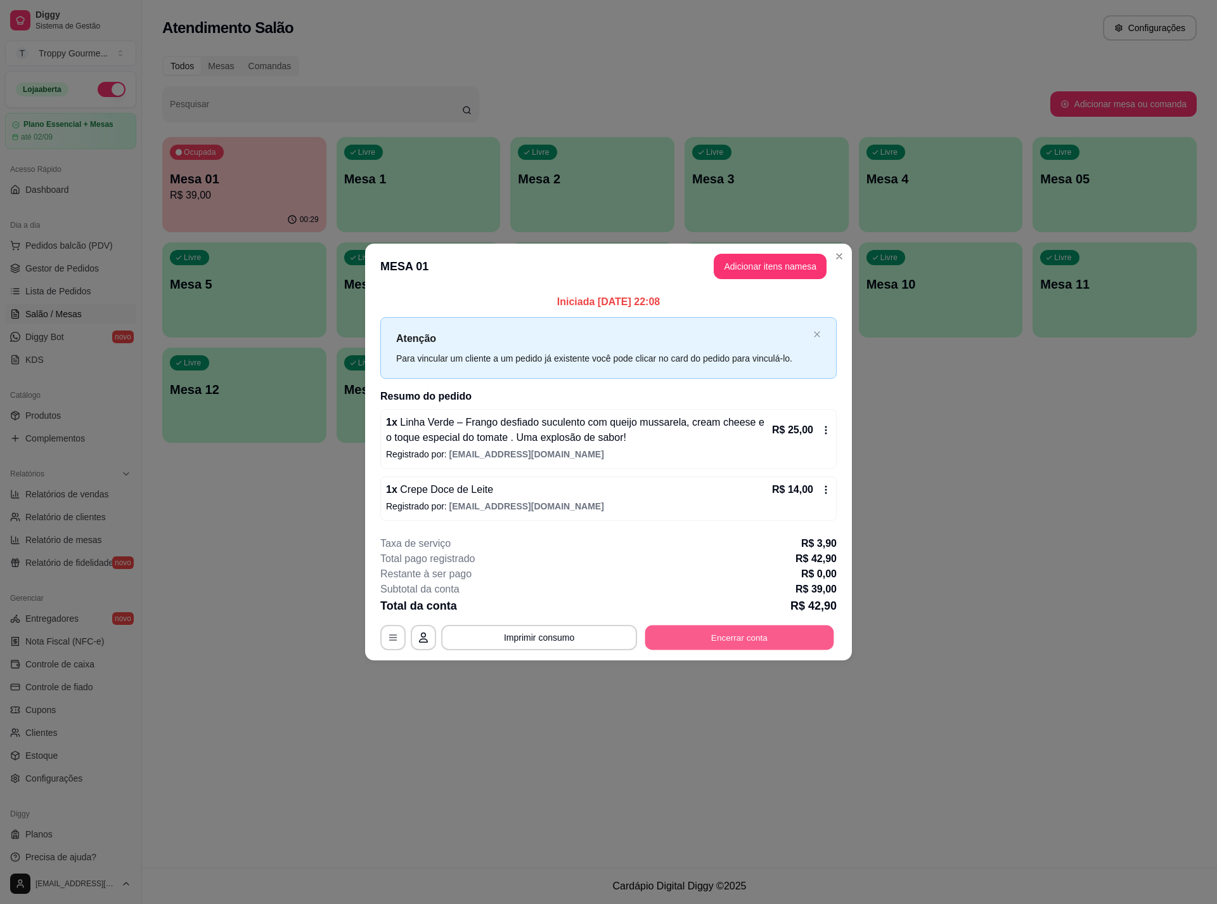
click at [738, 637] on button "Encerrar conta" at bounding box center [740, 637] width 189 height 25
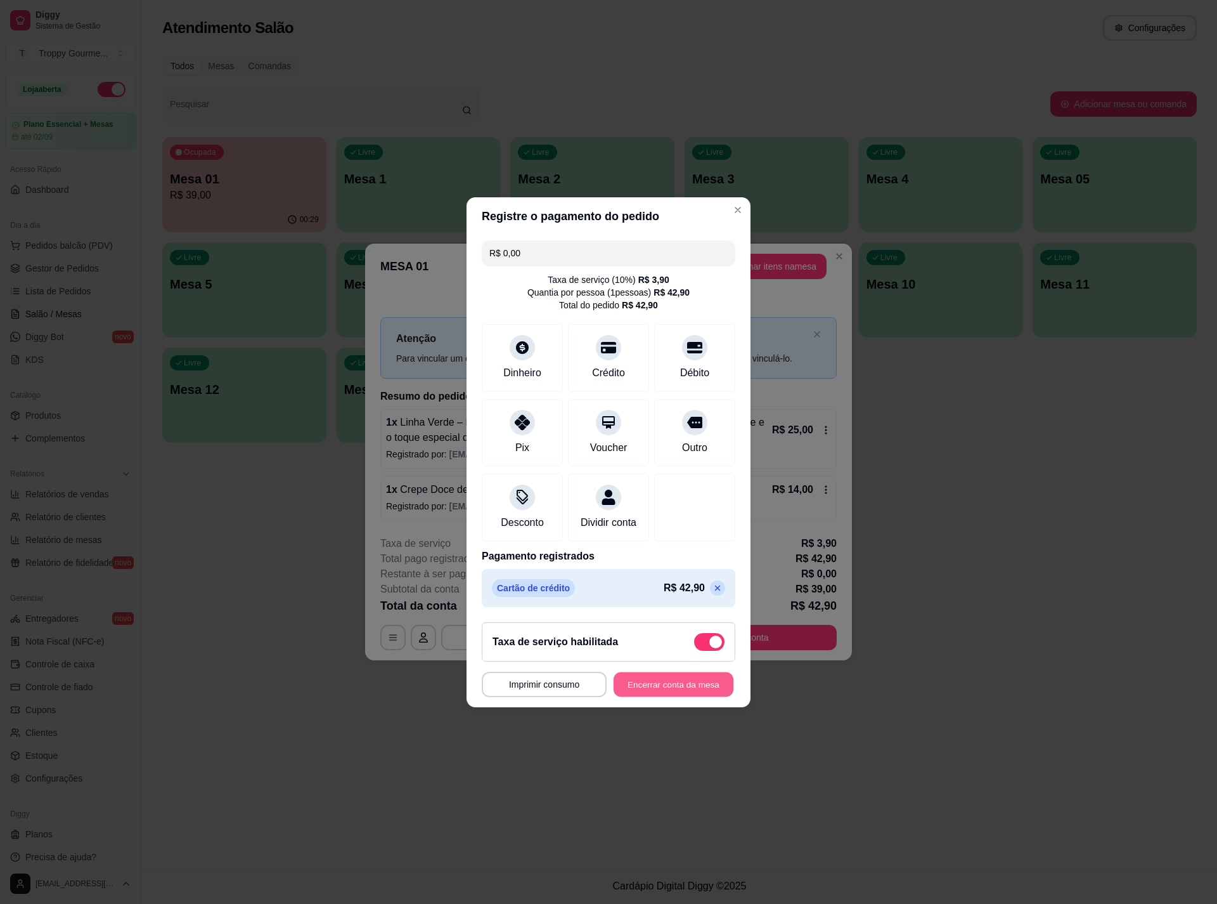
click at [677, 693] on button "Encerrar conta da mesa" at bounding box center [674, 684] width 120 height 25
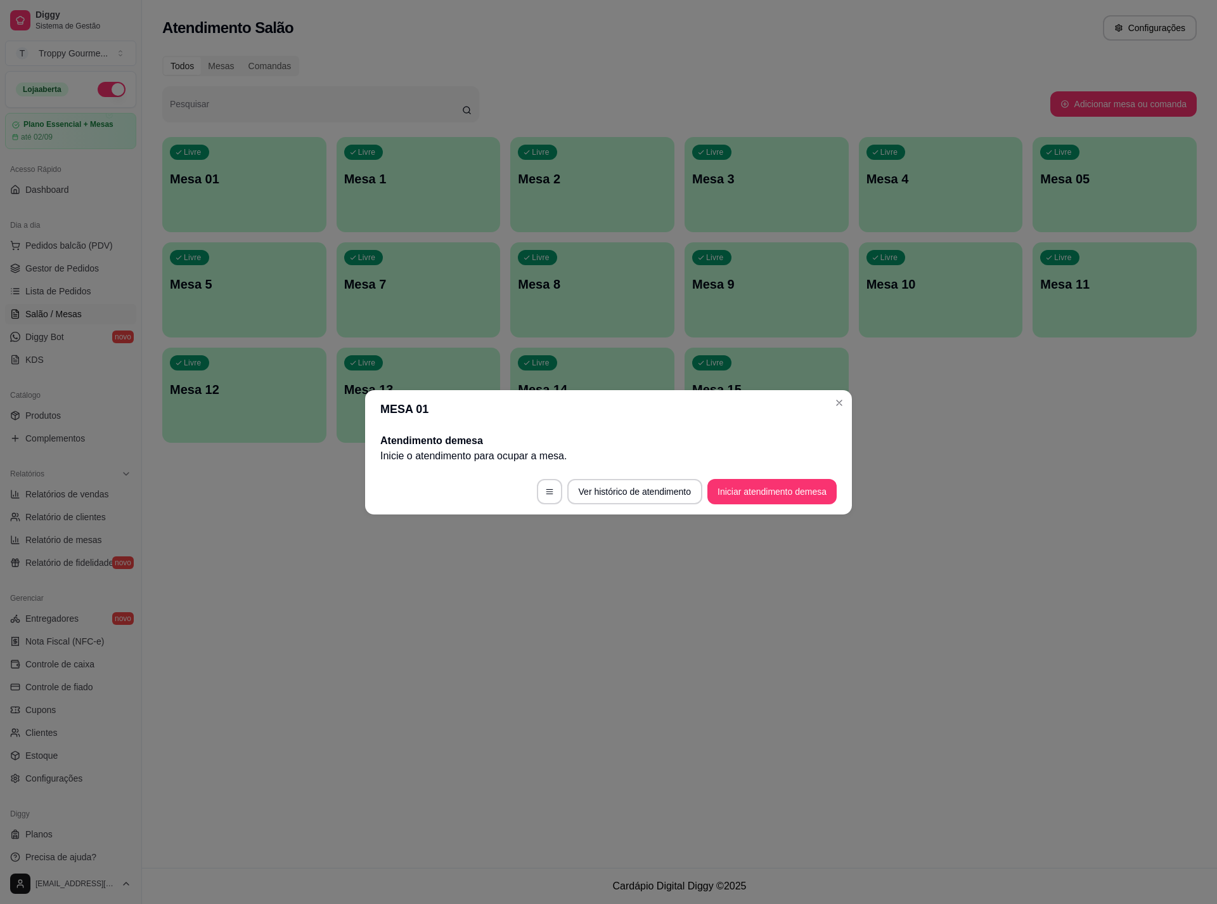
click at [847, 394] on header "MESA 01" at bounding box center [608, 409] width 487 height 38
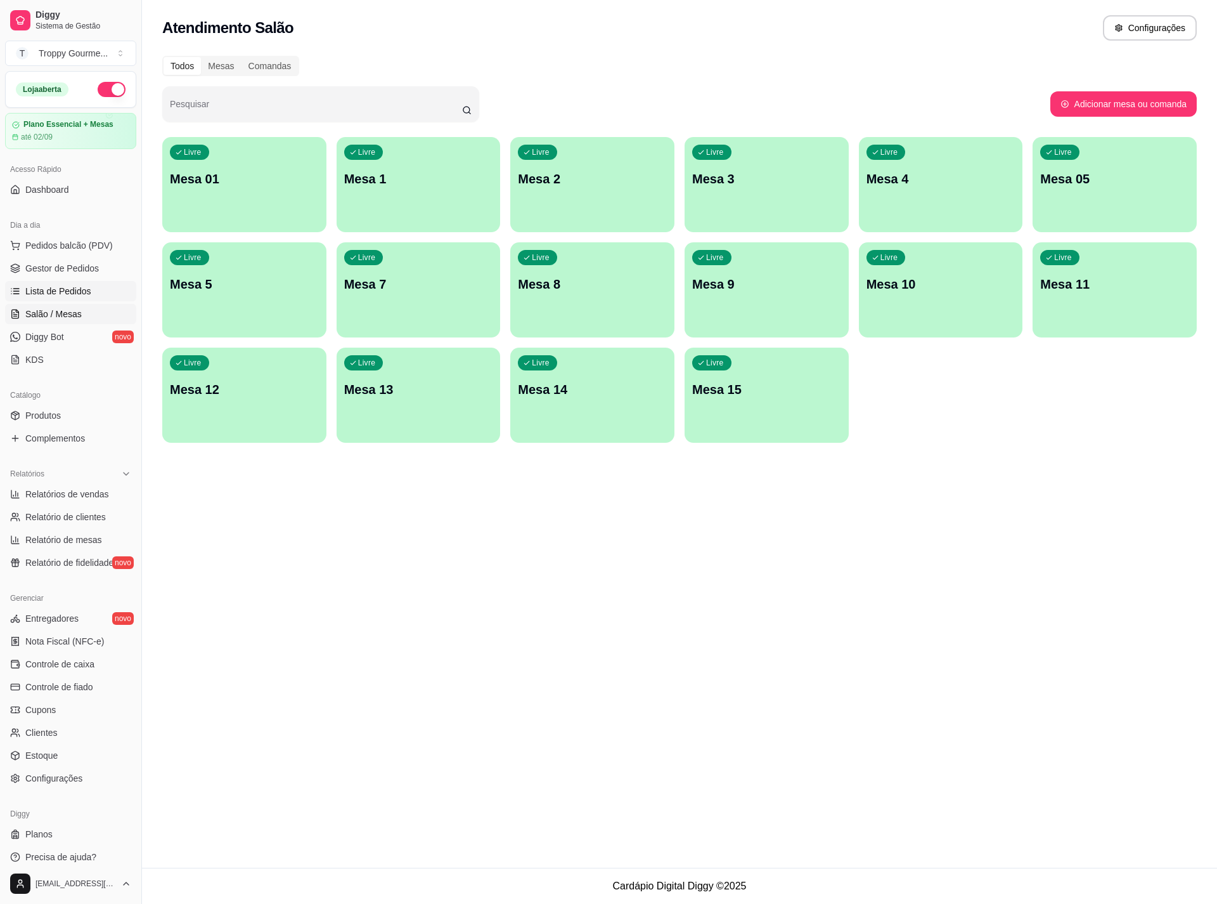
click at [42, 295] on span "Lista de Pedidos" at bounding box center [58, 291] width 66 height 13
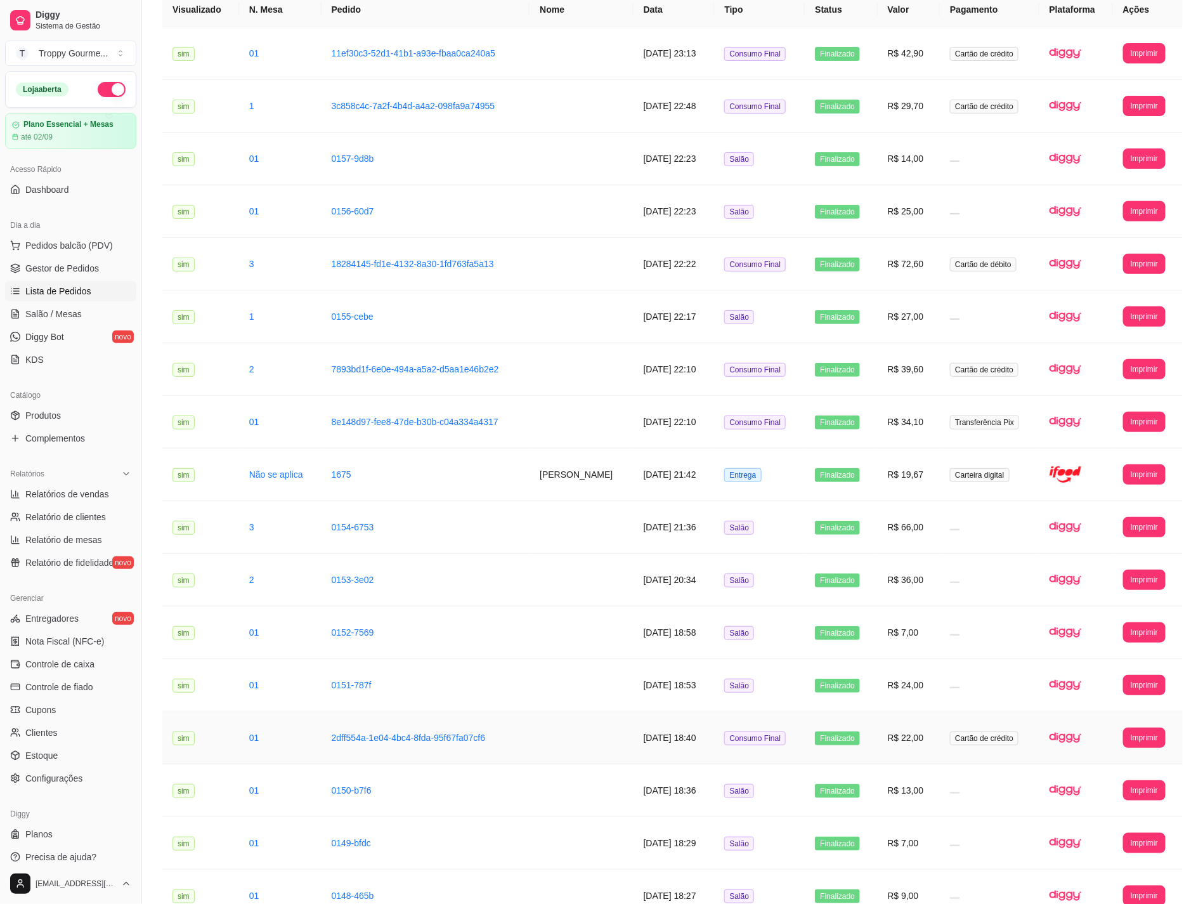
scroll to position [27, 0]
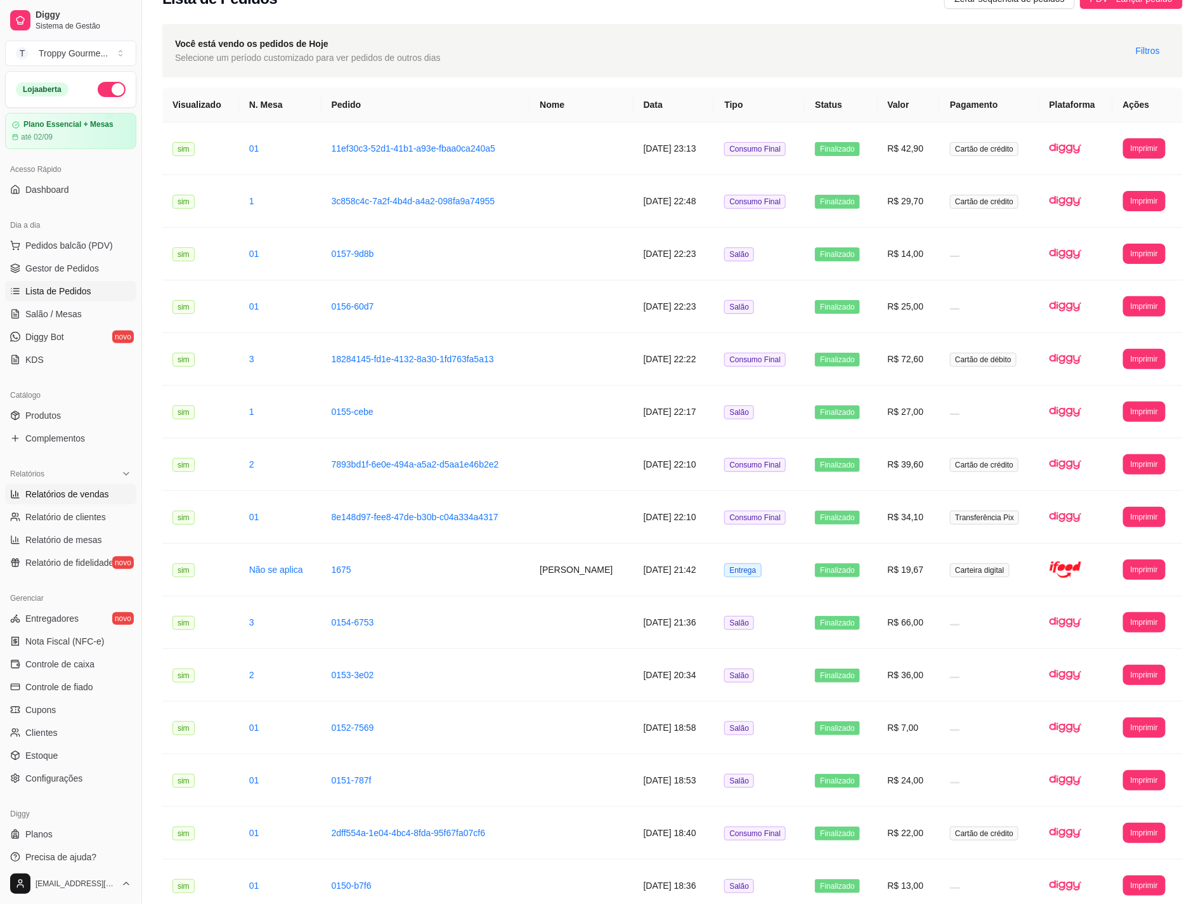
click at [70, 495] on span "Relatórios de vendas" at bounding box center [67, 494] width 84 height 13
select select "ALL"
select select "0"
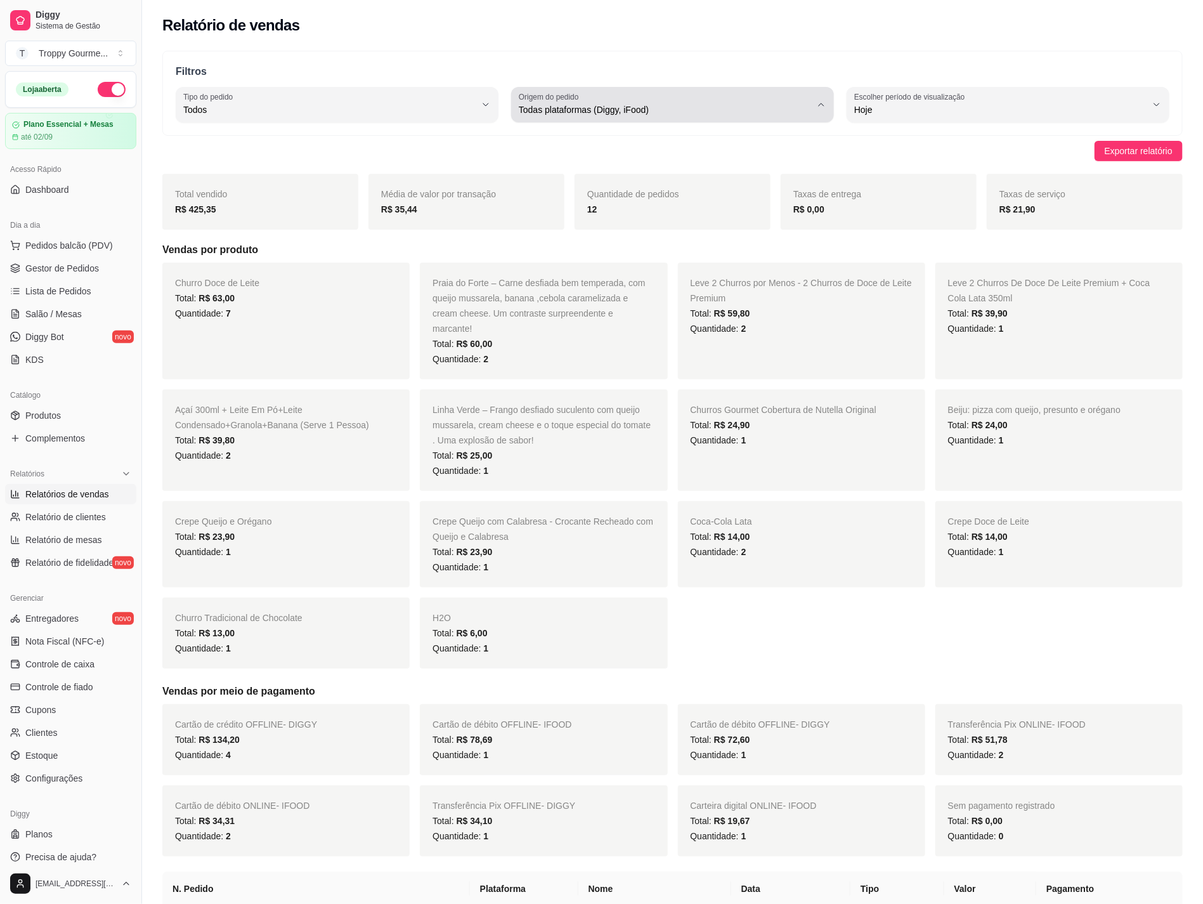
click at [640, 109] on span "Todas plataformas (Diggy, iFood)" at bounding box center [665, 109] width 292 height 13
click at [602, 162] on span "Diggy" at bounding box center [667, 161] width 278 height 12
type input "DIGGY"
select select "DIGGY"
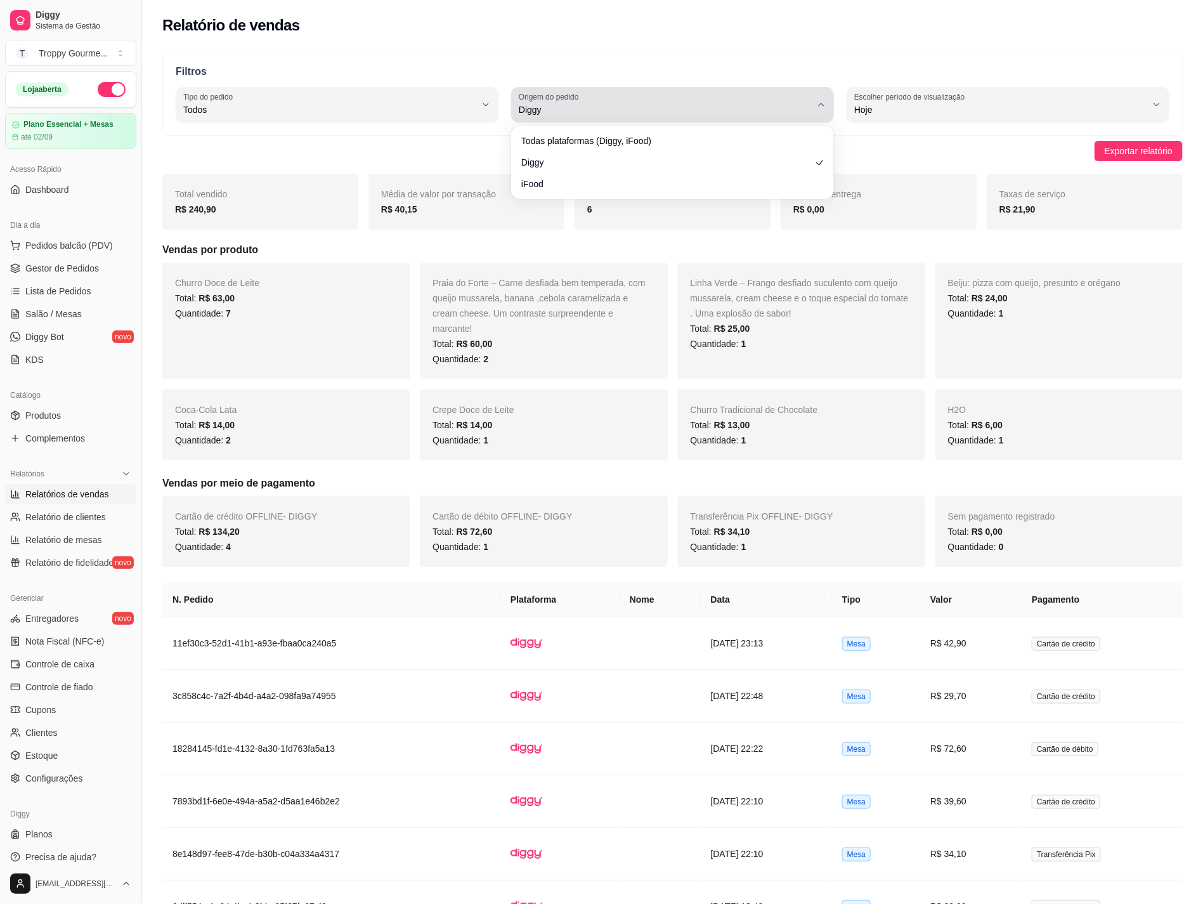
click at [531, 105] on span "Diggy" at bounding box center [665, 109] width 292 height 13
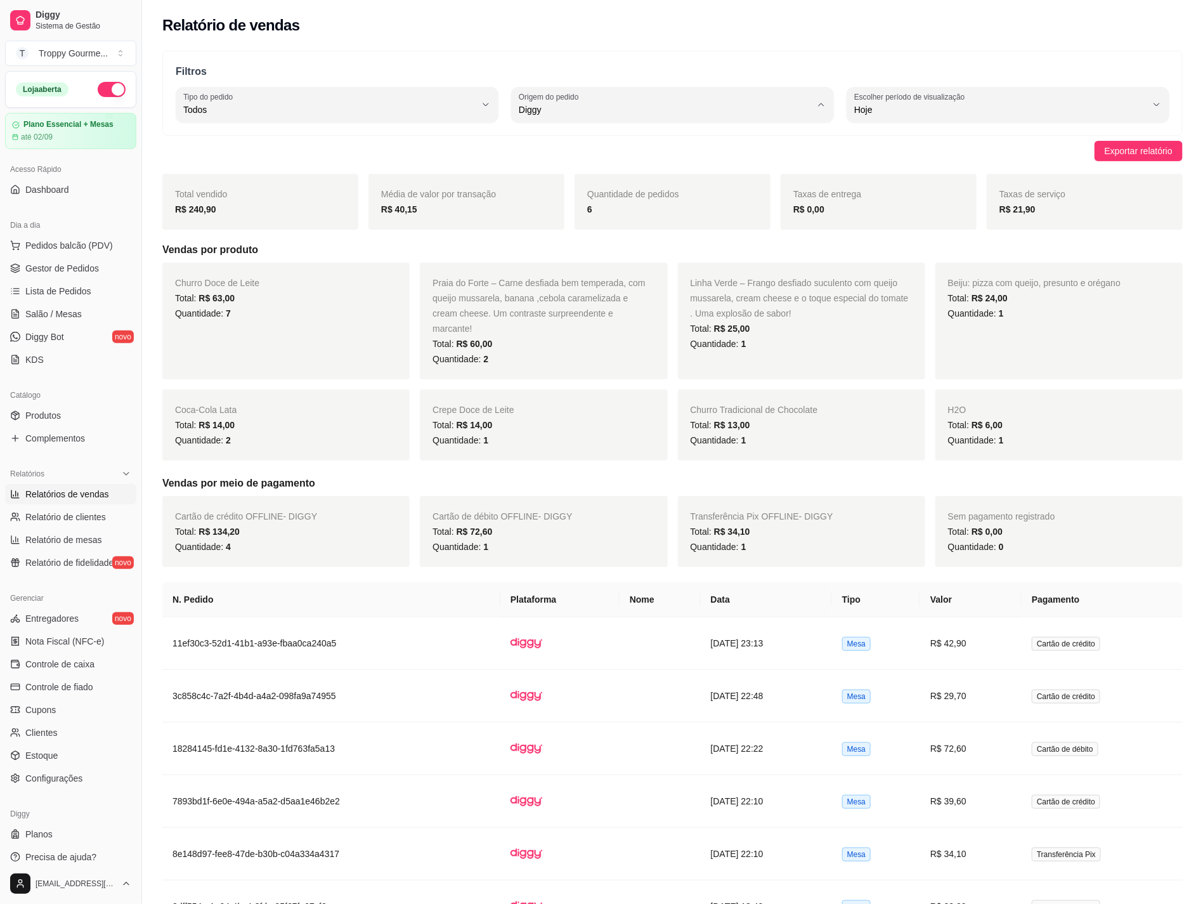
click at [535, 179] on span "iFood" at bounding box center [667, 182] width 278 height 12
type input "IFOOD"
select select "IFOOD"
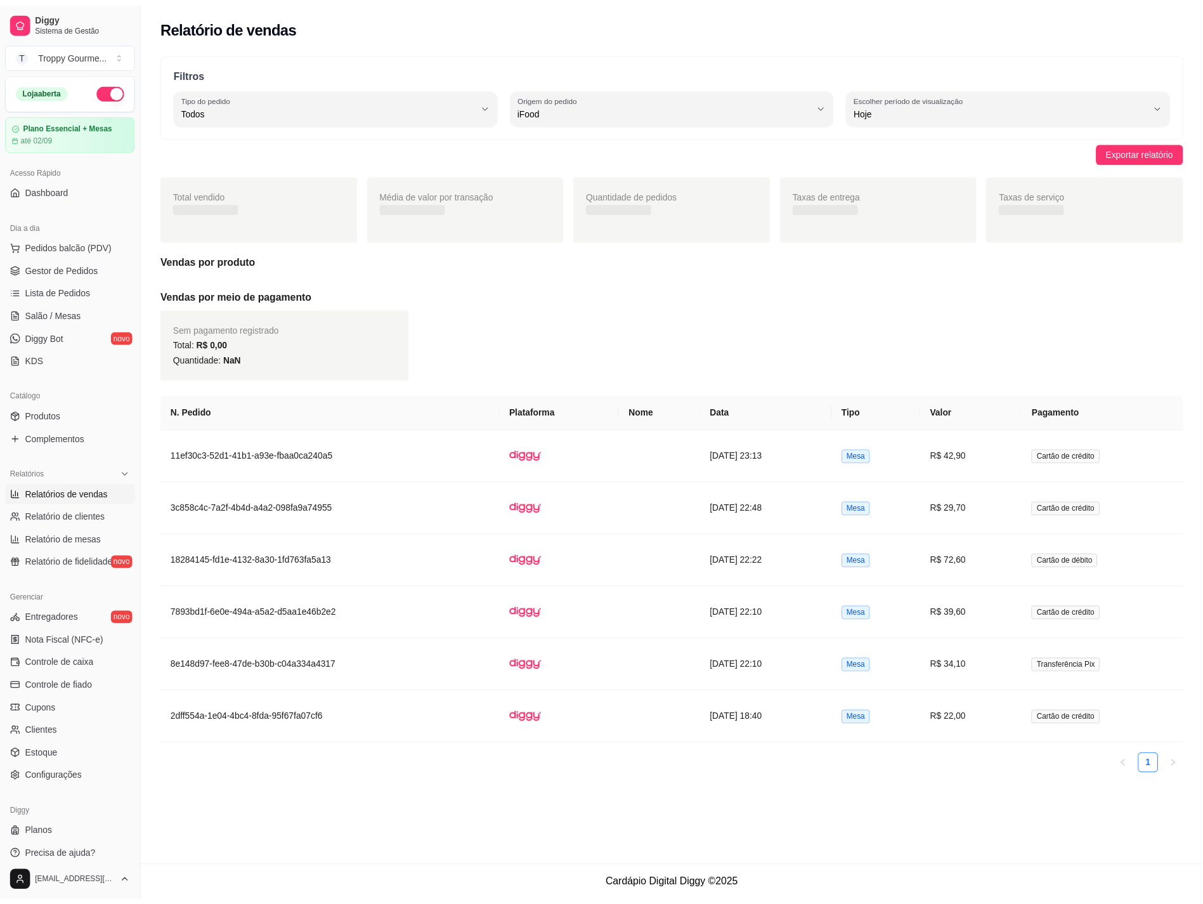
scroll to position [12, 0]
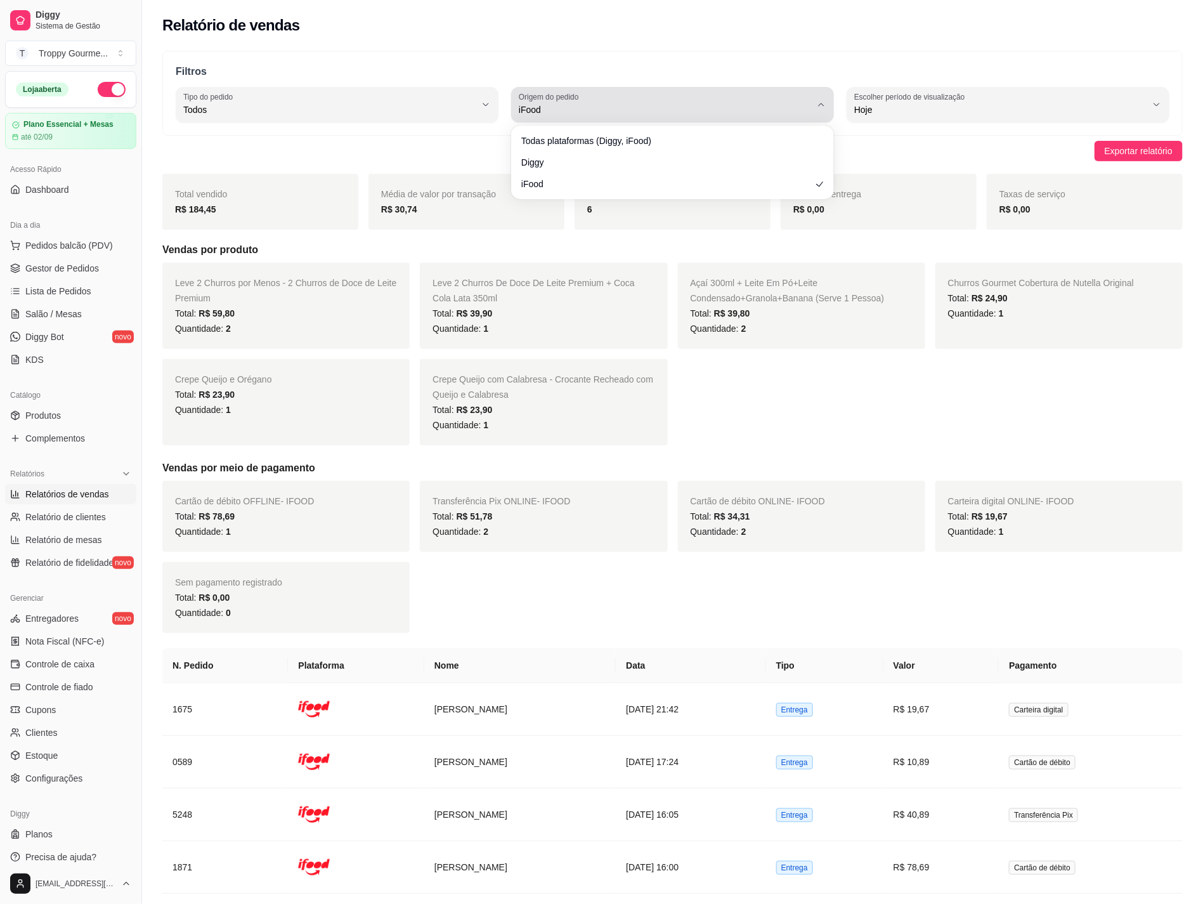
click at [526, 103] on span "iFood" at bounding box center [665, 109] width 292 height 13
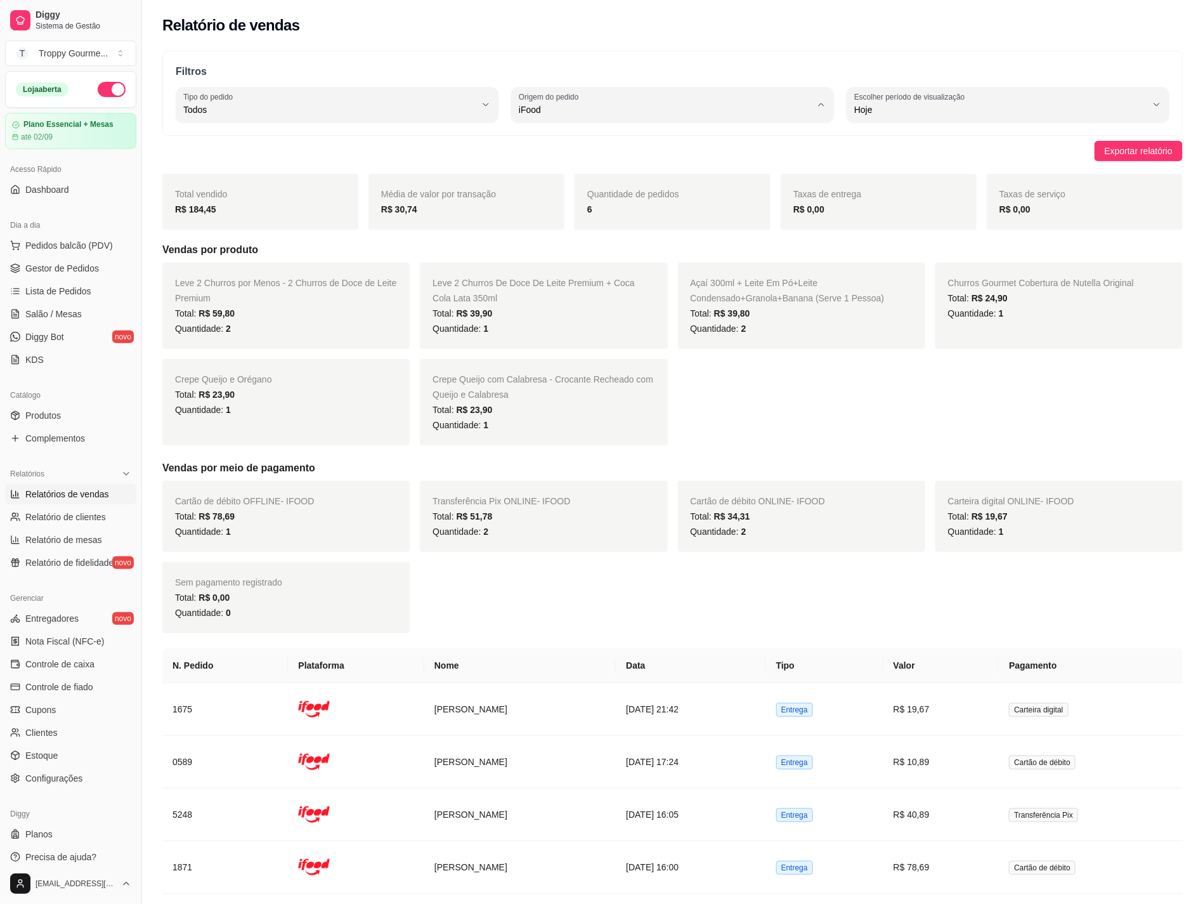
click at [528, 157] on span "Diggy" at bounding box center [667, 161] width 278 height 12
type input "DIGGY"
select select "DIGGY"
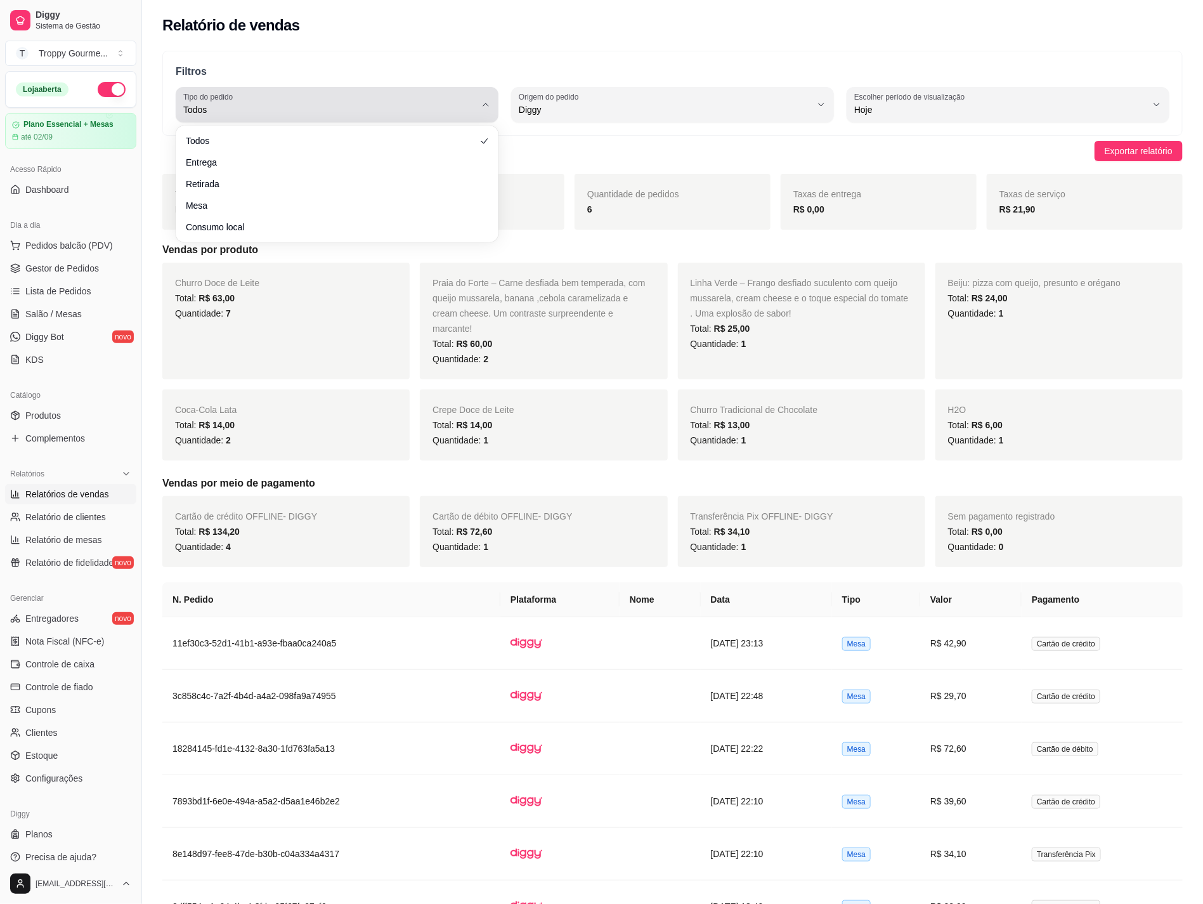
click at [480, 105] on button "Tipo do pedido Todos" at bounding box center [337, 105] width 323 height 36
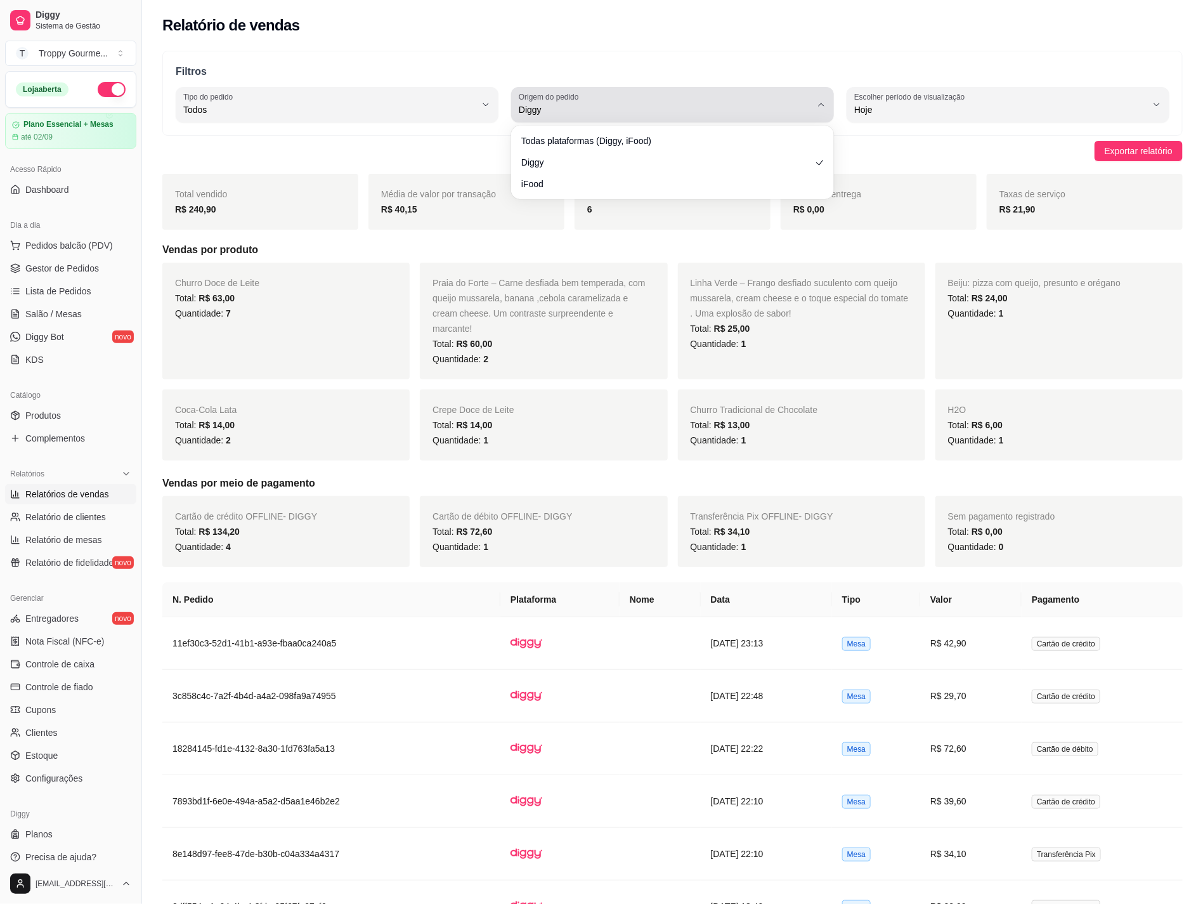
click at [639, 111] on span "Diggy" at bounding box center [665, 109] width 292 height 13
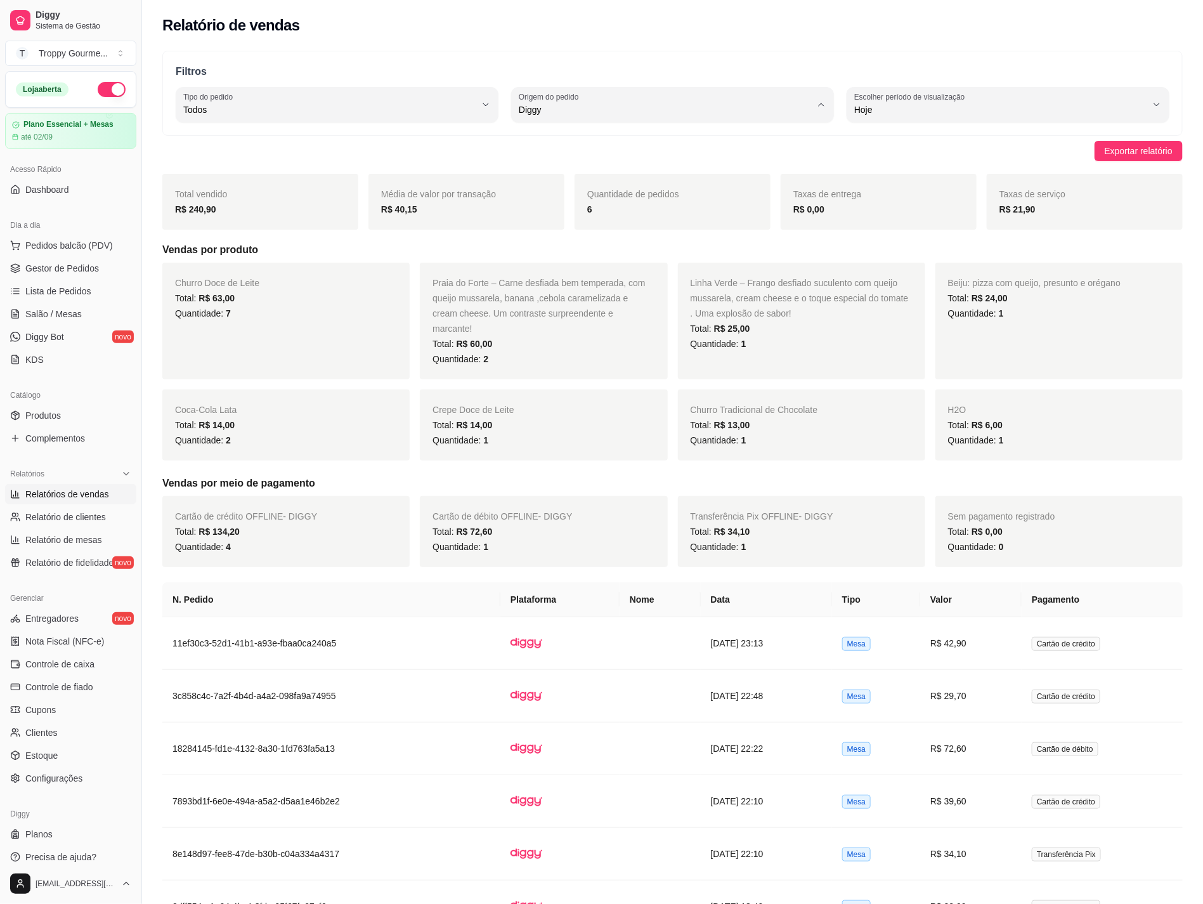
click at [529, 179] on span "iFood" at bounding box center [667, 182] width 278 height 12
type input "IFOOD"
select select "IFOOD"
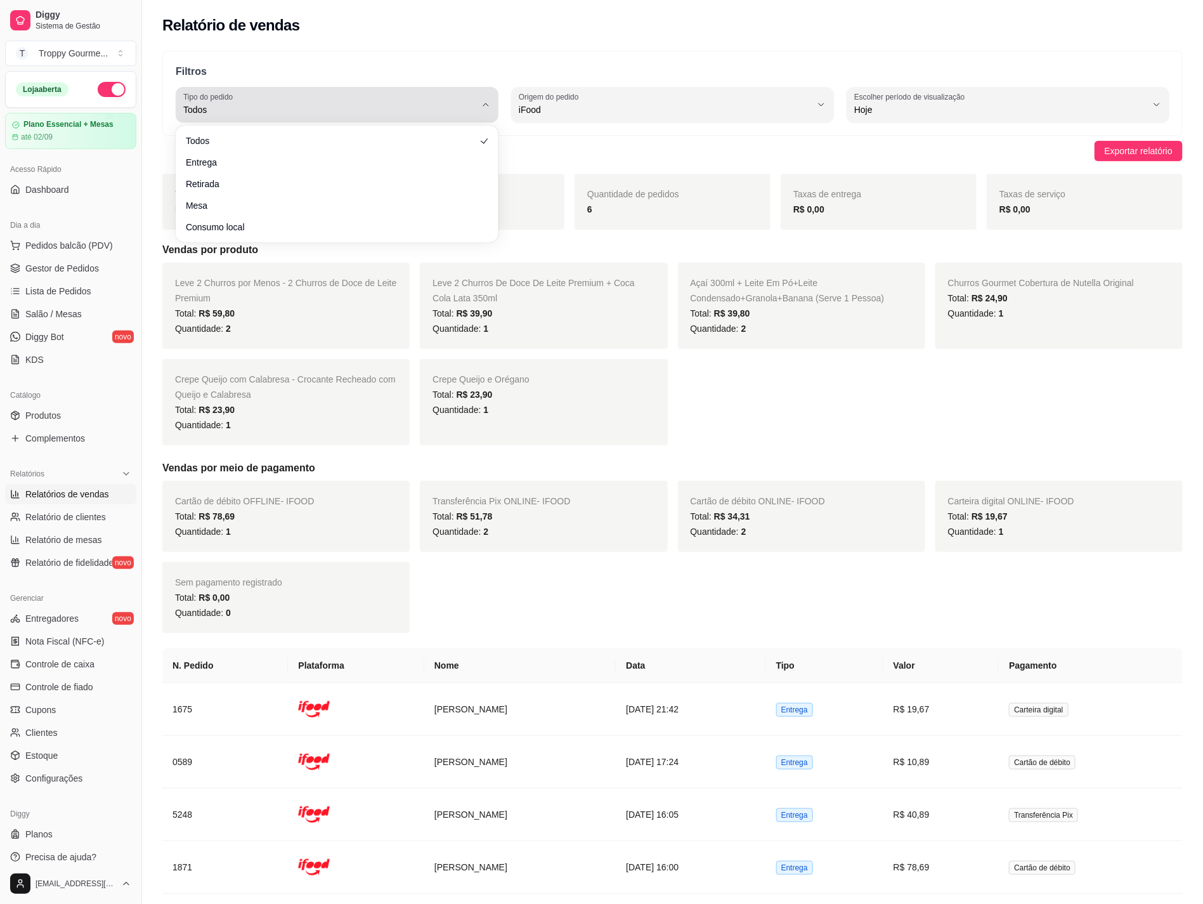
click at [192, 107] on span "Todos" at bounding box center [329, 109] width 292 height 13
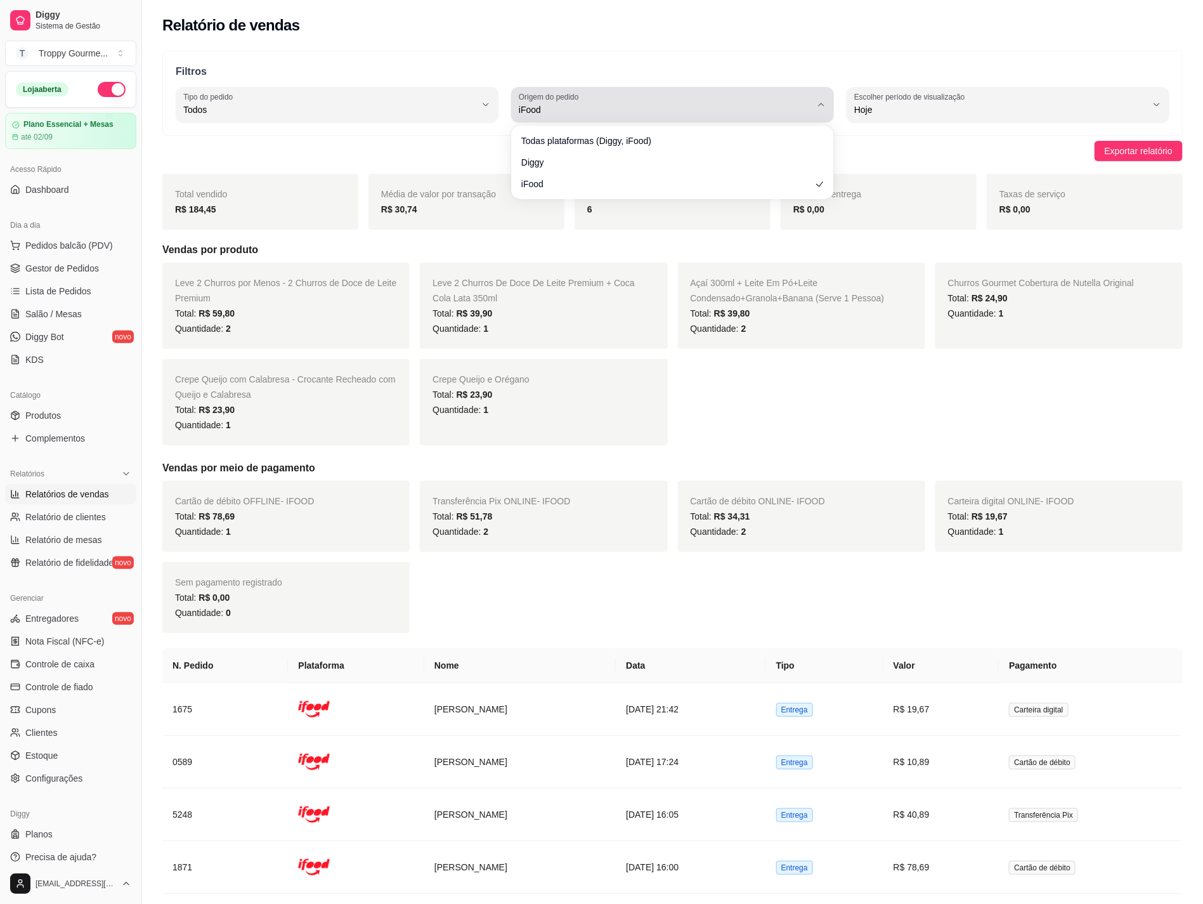
click at [565, 98] on label "Origem do pedido" at bounding box center [551, 96] width 64 height 11
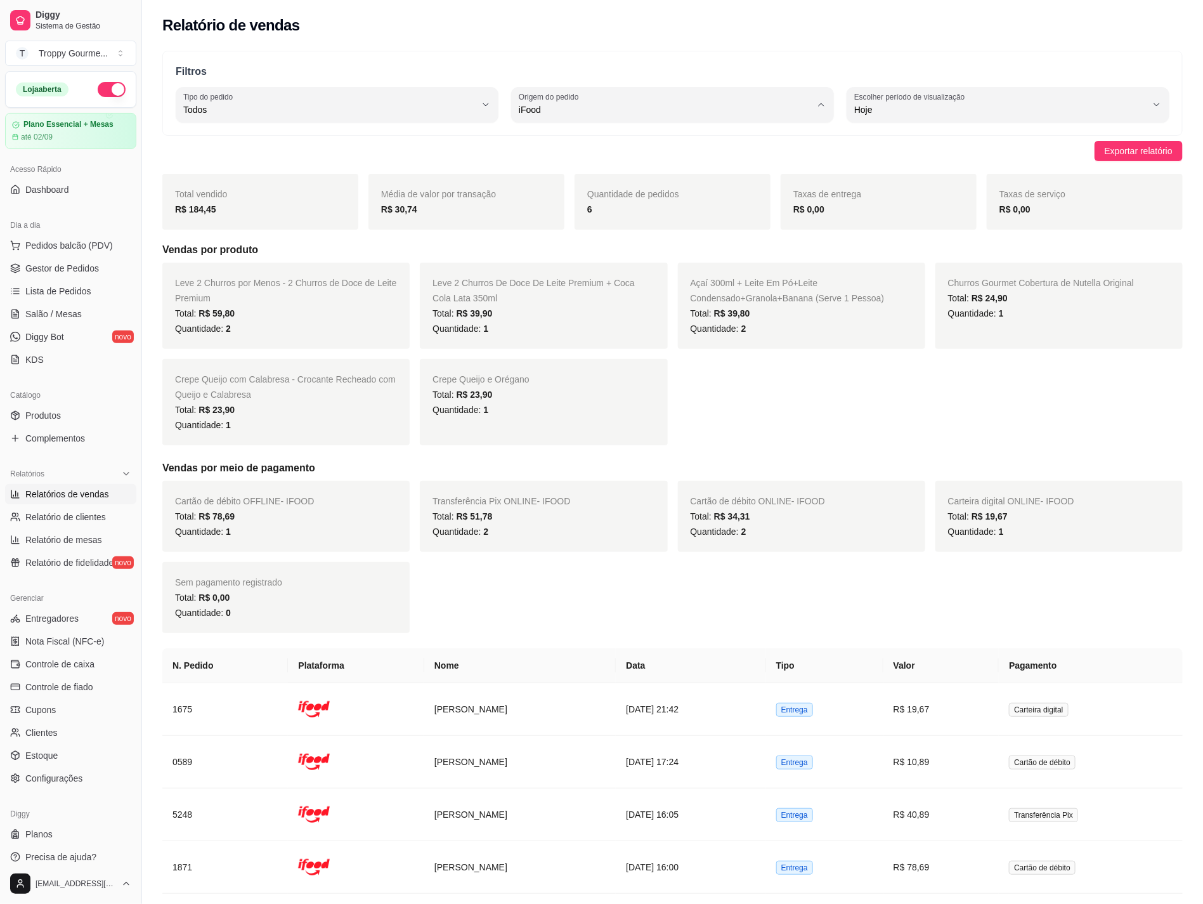
click at [580, 141] on span "Todas plataformas (Diggy, iFood)" at bounding box center [667, 140] width 278 height 12
type input "ALL"
select select "ALL"
